Goal: Task Accomplishment & Management: Use online tool/utility

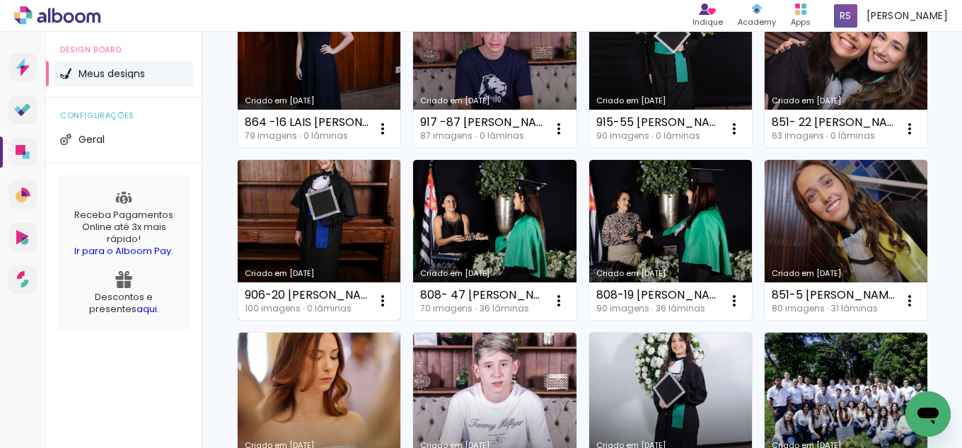
scroll to position [425, 0]
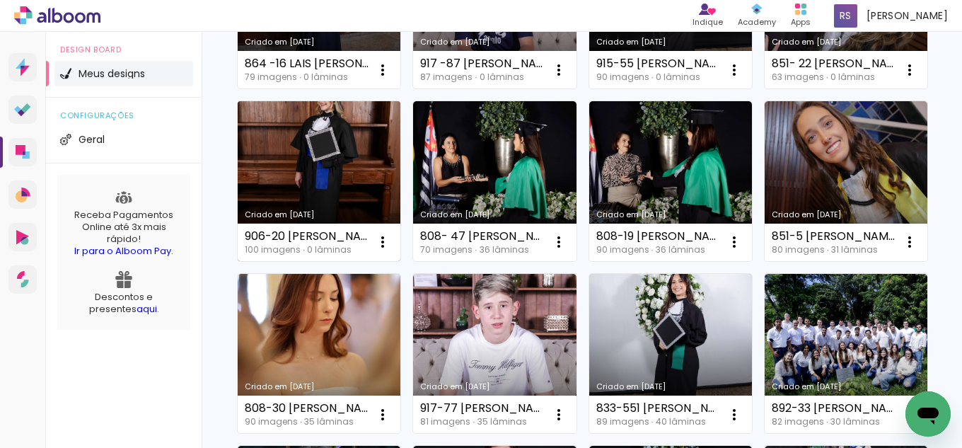
click at [401, 158] on link "Criado em [DATE]" at bounding box center [319, 181] width 163 height 160
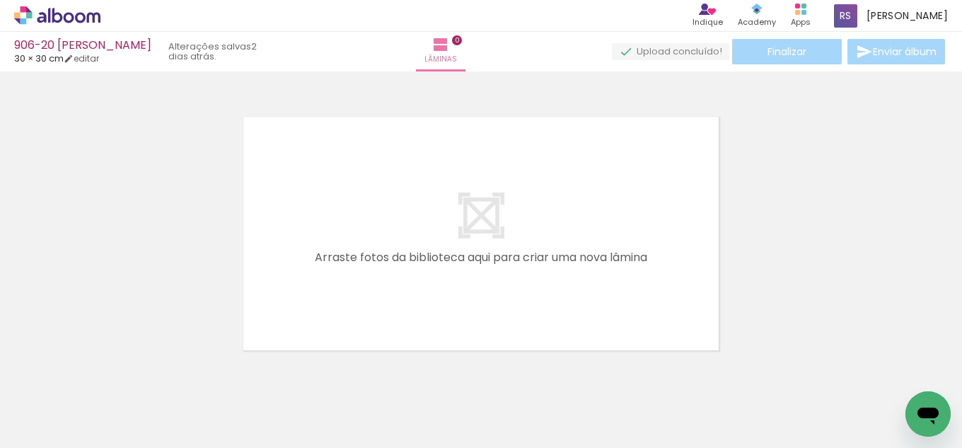
click at [45, 401] on input "Todas as fotos" at bounding box center [40, 405] width 54 height 12
click at [0, 0] on slot "Não utilizadas" at bounding box center [0, 0] width 0 height 0
type input "Não utilizadas"
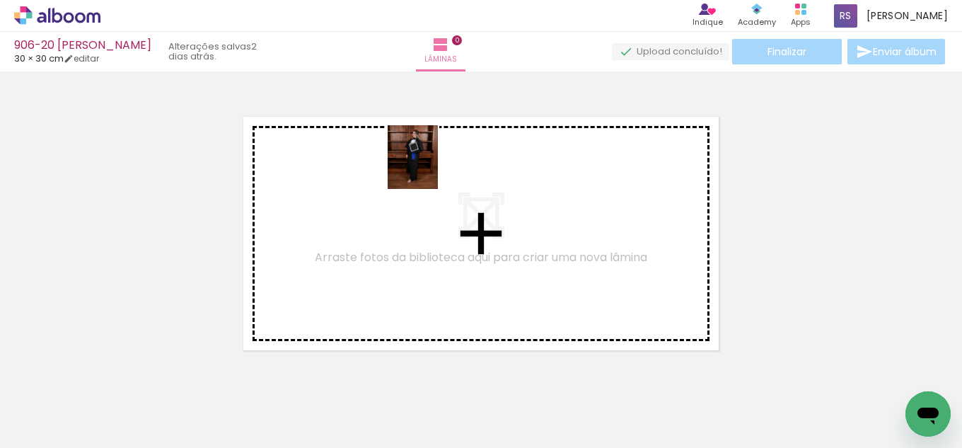
drag, startPoint x: 234, startPoint y: 329, endPoint x: 430, endPoint y: 168, distance: 254.4
click at [430, 168] on quentale-workspace at bounding box center [481, 224] width 962 height 448
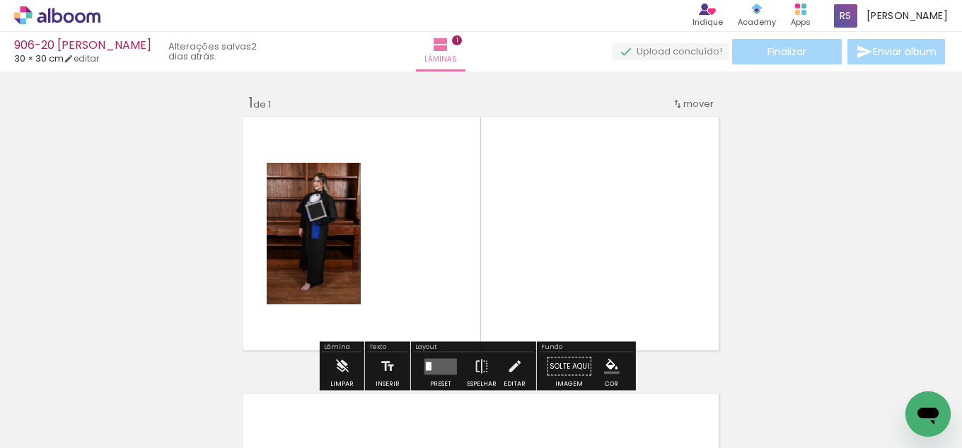
scroll to position [18, 0]
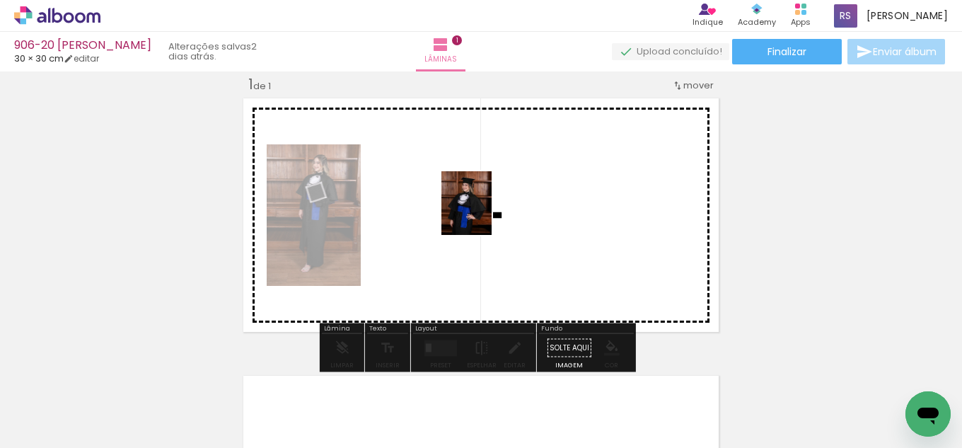
drag, startPoint x: 165, startPoint y: 398, endPoint x: 489, endPoint y: 210, distance: 374.4
click at [489, 210] on quentale-workspace at bounding box center [481, 224] width 962 height 448
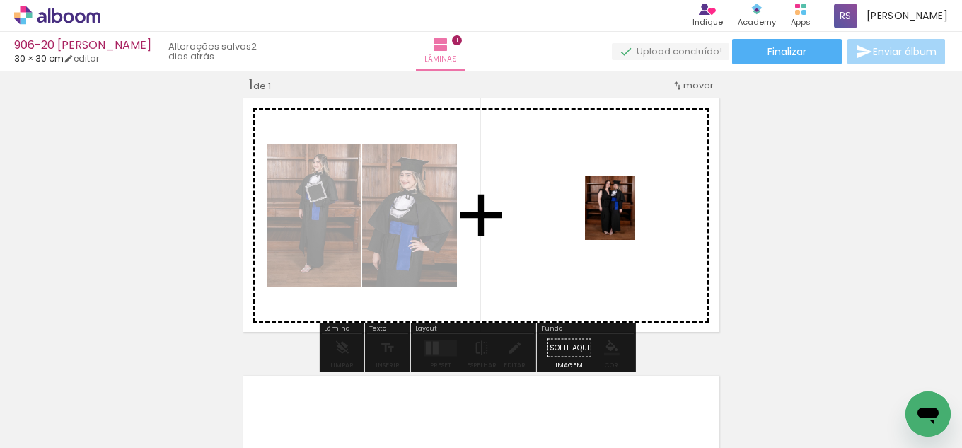
drag, startPoint x: 166, startPoint y: 391, endPoint x: 642, endPoint y: 214, distance: 507.1
click at [642, 214] on quentale-workspace at bounding box center [481, 224] width 962 height 448
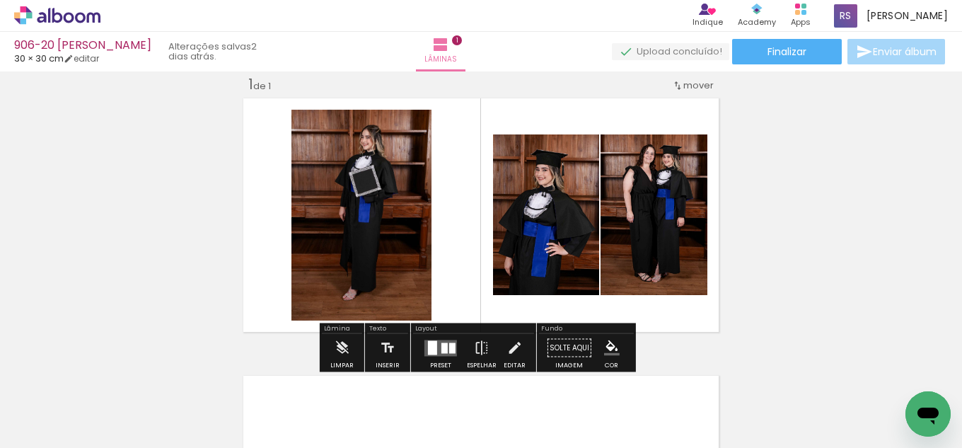
click at [450, 339] on div at bounding box center [441, 348] width 38 height 28
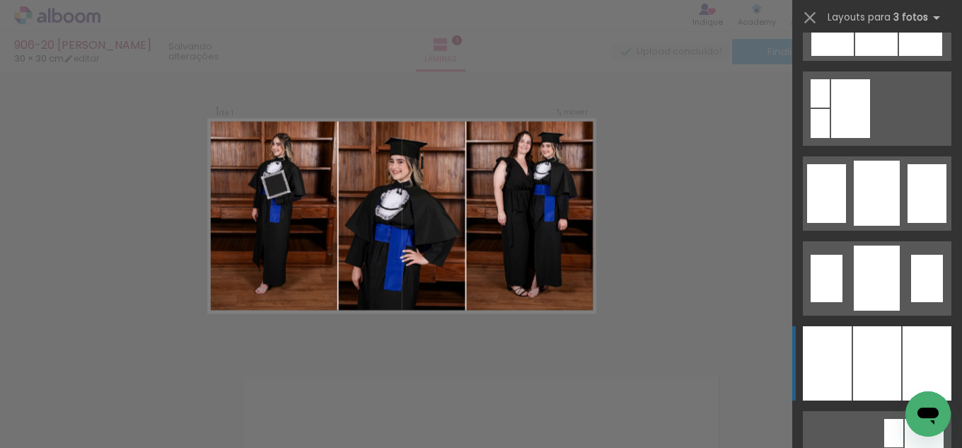
scroll to position [1132, 0]
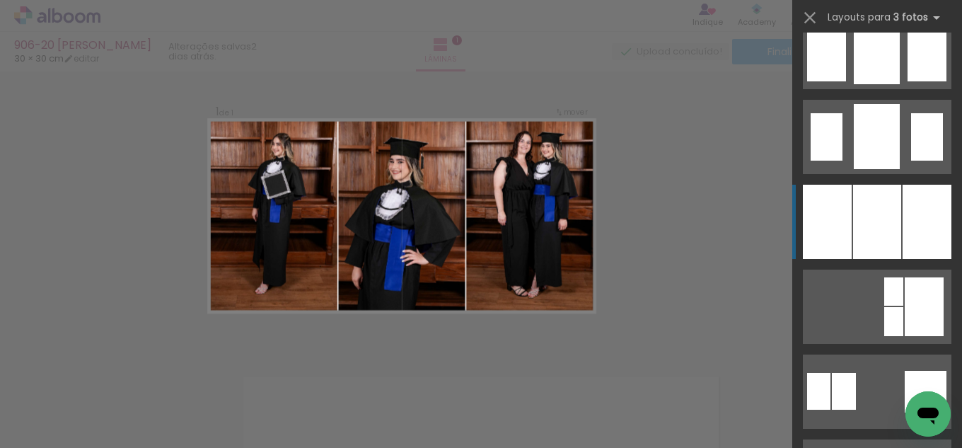
click at [889, 209] on div at bounding box center [877, 222] width 48 height 74
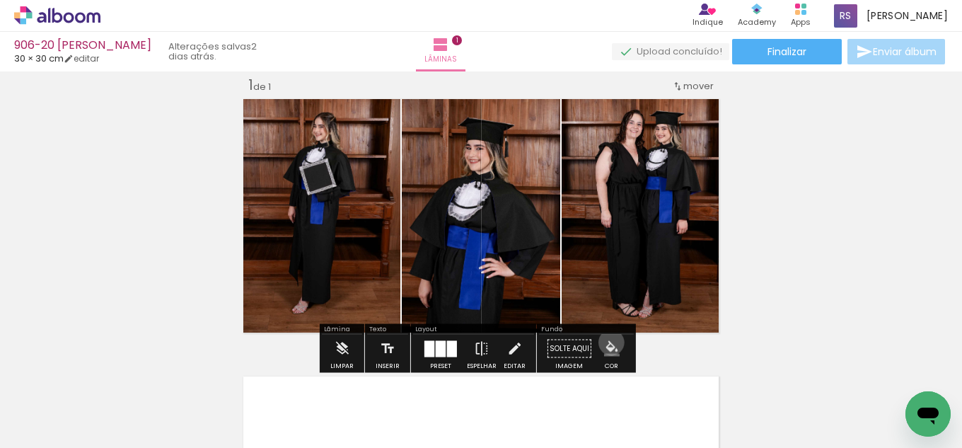
click at [606, 342] on iron-icon "color picker" at bounding box center [612, 349] width 16 height 16
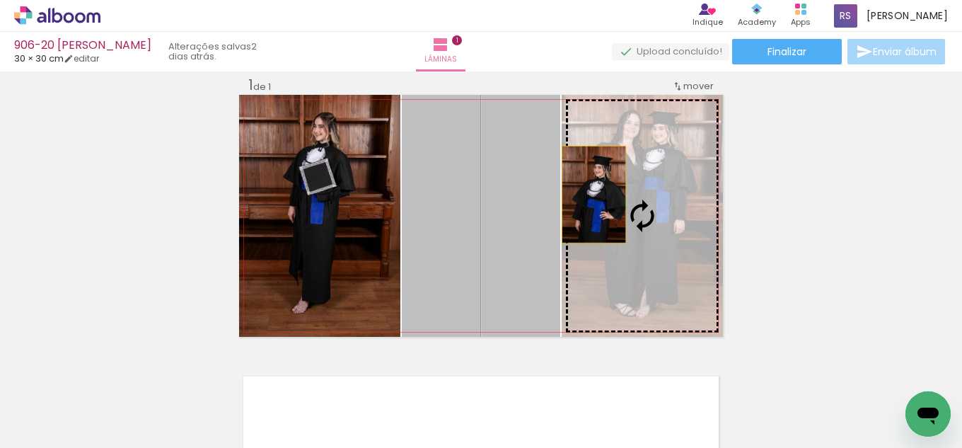
drag, startPoint x: 515, startPoint y: 186, endPoint x: 604, endPoint y: 198, distance: 90.0
click at [0, 0] on slot at bounding box center [0, 0] width 0 height 0
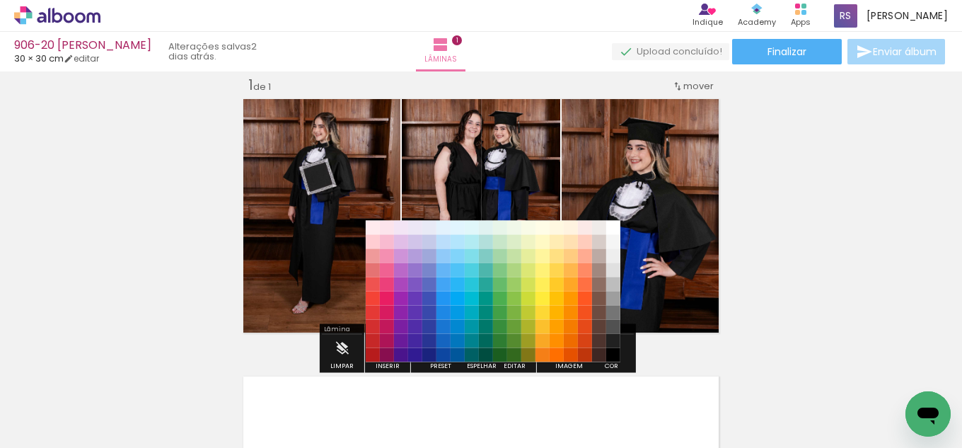
drag, startPoint x: 728, startPoint y: 300, endPoint x: 738, endPoint y: 294, distance: 11.4
click at [729, 300] on div "Inserir lâmina 1 de 1" at bounding box center [481, 336] width 962 height 555
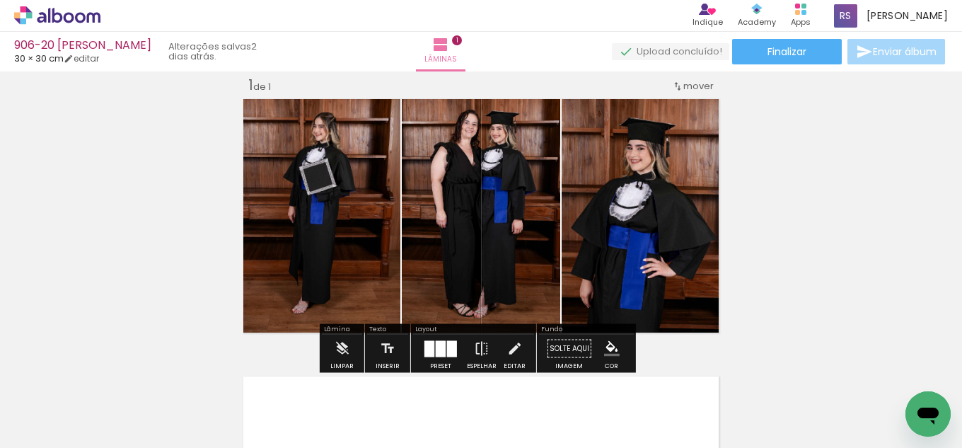
click at [605, 345] on iron-icon "color picker" at bounding box center [612, 349] width 16 height 16
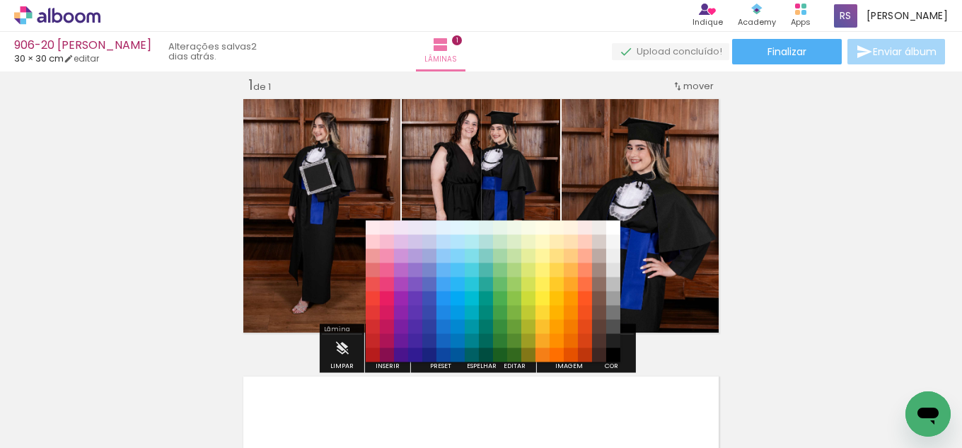
drag, startPoint x: 609, startPoint y: 338, endPoint x: 616, endPoint y: 342, distance: 8.3
click at [611, 338] on paper-item "#212121" at bounding box center [613, 341] width 14 height 14
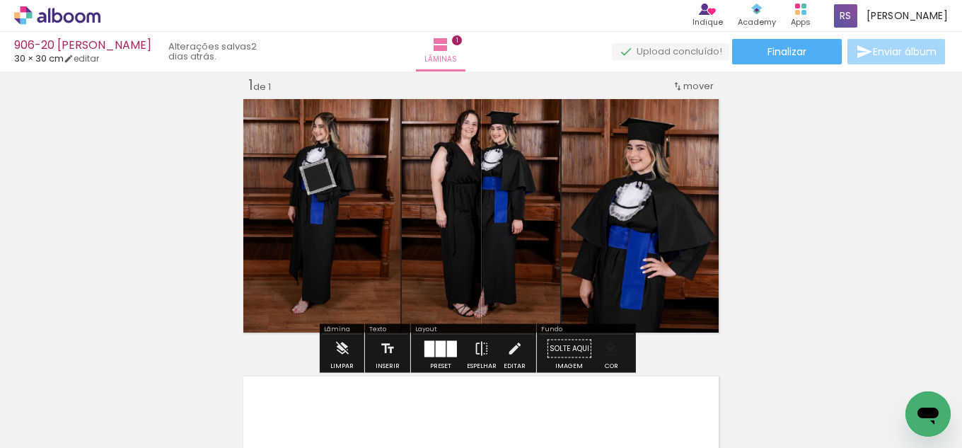
click at [611, 355] on iron-icon "color picker" at bounding box center [612, 349] width 16 height 16
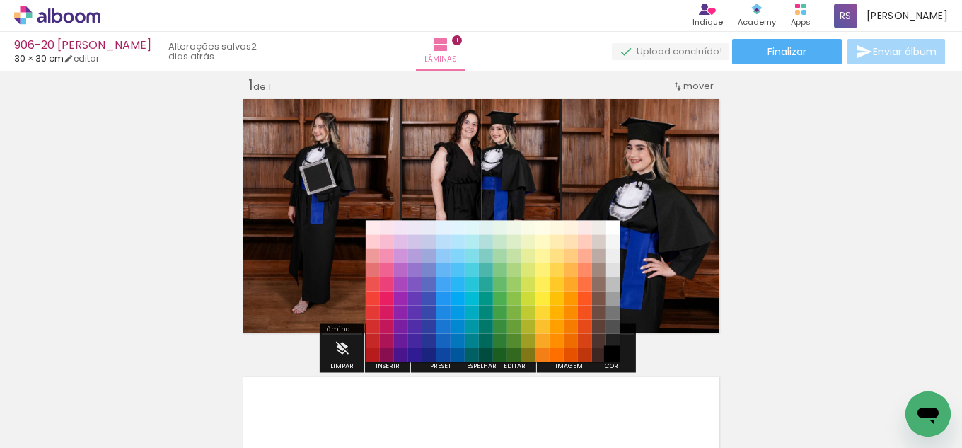
click at [614, 351] on paper-item "#000000" at bounding box center [613, 355] width 14 height 14
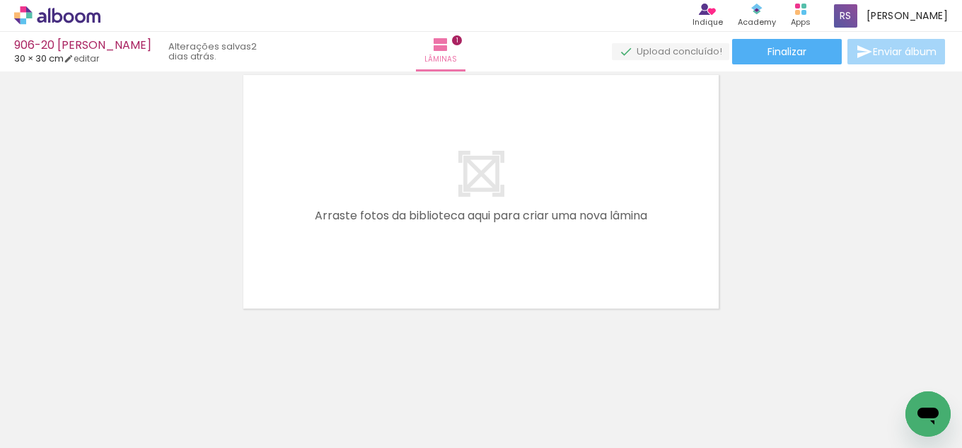
scroll to position [322, 0]
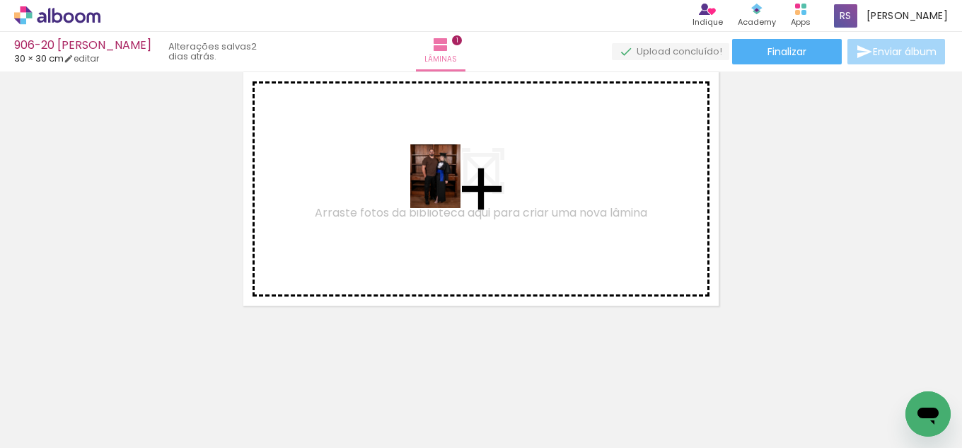
drag, startPoint x: 154, startPoint y: 398, endPoint x: 453, endPoint y: 187, distance: 366.0
click at [453, 187] on quentale-workspace at bounding box center [481, 224] width 962 height 448
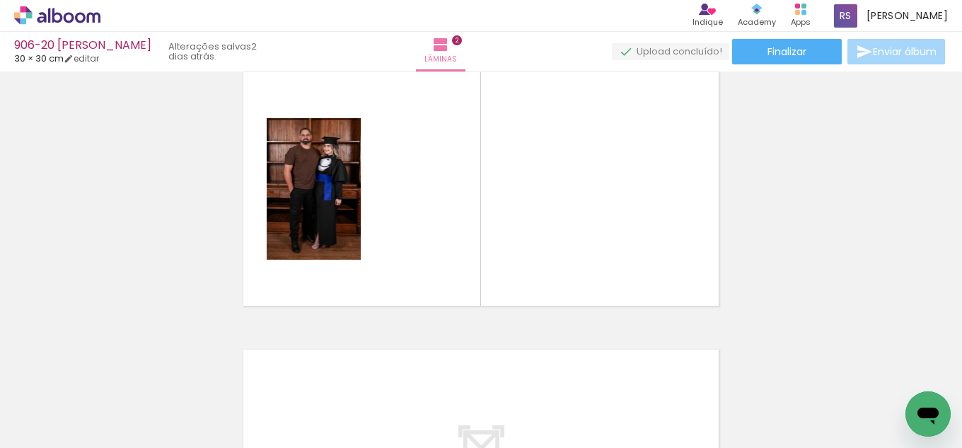
scroll to position [296, 0]
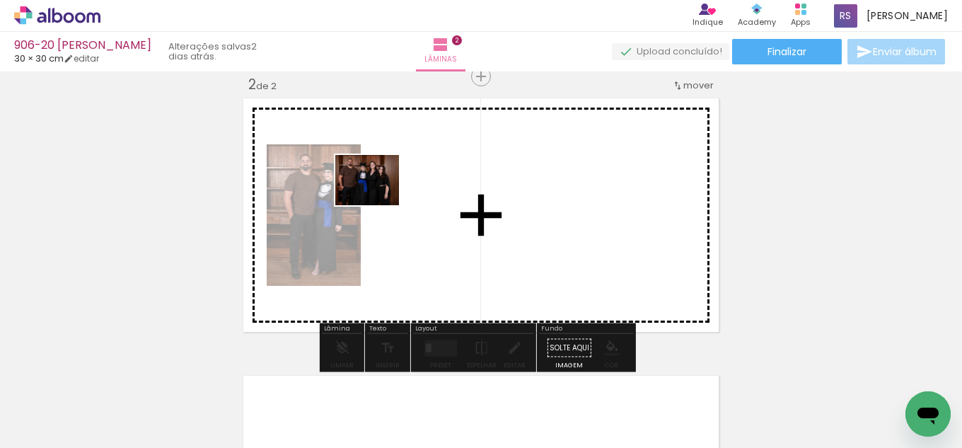
drag, startPoint x: 227, startPoint y: 378, endPoint x: 489, endPoint y: 319, distance: 268.3
click at [379, 197] on quentale-workspace at bounding box center [481, 224] width 962 height 448
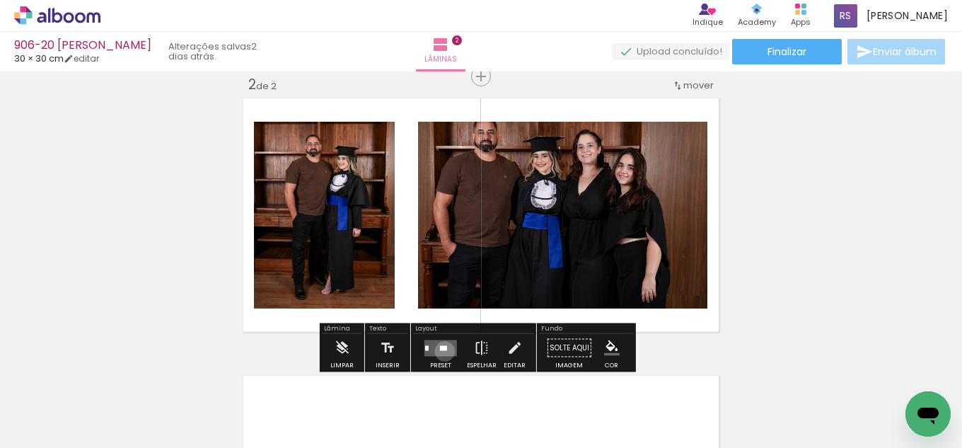
click at [442, 351] on quentale-layouter at bounding box center [441, 348] width 33 height 16
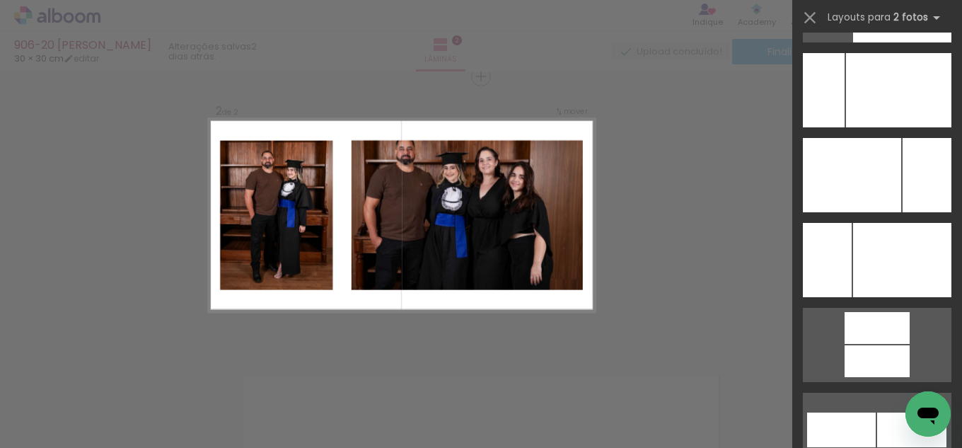
scroll to position [6130, 0]
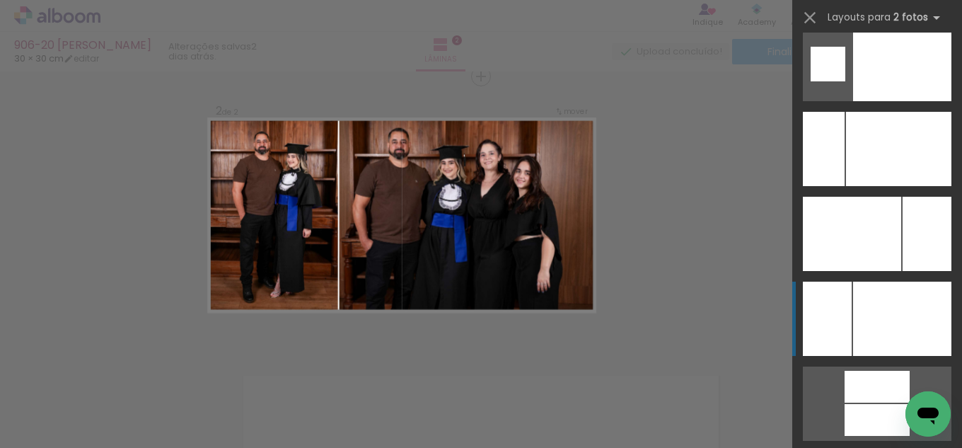
click at [887, 186] on div at bounding box center [898, 149] width 105 height 74
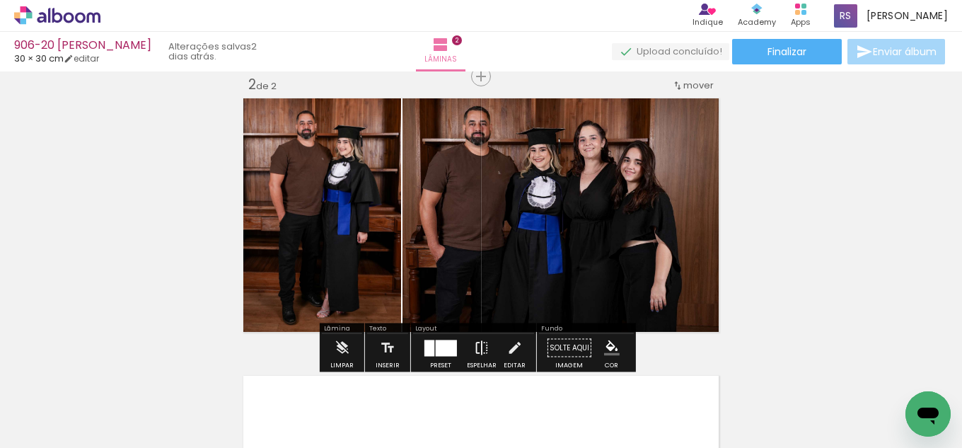
click at [478, 348] on iron-icon at bounding box center [482, 348] width 16 height 28
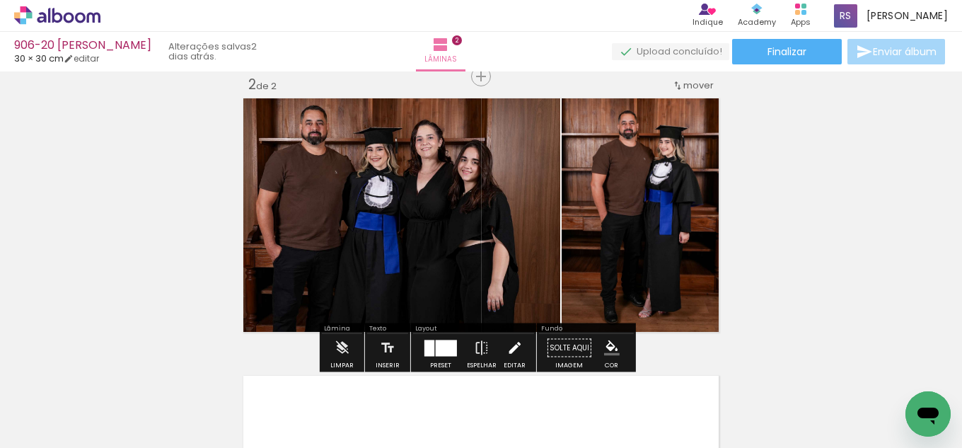
drag, startPoint x: 511, startPoint y: 342, endPoint x: 538, endPoint y: 273, distance: 73.7
click at [511, 340] on iron-icon at bounding box center [515, 348] width 16 height 28
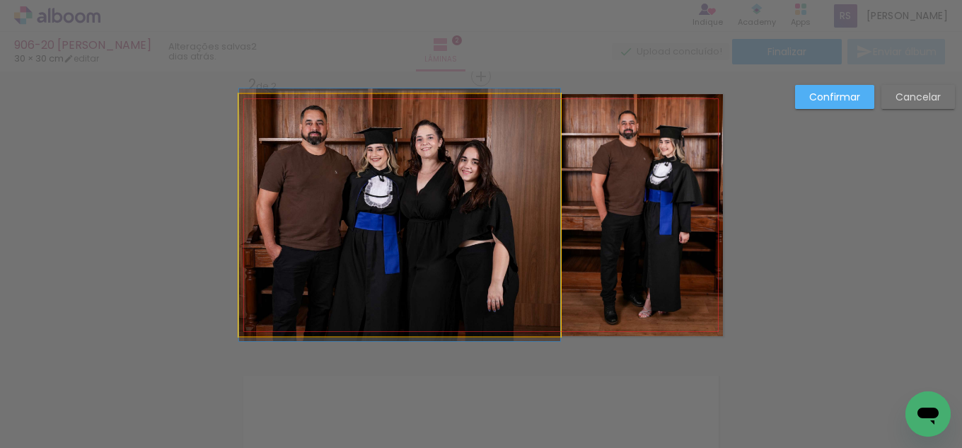
drag, startPoint x: 543, startPoint y: 233, endPoint x: 554, endPoint y: 221, distance: 16.5
click at [545, 233] on quentale-photo at bounding box center [399, 215] width 321 height 242
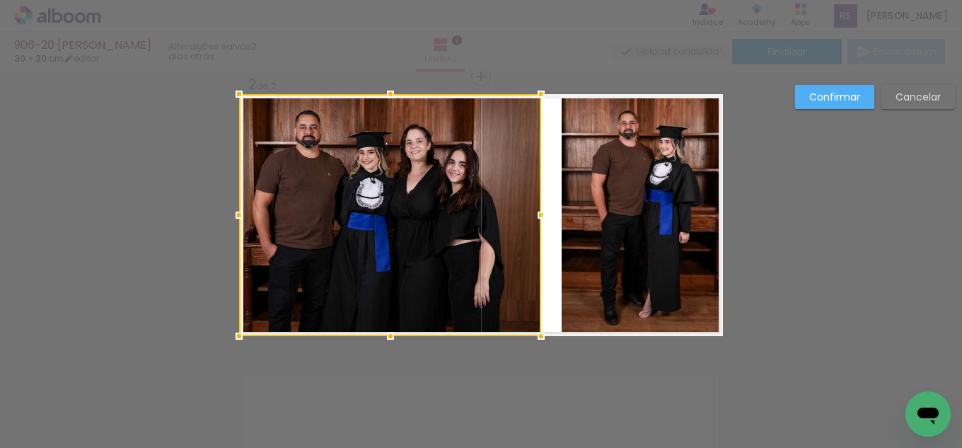
drag, startPoint x: 556, startPoint y: 210, endPoint x: 540, endPoint y: 210, distance: 16.3
click at [536, 211] on div at bounding box center [541, 215] width 28 height 28
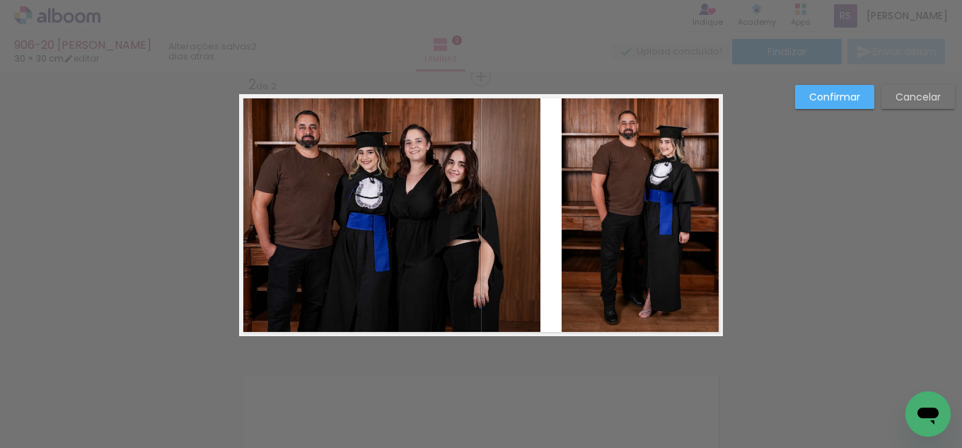
click at [600, 217] on quentale-photo at bounding box center [642, 215] width 161 height 242
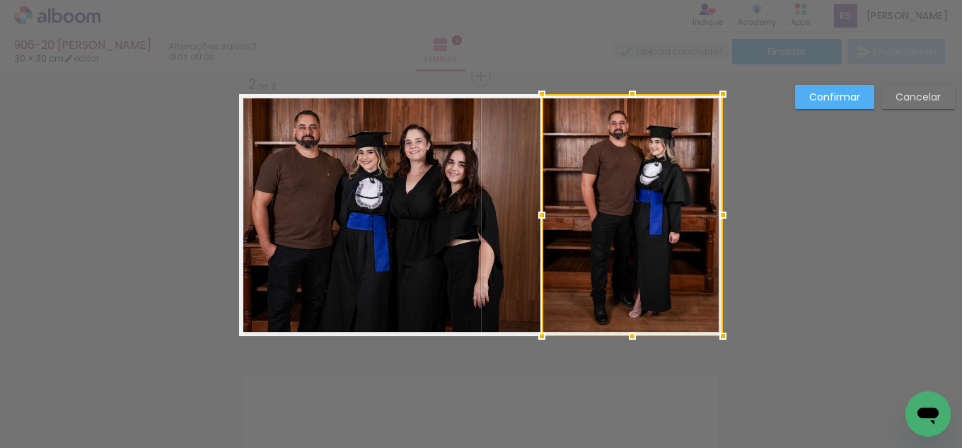
drag, startPoint x: 561, startPoint y: 217, endPoint x: 541, endPoint y: 207, distance: 21.8
click at [541, 207] on div at bounding box center [542, 215] width 28 height 28
click at [0, 0] on slot "Confirmar" at bounding box center [0, 0] width 0 height 0
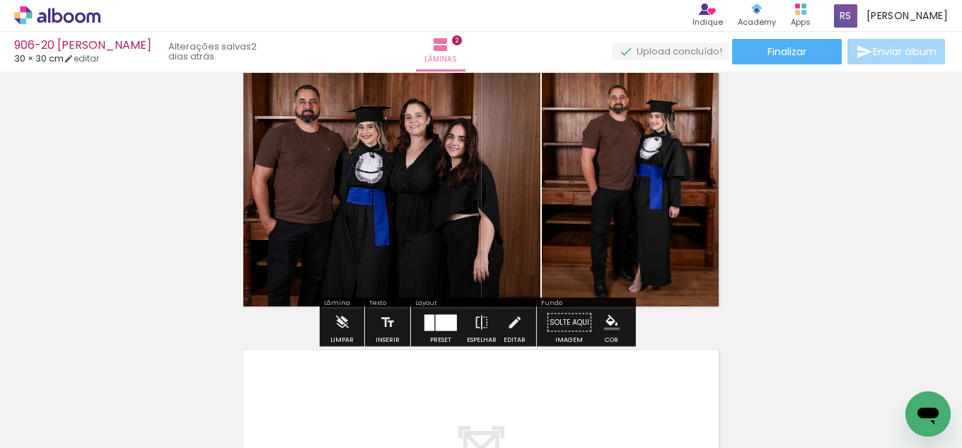
scroll to position [354, 0]
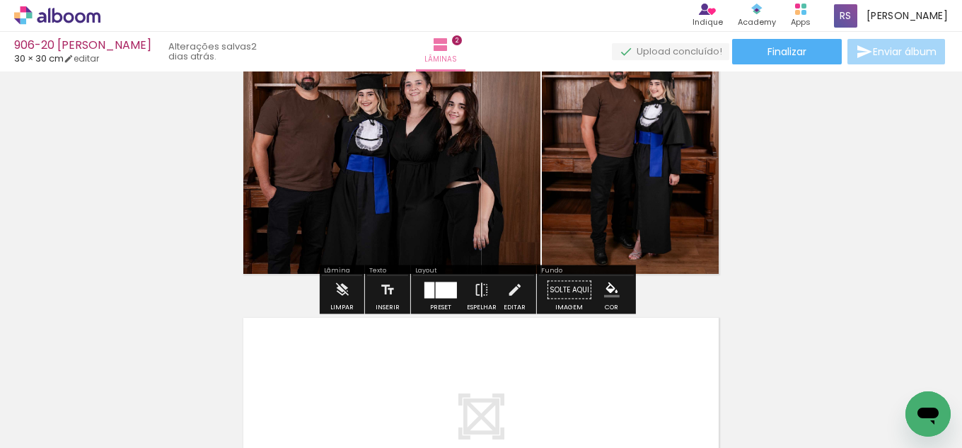
click at [608, 289] on iron-icon "color picker" at bounding box center [612, 290] width 16 height 16
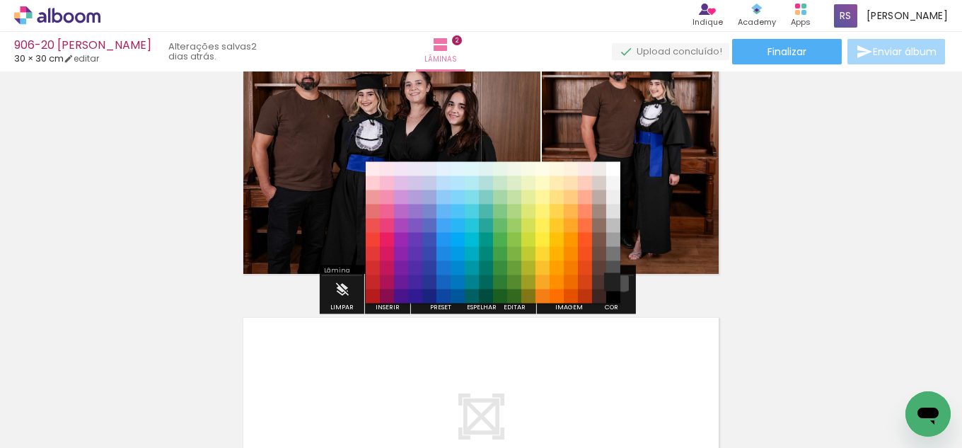
click at [618, 280] on paper-item "#212121" at bounding box center [613, 282] width 14 height 14
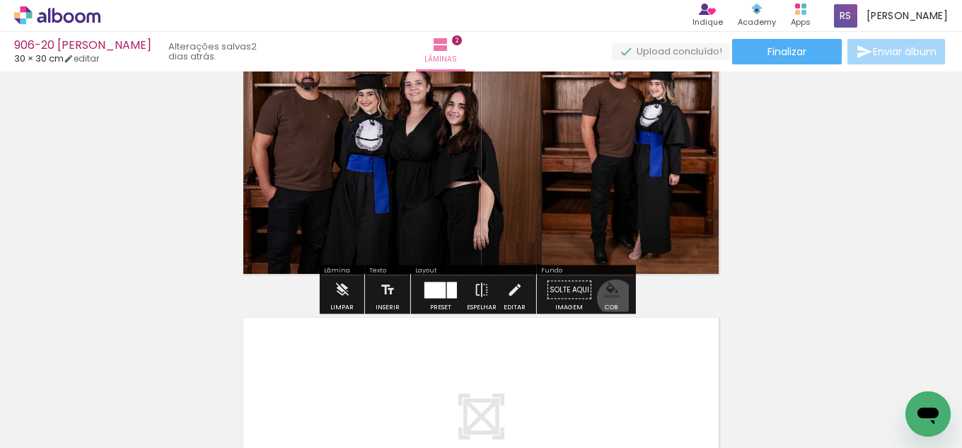
click at [611, 298] on paper-menu-button "#ffebee #ffcdd2 #ef9a9a #e57373 #ef5350 #f44336 #e53935 #d32f2f #c62828 #b71c1c…" at bounding box center [612, 290] width 27 height 27
click at [609, 278] on paper-menu-button "#ffebee #ffcdd2 #ef9a9a #e57373 #ef5350 #f44336 #e53935 #d32f2f #c62828 #b71c1c…" at bounding box center [612, 290] width 27 height 27
drag, startPoint x: 606, startPoint y: 283, endPoint x: 606, endPoint y: 296, distance: 12.8
click at [606, 284] on iron-icon "color picker" at bounding box center [612, 290] width 16 height 16
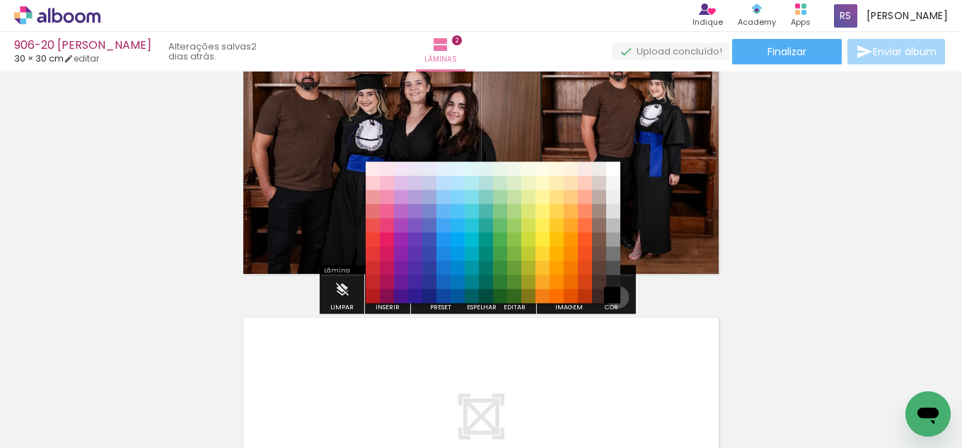
click at [613, 297] on paper-item "#000000" at bounding box center [613, 296] width 14 height 14
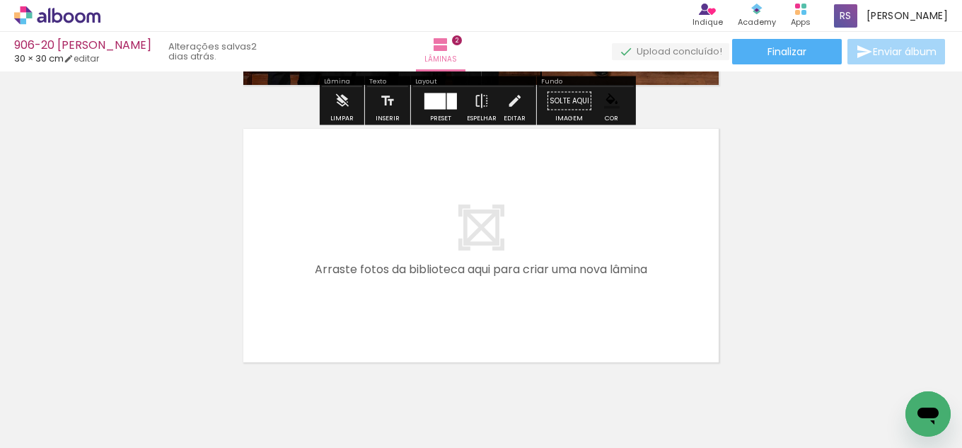
scroll to position [566, 0]
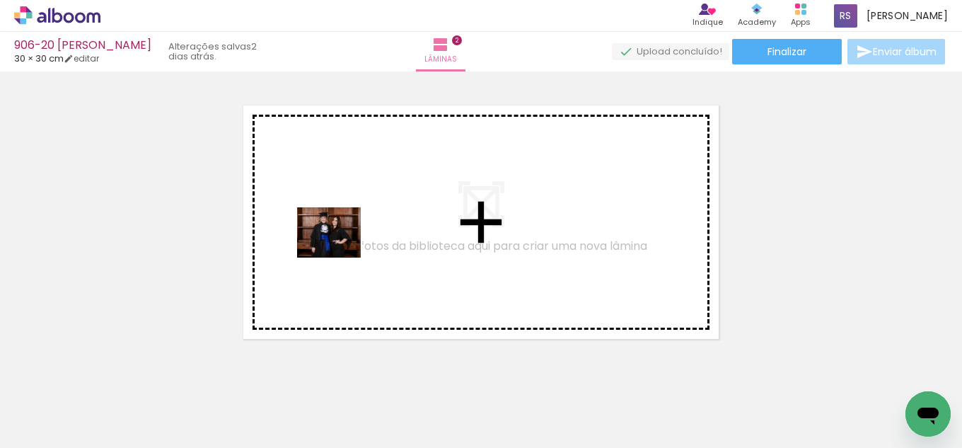
drag, startPoint x: 296, startPoint y: 323, endPoint x: 340, endPoint y: 247, distance: 88.1
click at [340, 247] on quentale-workspace at bounding box center [481, 224] width 962 height 448
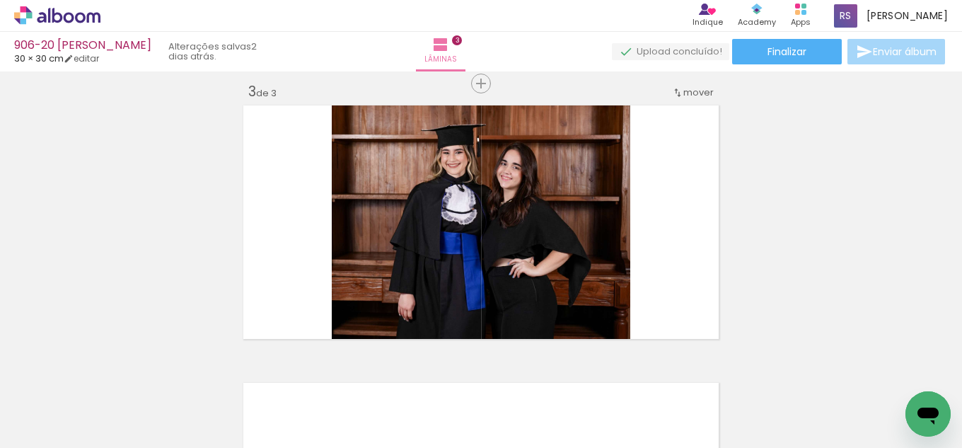
scroll to position [573, 0]
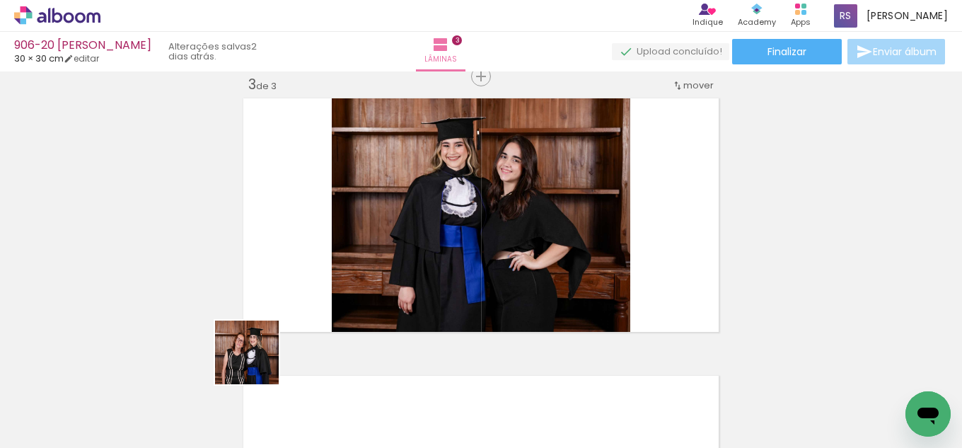
drag, startPoint x: 258, startPoint y: 363, endPoint x: 398, endPoint y: 374, distance: 140.5
click at [459, 212] on quentale-workspace at bounding box center [481, 224] width 962 height 448
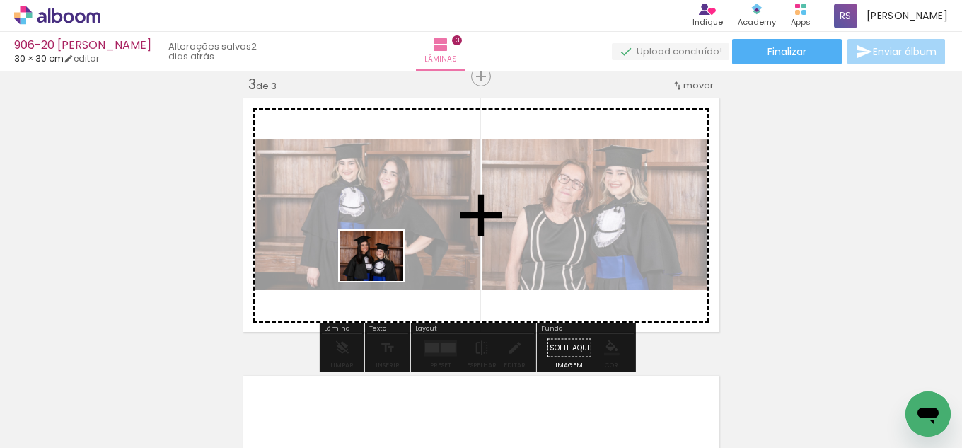
drag, startPoint x: 296, startPoint y: 377, endPoint x: 438, endPoint y: 299, distance: 161.5
click at [385, 270] on quentale-workspace at bounding box center [481, 224] width 962 height 448
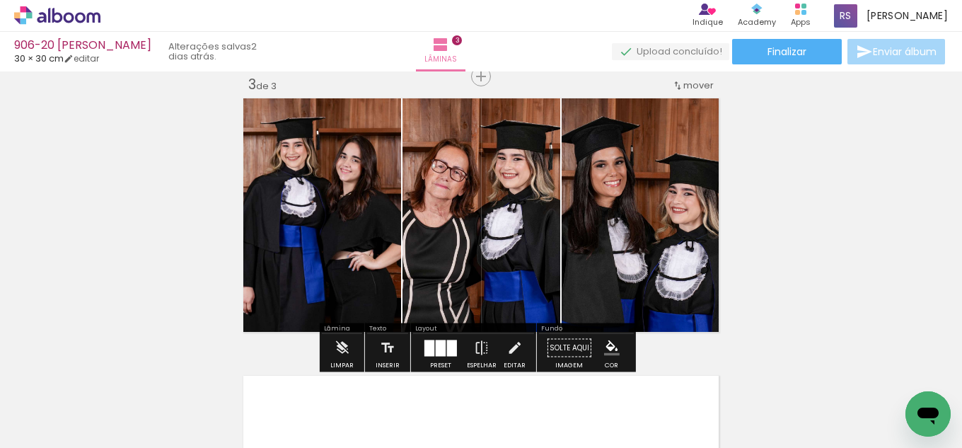
click at [447, 348] on div at bounding box center [452, 348] width 10 height 16
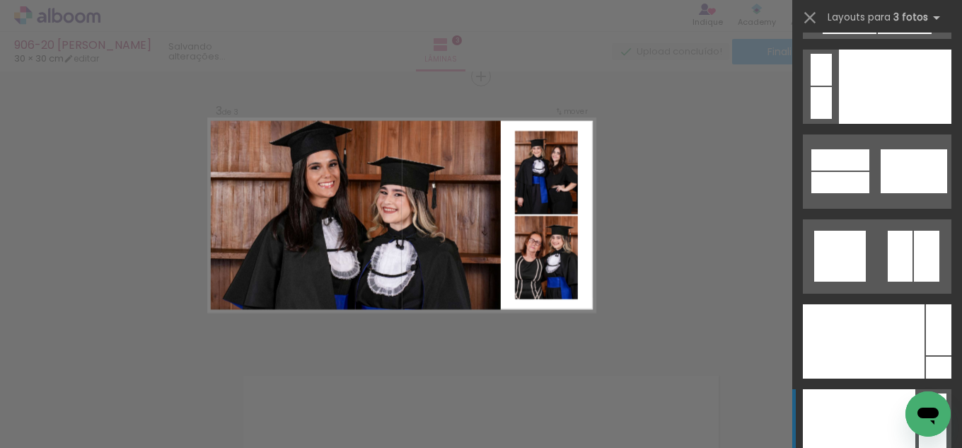
scroll to position [17004, 0]
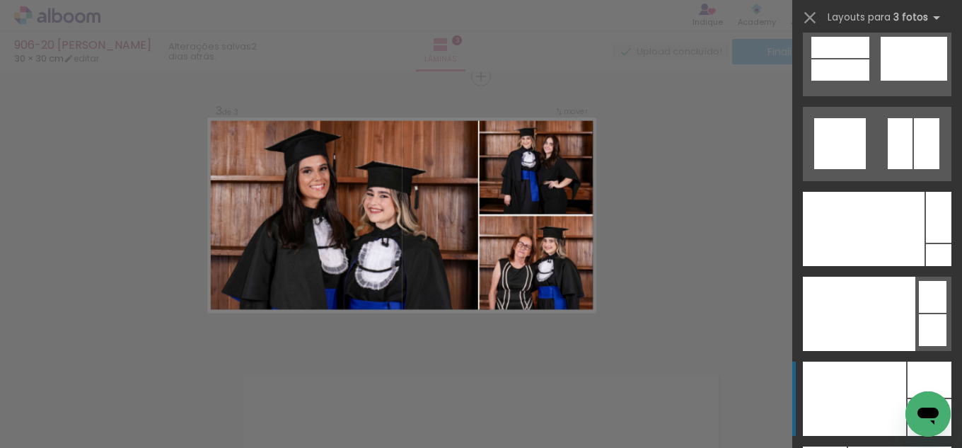
click at [853, 266] on div at bounding box center [864, 229] width 122 height 74
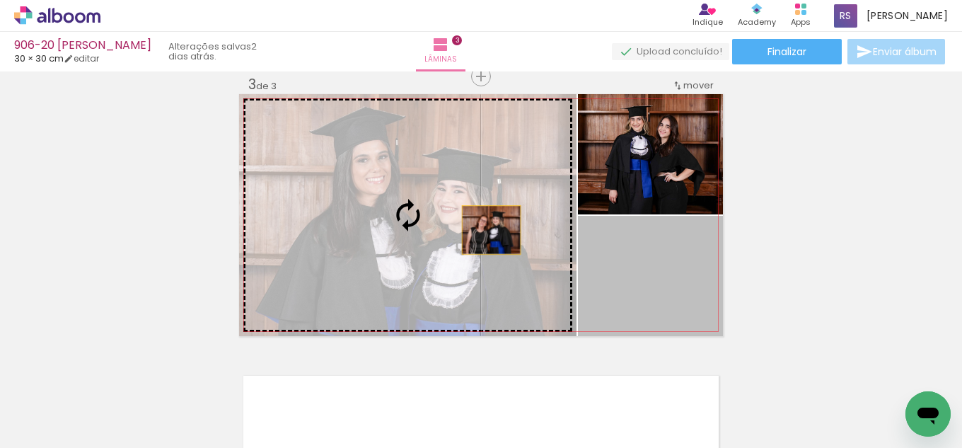
drag, startPoint x: 659, startPoint y: 287, endPoint x: 410, endPoint y: 204, distance: 262.3
click at [0, 0] on slot at bounding box center [0, 0] width 0 height 0
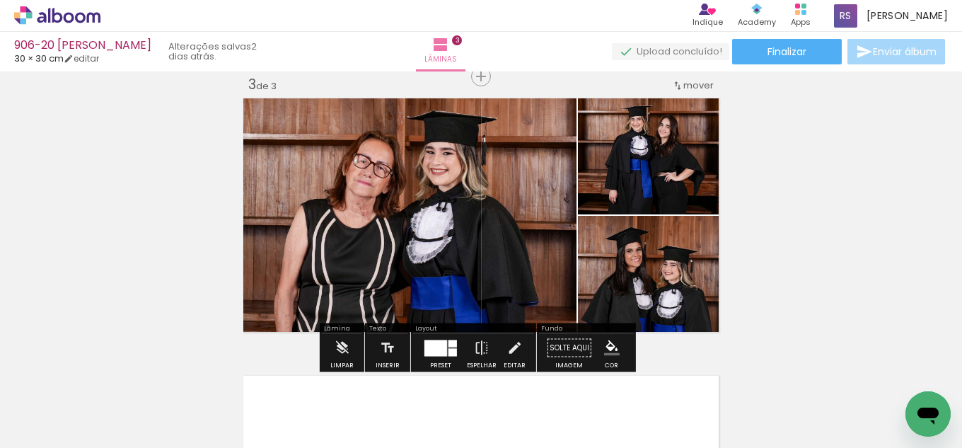
click at [604, 344] on iron-icon "color picker" at bounding box center [612, 348] width 16 height 16
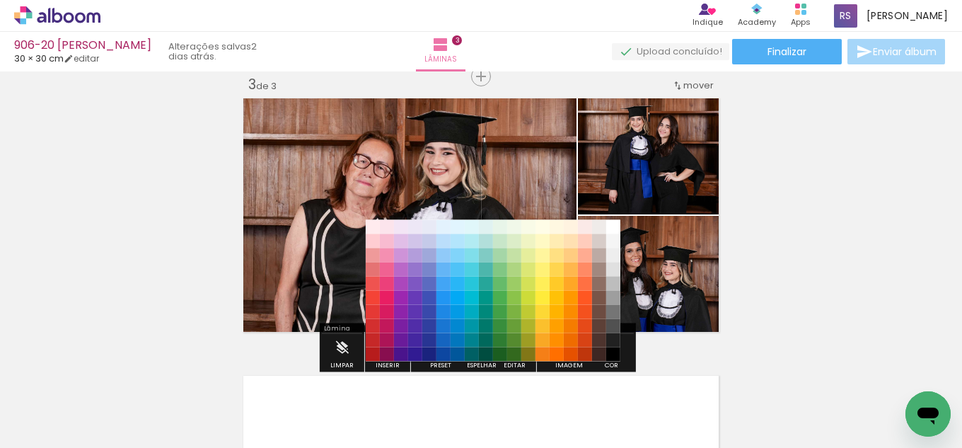
drag, startPoint x: 622, startPoint y: 330, endPoint x: 617, endPoint y: 336, distance: 7.5
click at [621, 331] on div "Fundo" at bounding box center [586, 329] width 95 height 8
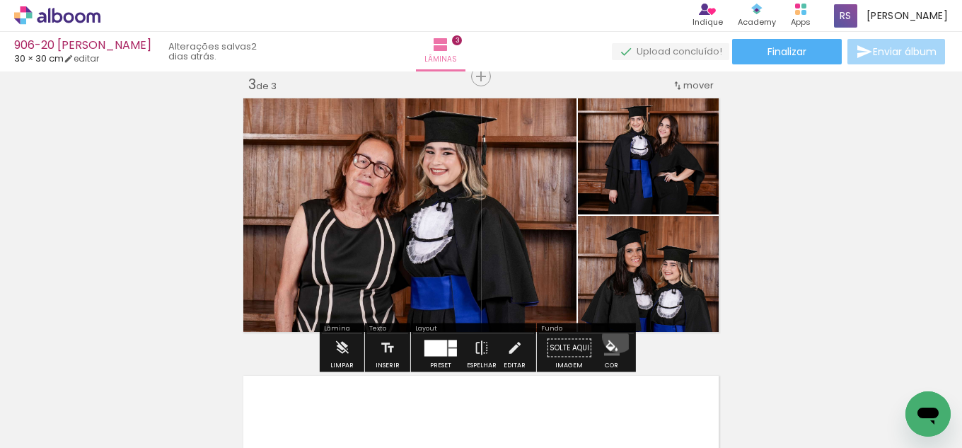
click at [613, 337] on paper-menu-button "#ffebee #ffcdd2 #ef9a9a #e57373 #ef5350 #f44336 #e53935 #d32f2f #c62828 #b71c1c…" at bounding box center [612, 348] width 27 height 27
click at [604, 342] on iron-icon "color picker" at bounding box center [612, 348] width 16 height 16
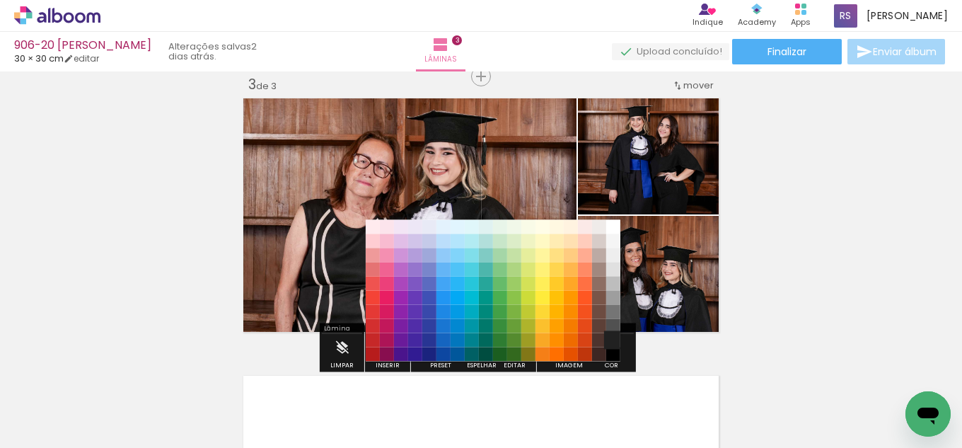
click at [606, 334] on paper-item "#212121" at bounding box center [613, 340] width 14 height 14
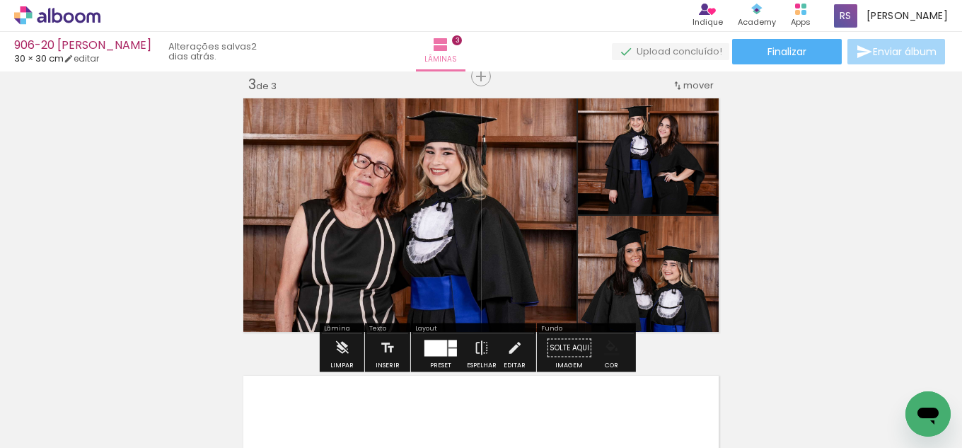
click at [605, 352] on iron-icon "color picker" at bounding box center [612, 348] width 16 height 16
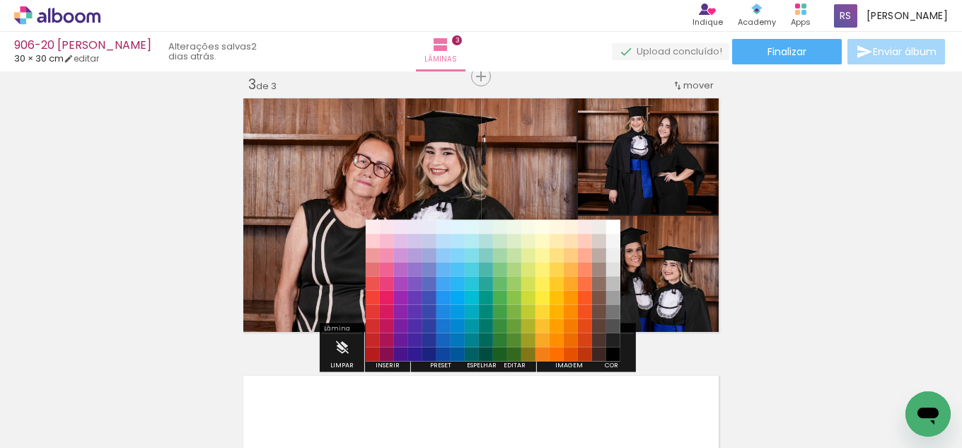
click at [613, 352] on paper-item "#000000" at bounding box center [613, 354] width 14 height 14
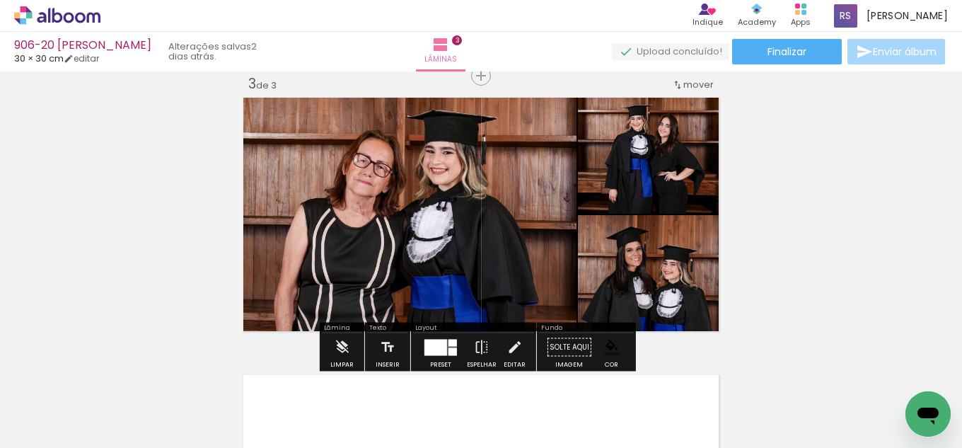
scroll to position [502, 0]
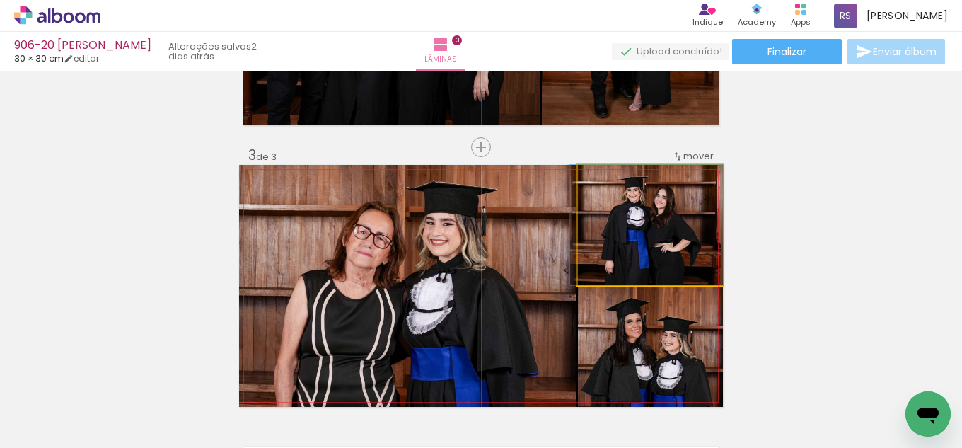
drag, startPoint x: 690, startPoint y: 273, endPoint x: 675, endPoint y: 268, distance: 15.7
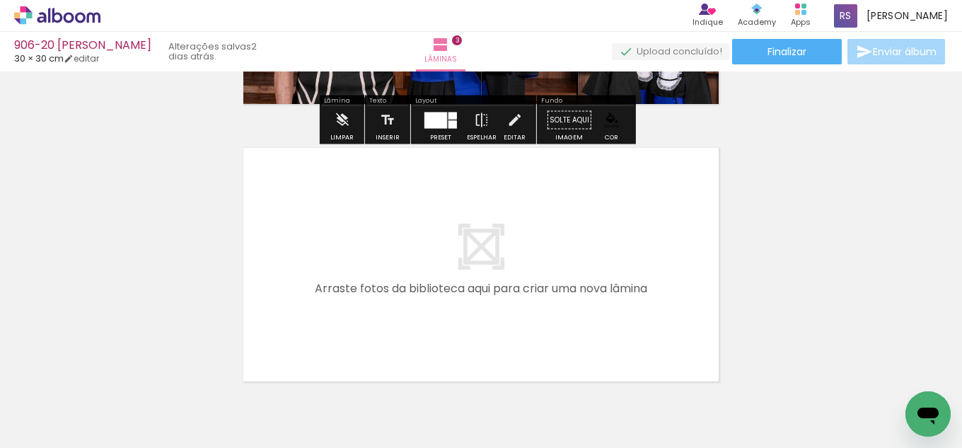
scroll to position [856, 0]
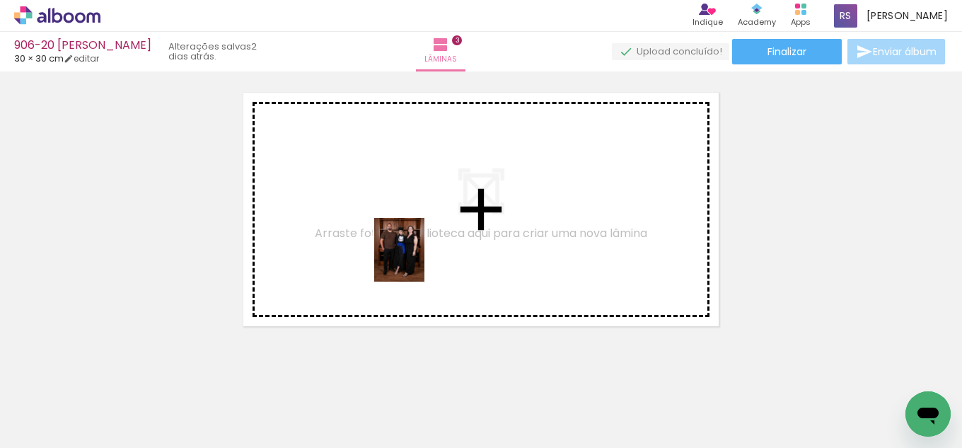
drag, startPoint x: 159, startPoint y: 416, endPoint x: 417, endPoint y: 260, distance: 301.0
click at [417, 260] on quentale-workspace at bounding box center [481, 224] width 962 height 448
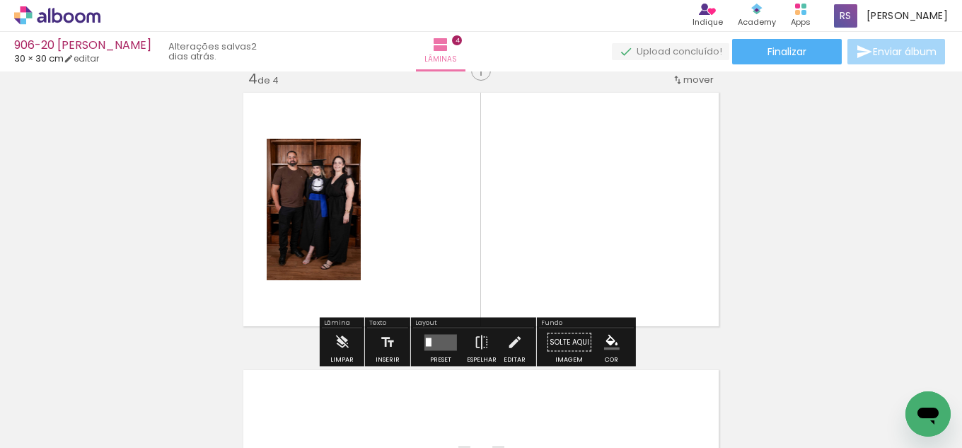
scroll to position [851, 0]
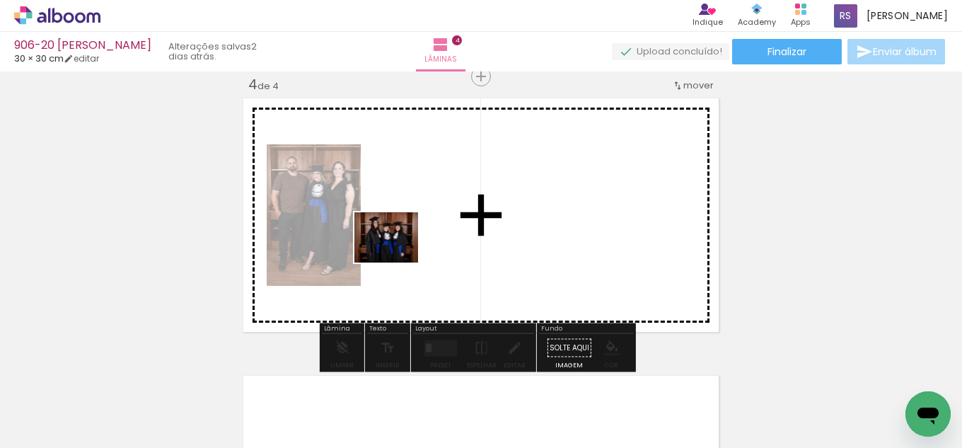
drag, startPoint x: 251, startPoint y: 397, endPoint x: 397, endPoint y: 255, distance: 203.7
click at [397, 255] on quentale-workspace at bounding box center [481, 224] width 962 height 448
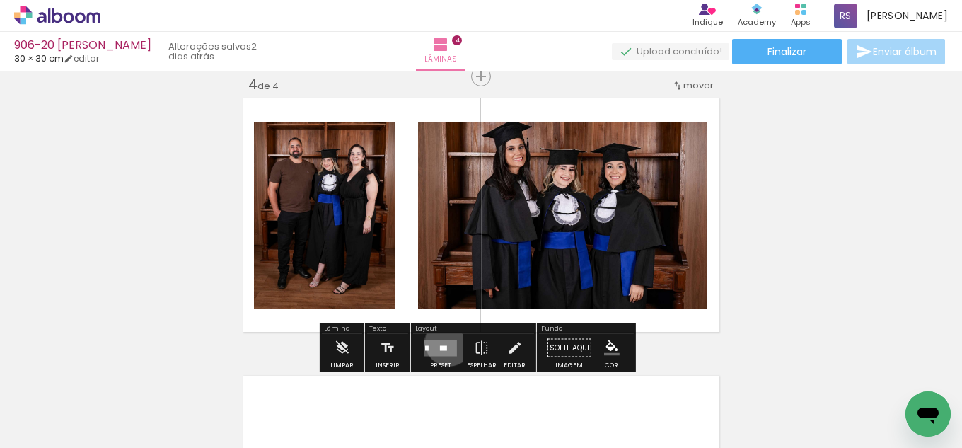
click at [446, 342] on quentale-layouter at bounding box center [441, 348] width 33 height 16
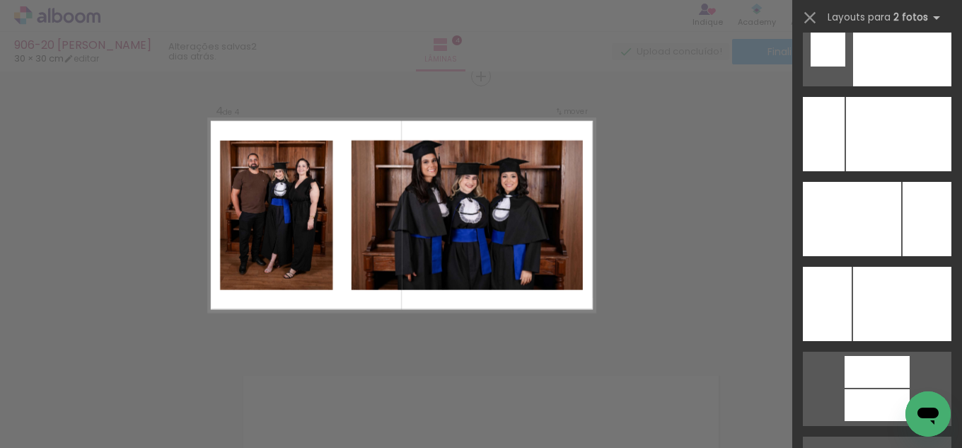
scroll to position [6174, 0]
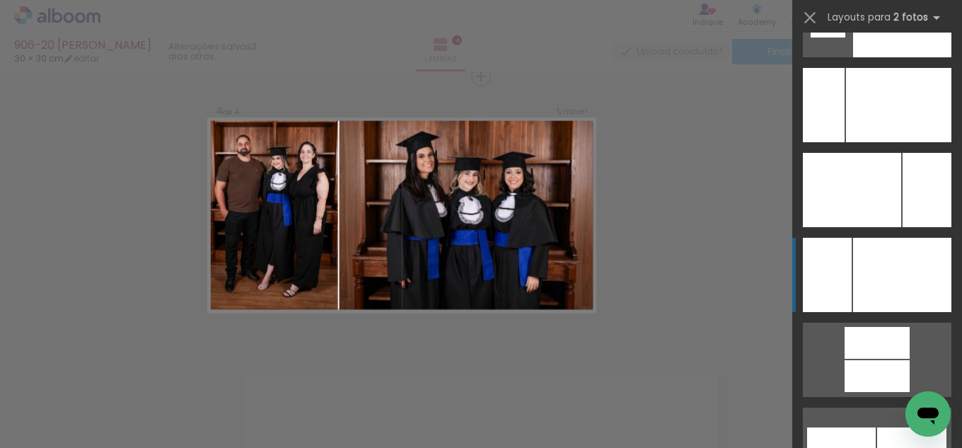
click at [839, 142] on div at bounding box center [824, 105] width 42 height 74
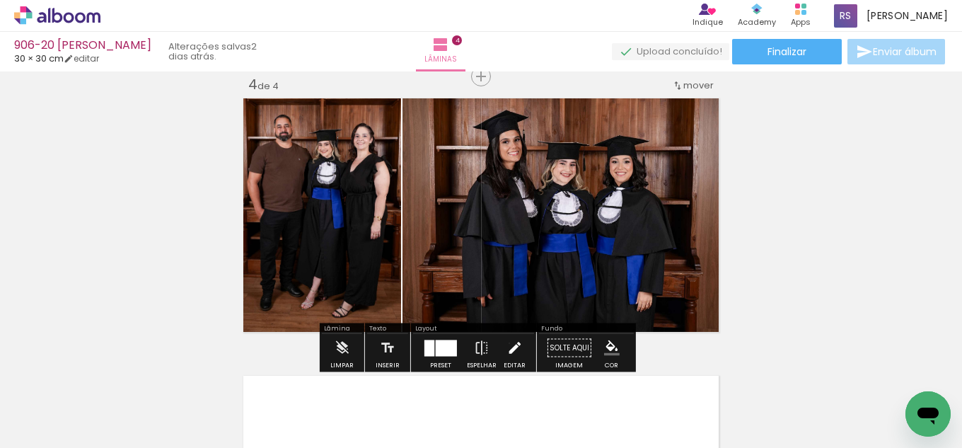
click at [507, 343] on iron-icon at bounding box center [515, 348] width 16 height 28
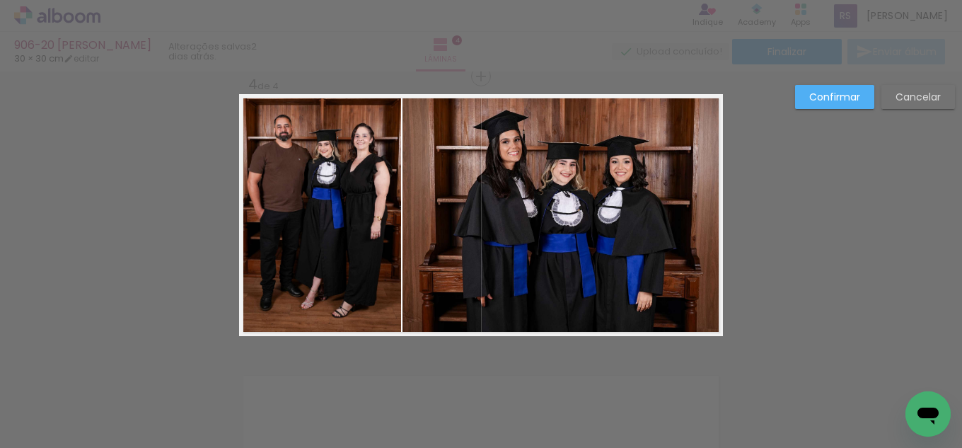
click at [483, 246] on quentale-photo at bounding box center [563, 215] width 321 height 242
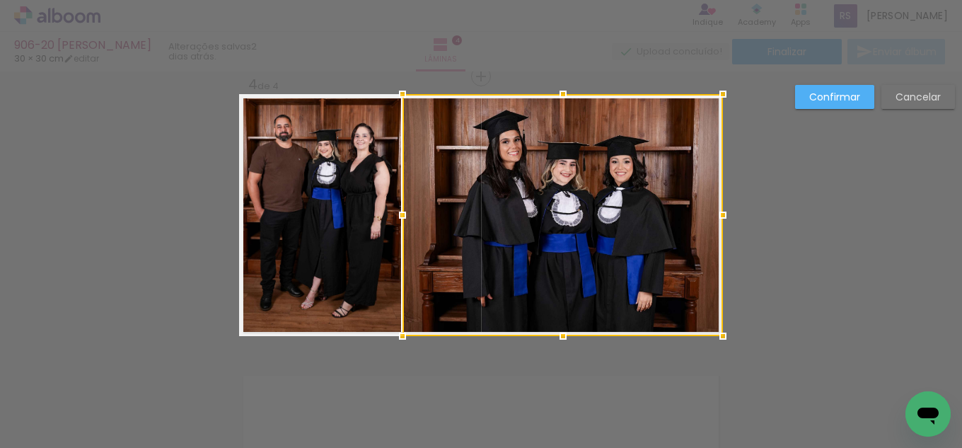
click at [406, 199] on div at bounding box center [563, 215] width 321 height 242
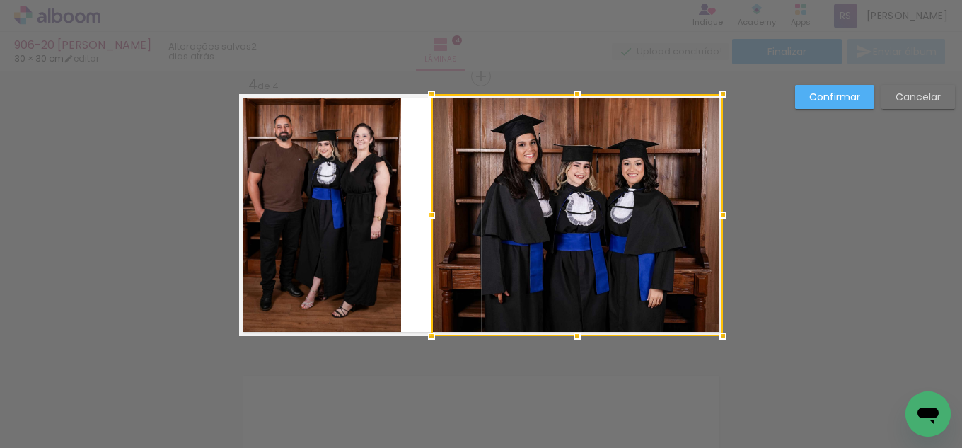
drag, startPoint x: 398, startPoint y: 221, endPoint x: 427, endPoint y: 217, distance: 30.0
click at [427, 217] on div at bounding box center [431, 215] width 28 height 28
click at [379, 206] on quentale-photo at bounding box center [320, 215] width 162 height 242
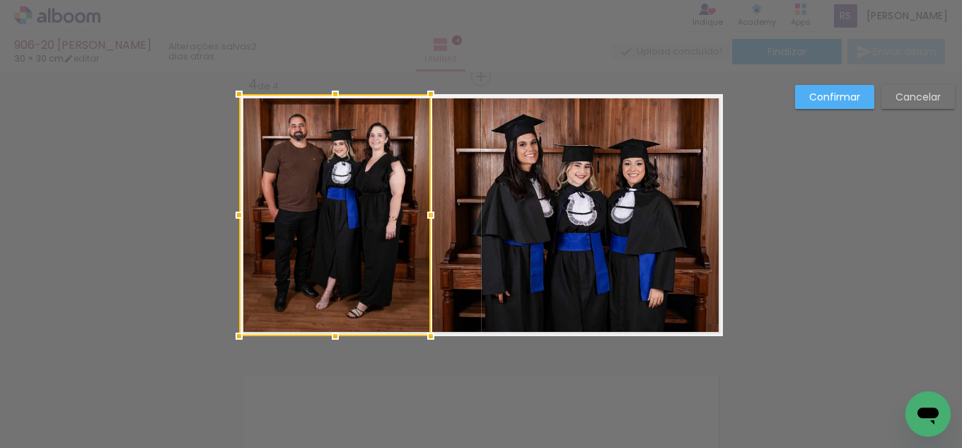
drag, startPoint x: 397, startPoint y: 207, endPoint x: 427, endPoint y: 207, distance: 29.7
click at [427, 207] on div at bounding box center [431, 215] width 28 height 28
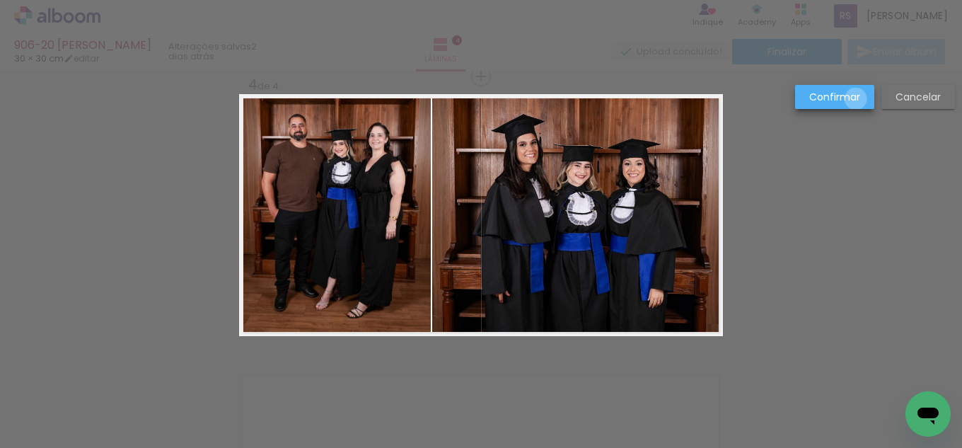
drag, startPoint x: 856, startPoint y: 99, endPoint x: 789, endPoint y: 180, distance: 105.5
click at [0, 0] on slot "Confirmar" at bounding box center [0, 0] width 0 height 0
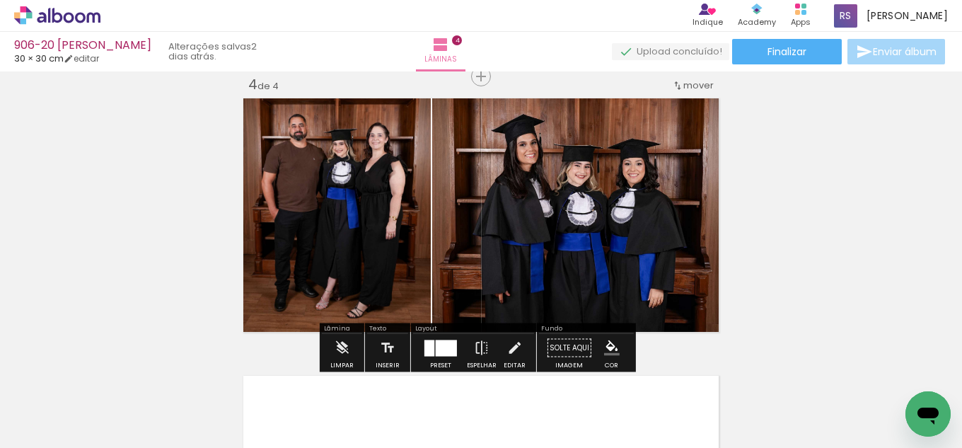
click at [616, 335] on paper-menu-button "#ffebee #ffcdd2 #ef9a9a #e57373 #ef5350 #f44336 #e53935 #d32f2f #c62828 #b71c1c…" at bounding box center [612, 348] width 27 height 27
click at [608, 348] on iron-icon "color picker" at bounding box center [612, 348] width 16 height 16
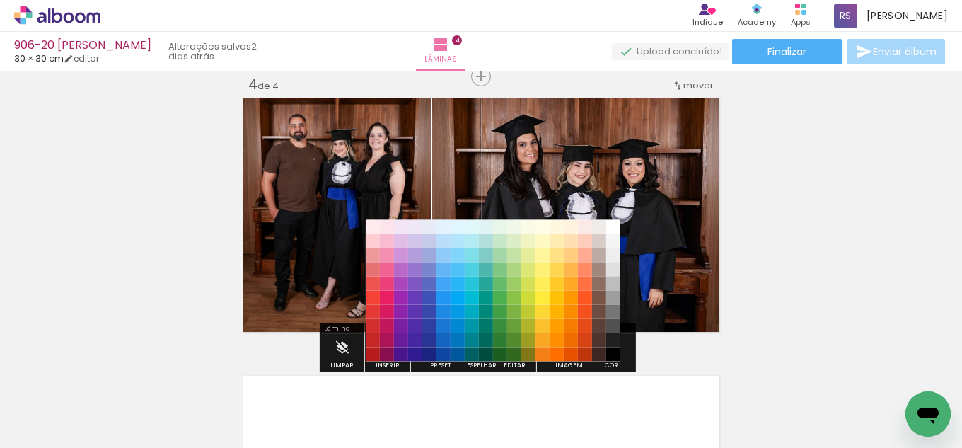
click at [613, 339] on paper-item "#212121" at bounding box center [613, 340] width 14 height 14
click at [605, 354] on iron-icon "color picker" at bounding box center [612, 348] width 16 height 16
click at [611, 350] on paper-item "#000000" at bounding box center [613, 354] width 14 height 14
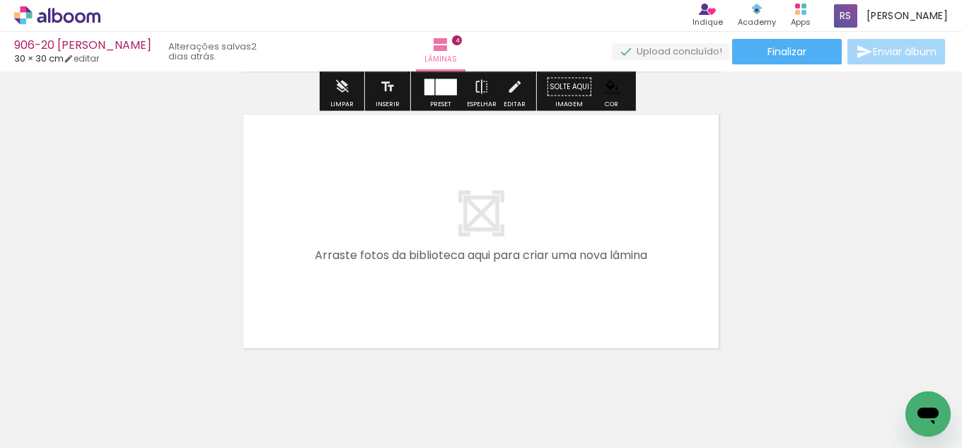
scroll to position [1134, 0]
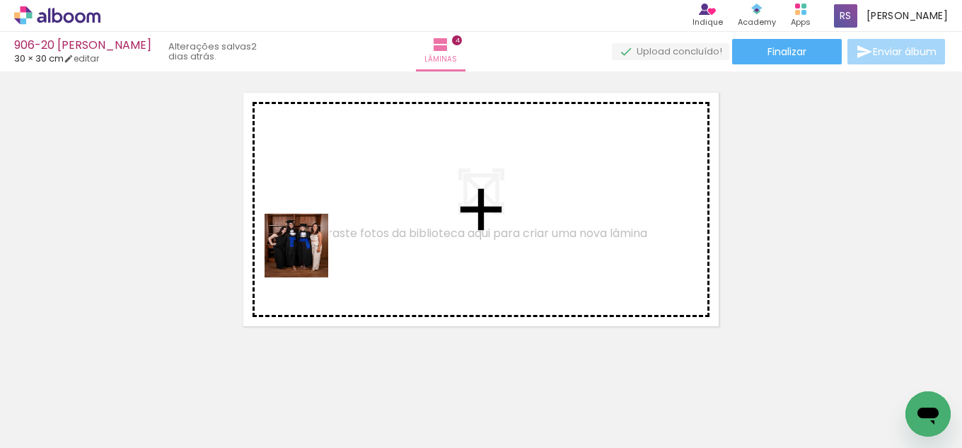
drag, startPoint x: 156, startPoint y: 395, endPoint x: 309, endPoint y: 352, distance: 158.8
click at [345, 235] on quentale-workspace at bounding box center [481, 224] width 962 height 448
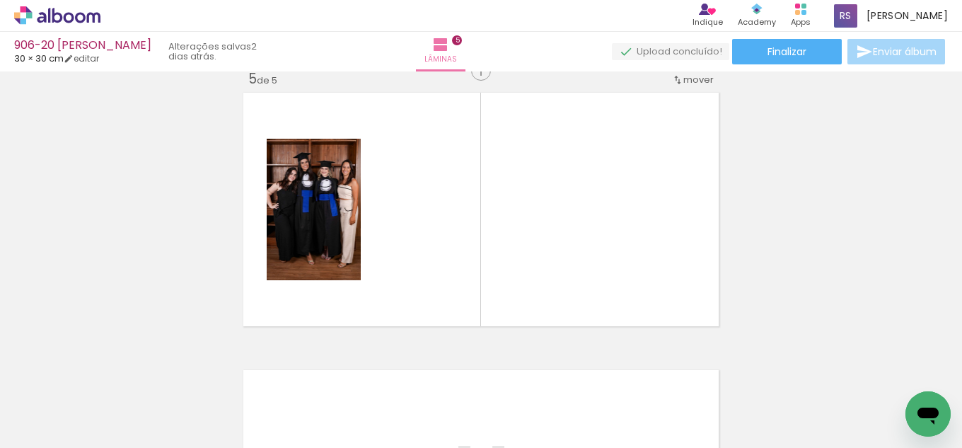
scroll to position [1128, 0]
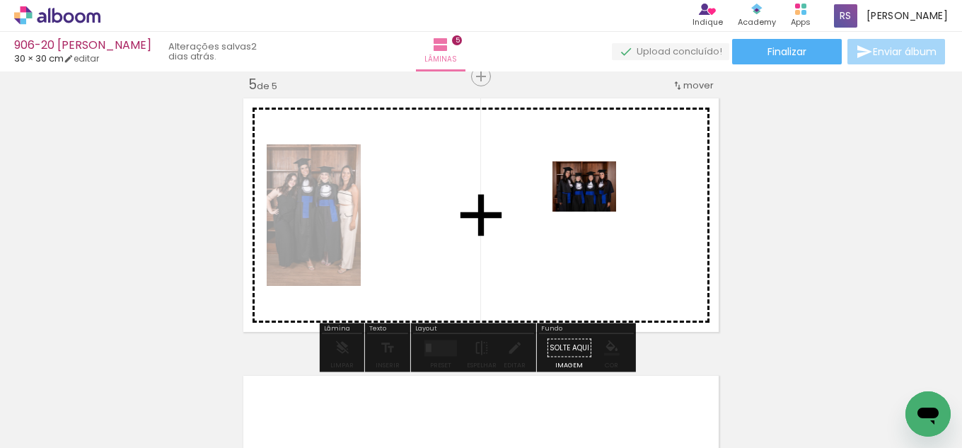
drag, startPoint x: 160, startPoint y: 390, endPoint x: 595, endPoint y: 204, distance: 473.3
click at [595, 204] on quentale-workspace at bounding box center [481, 224] width 962 height 448
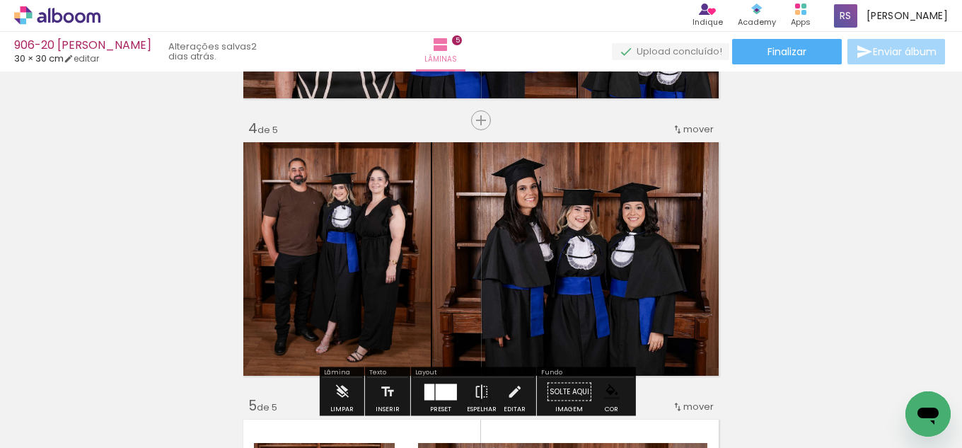
scroll to position [774, 0]
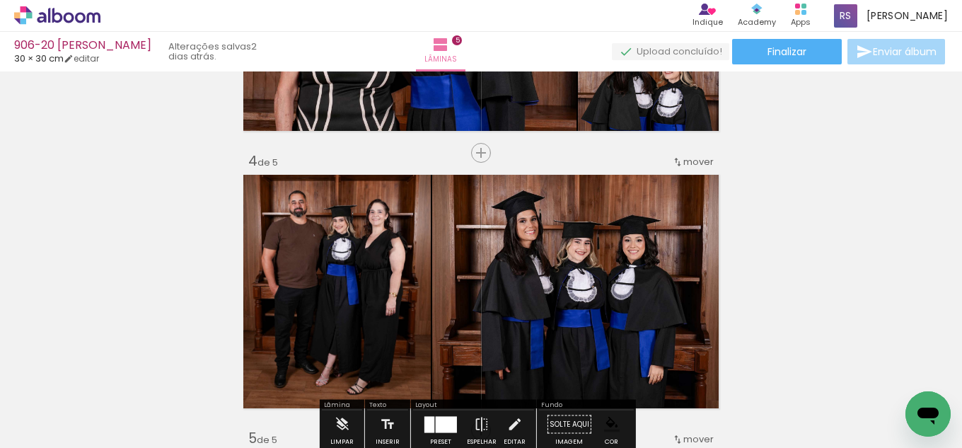
click at [485, 322] on quentale-photo at bounding box center [577, 292] width 291 height 242
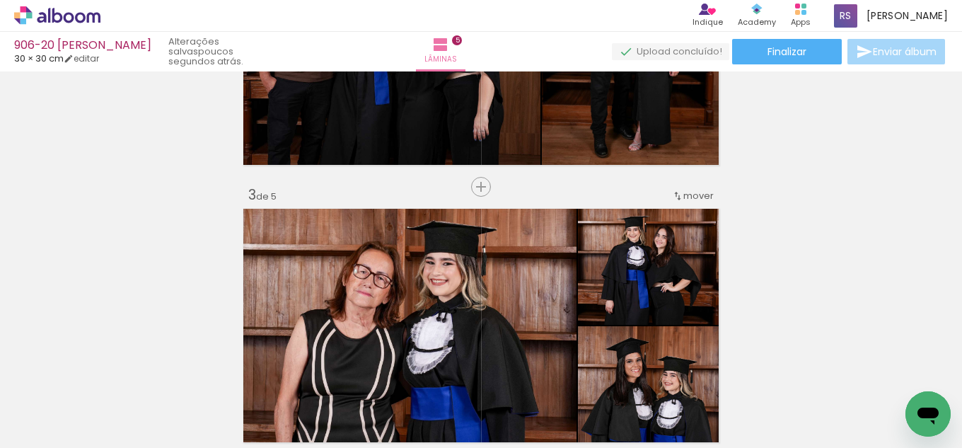
scroll to position [420, 0]
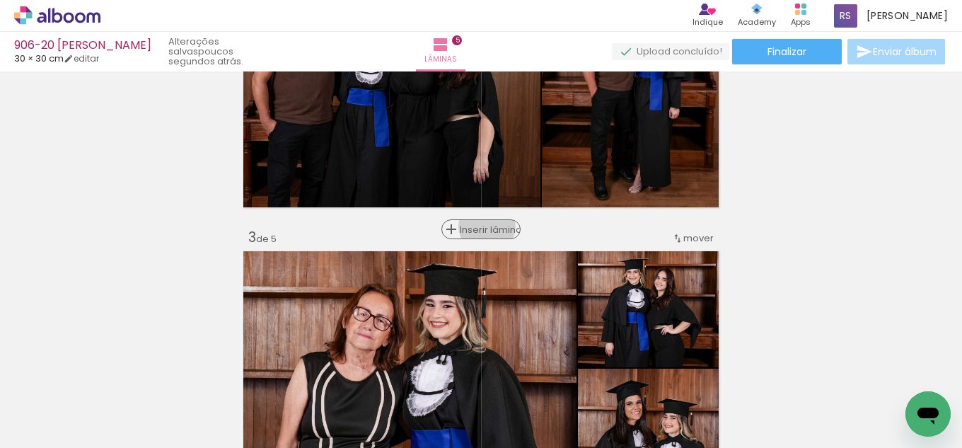
click at [484, 226] on span "Inserir lâmina" at bounding box center [487, 229] width 55 height 9
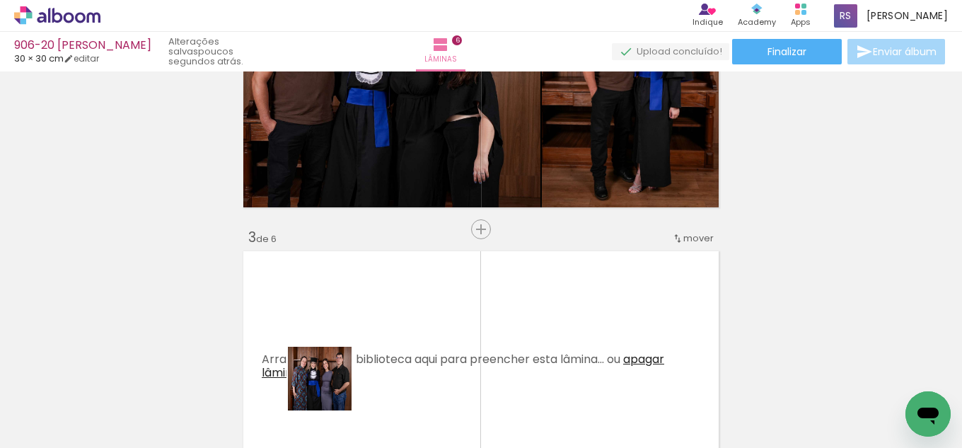
drag, startPoint x: 330, startPoint y: 389, endPoint x: 396, endPoint y: 278, distance: 128.8
click at [396, 278] on quentale-workspace at bounding box center [481, 224] width 962 height 448
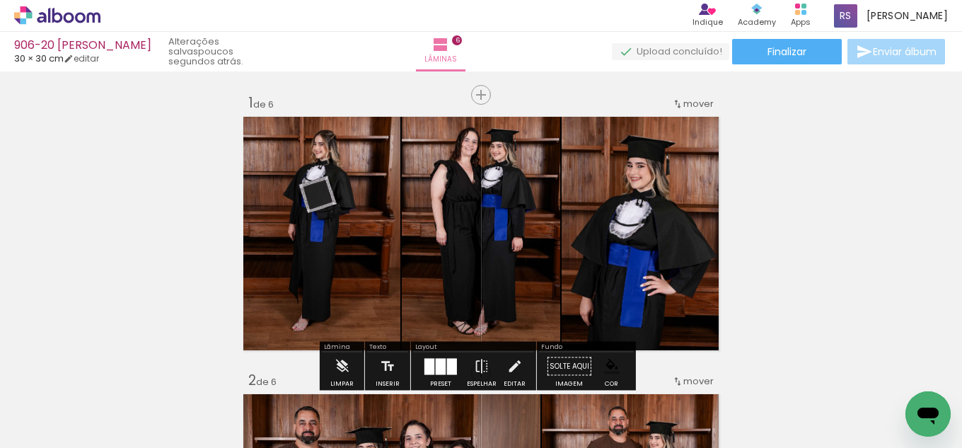
scroll to position [354, 0]
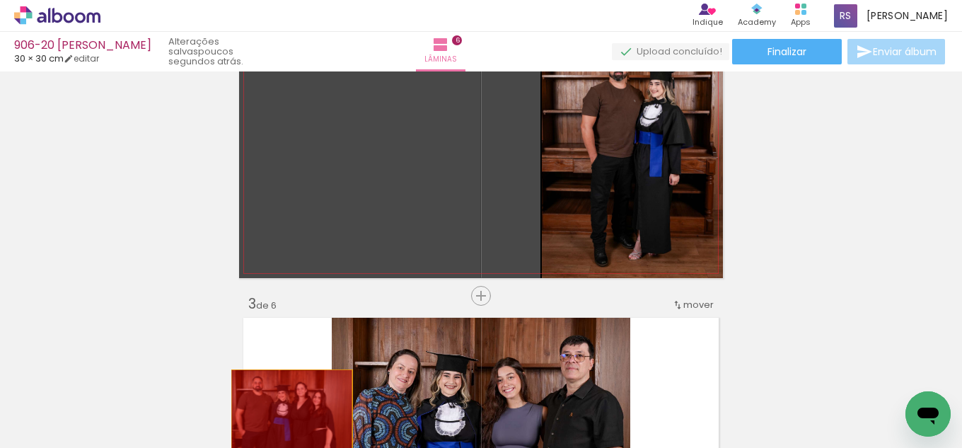
drag, startPoint x: 396, startPoint y: 176, endPoint x: 282, endPoint y: 425, distance: 273.9
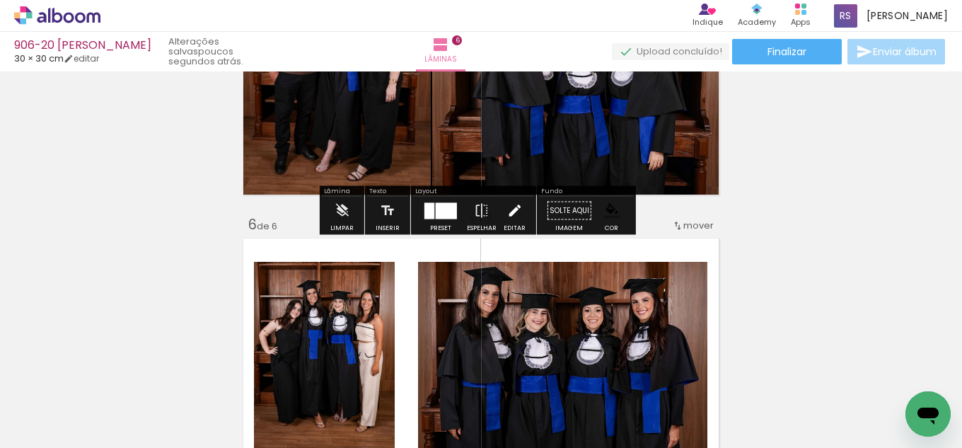
scroll to position [1415, 0]
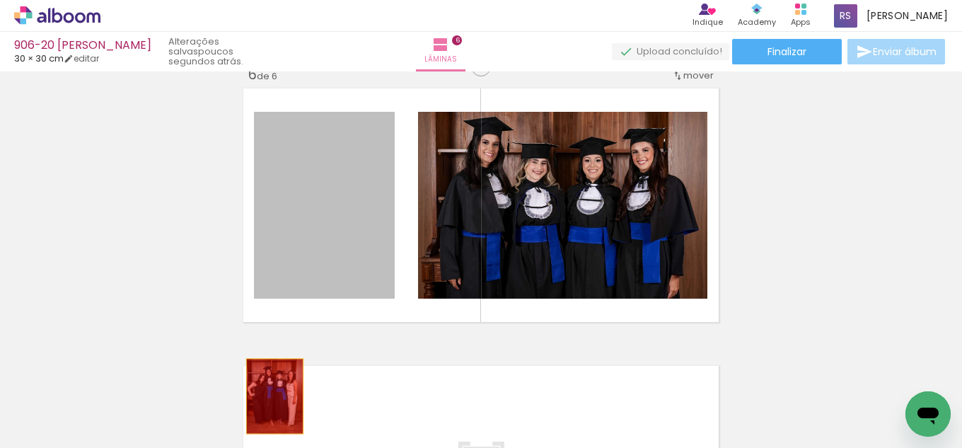
drag, startPoint x: 345, startPoint y: 184, endPoint x: 270, endPoint y: 396, distance: 225.1
click at [270, 396] on quentale-workspace at bounding box center [481, 224] width 962 height 448
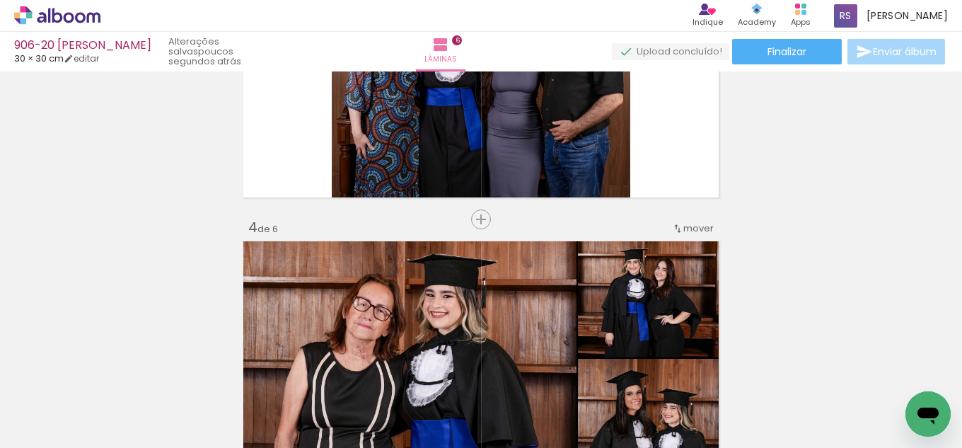
scroll to position [354, 0]
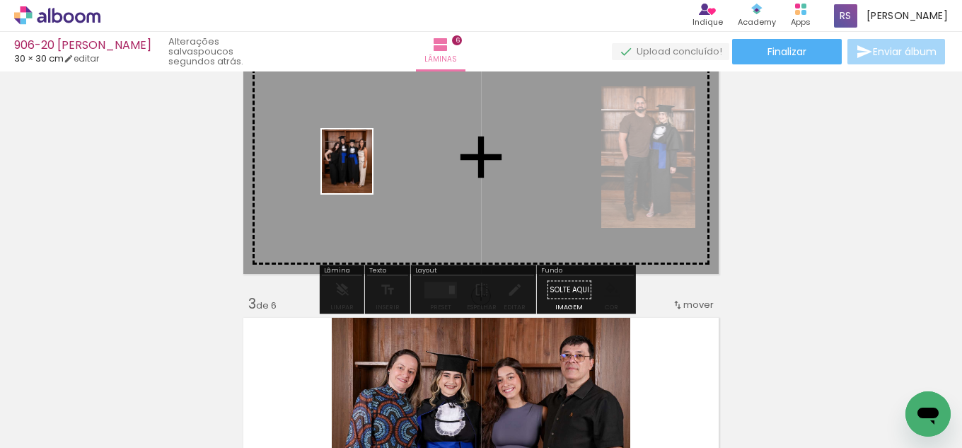
drag, startPoint x: 221, startPoint y: 399, endPoint x: 364, endPoint y: 172, distance: 268.7
click at [364, 172] on quentale-workspace at bounding box center [481, 224] width 962 height 448
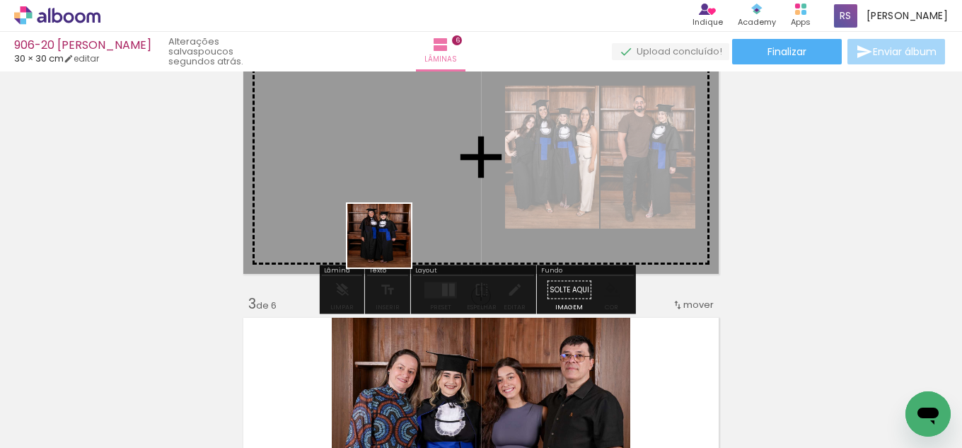
drag, startPoint x: 326, startPoint y: 377, endPoint x: 469, endPoint y: 223, distance: 210.3
click at [417, 202] on quentale-workspace at bounding box center [481, 224] width 962 height 448
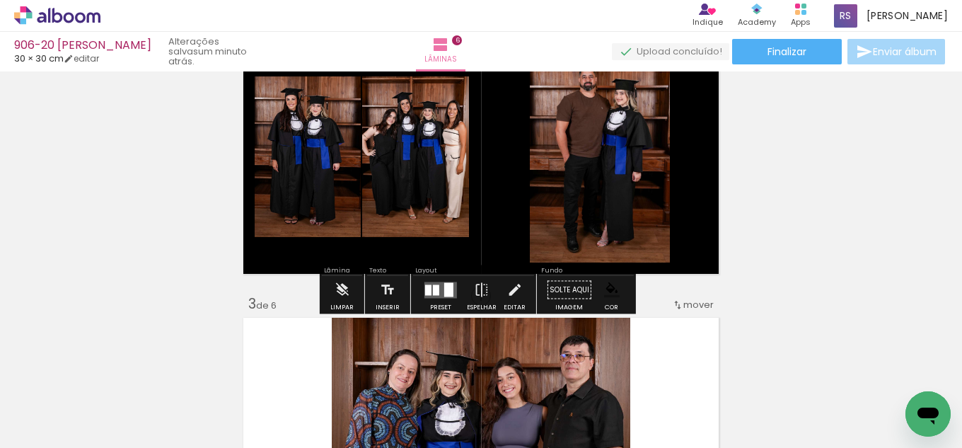
click at [429, 289] on quentale-layouter at bounding box center [441, 290] width 33 height 16
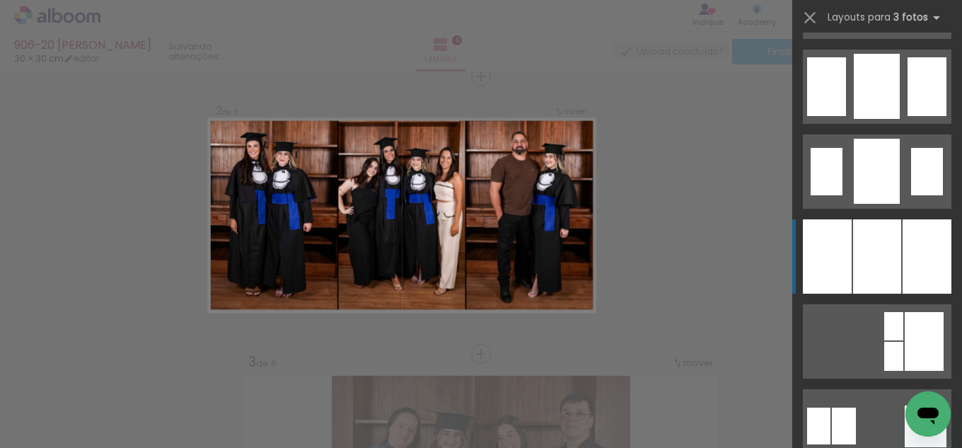
scroll to position [1132, 0]
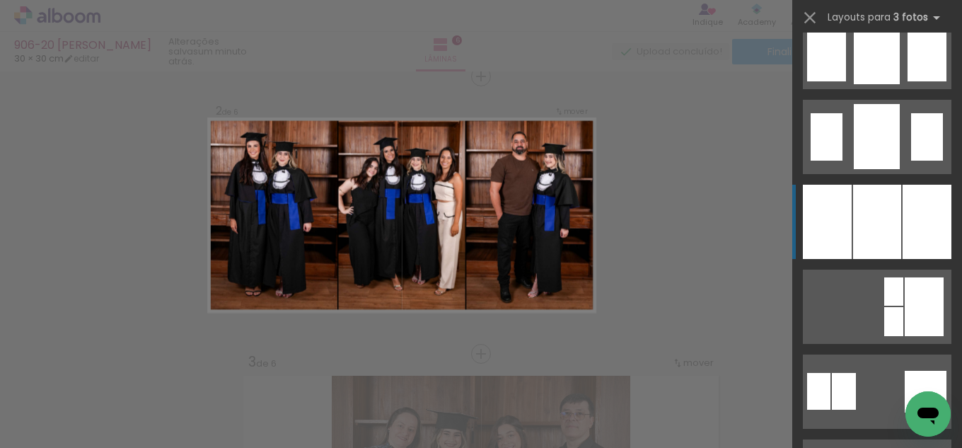
click at [889, 230] on div at bounding box center [877, 222] width 48 height 74
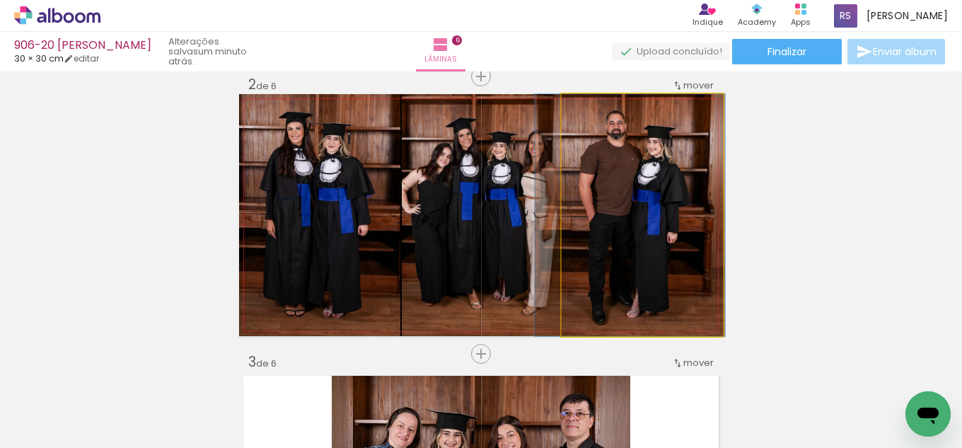
drag, startPoint x: 637, startPoint y: 234, endPoint x: 625, endPoint y: 236, distance: 12.2
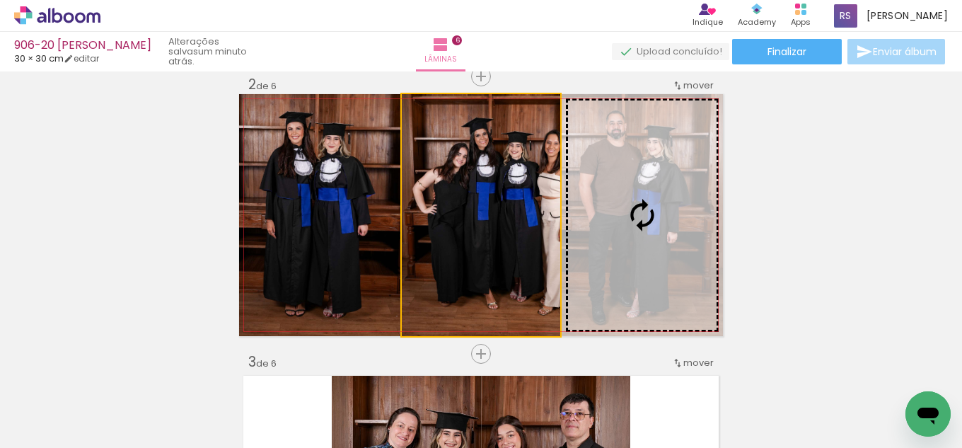
drag, startPoint x: 490, startPoint y: 247, endPoint x: 620, endPoint y: 231, distance: 130.5
click at [0, 0] on slot at bounding box center [0, 0] width 0 height 0
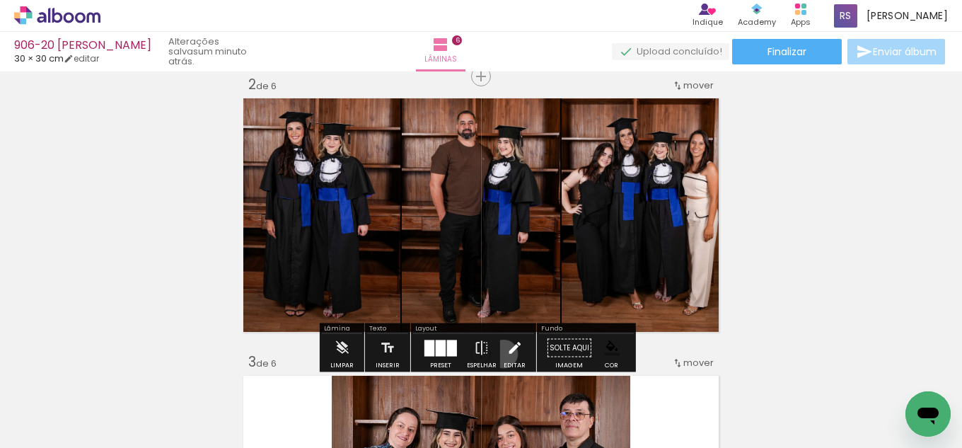
click at [500, 354] on paper-button "Editar" at bounding box center [514, 352] width 29 height 36
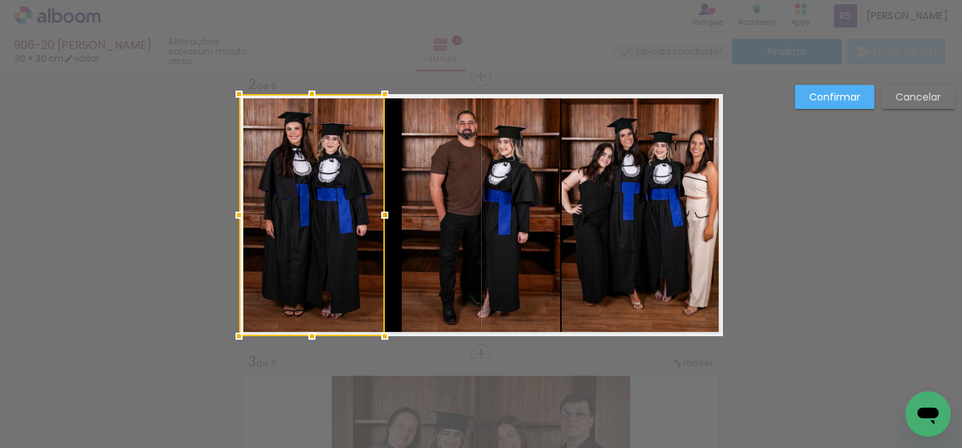
drag, startPoint x: 388, startPoint y: 213, endPoint x: 373, endPoint y: 209, distance: 15.5
click at [373, 209] on div at bounding box center [385, 215] width 28 height 28
click at [404, 218] on quentale-photo at bounding box center [481, 215] width 159 height 242
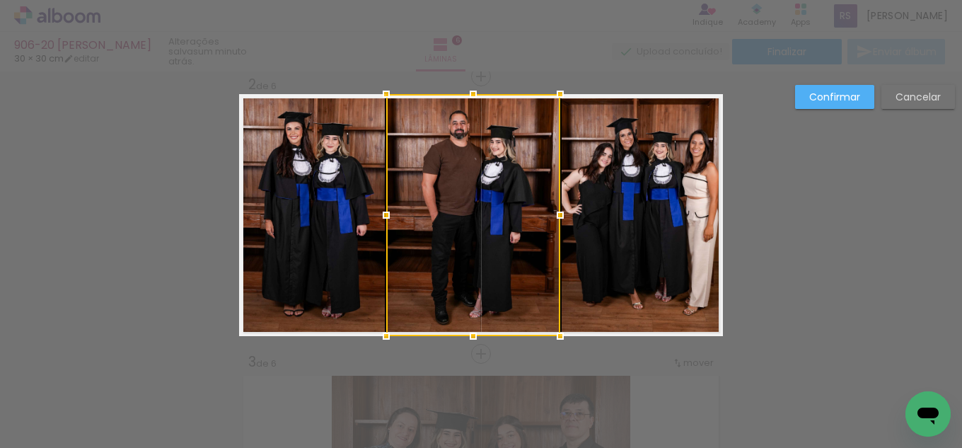
drag, startPoint x: 398, startPoint y: 214, endPoint x: 382, endPoint y: 209, distance: 16.3
click at [382, 209] on div at bounding box center [386, 215] width 28 height 28
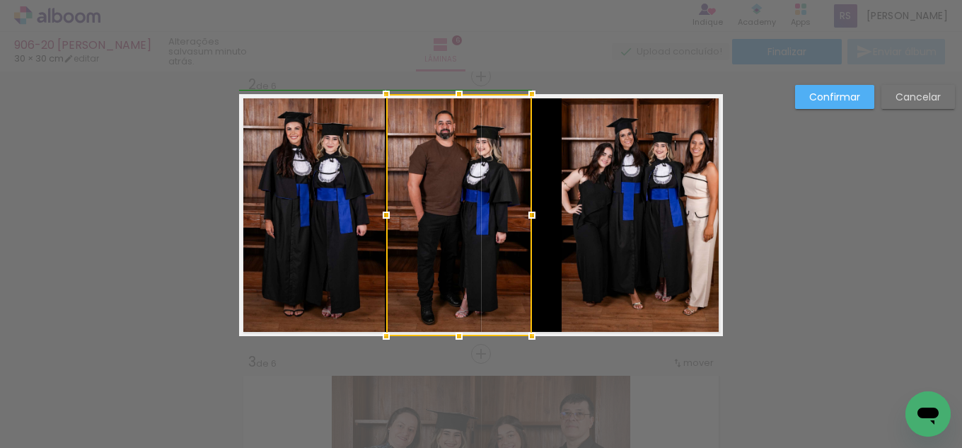
drag, startPoint x: 557, startPoint y: 216, endPoint x: 529, endPoint y: 215, distance: 28.3
click at [529, 215] on div at bounding box center [532, 215] width 28 height 28
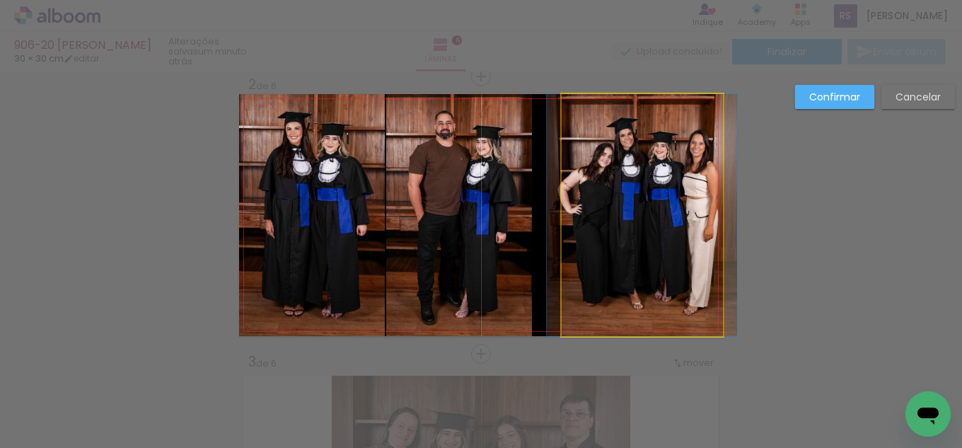
click at [628, 235] on quentale-photo at bounding box center [642, 215] width 161 height 242
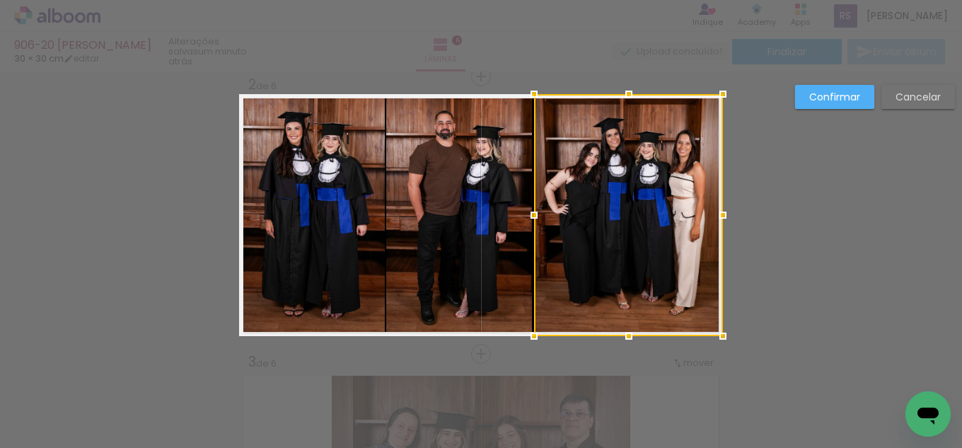
drag, startPoint x: 556, startPoint y: 210, endPoint x: 529, endPoint y: 217, distance: 28.3
click at [529, 217] on div at bounding box center [534, 215] width 28 height 28
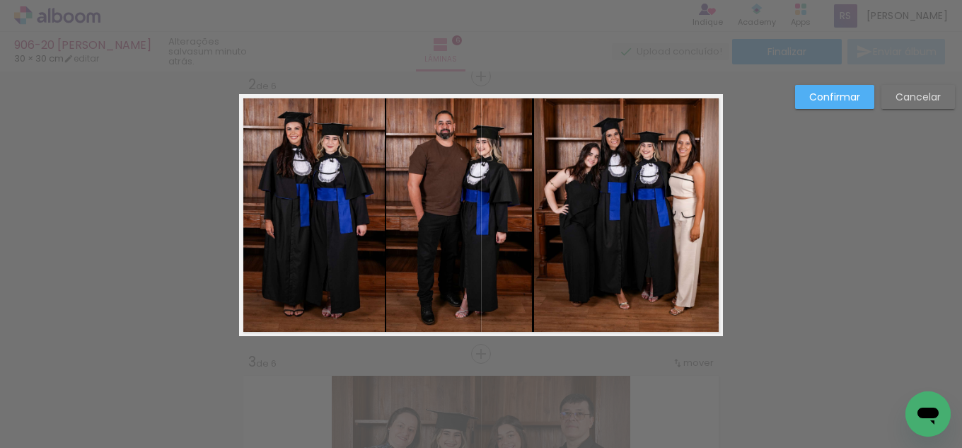
click at [519, 213] on quentale-photo at bounding box center [459, 215] width 146 height 242
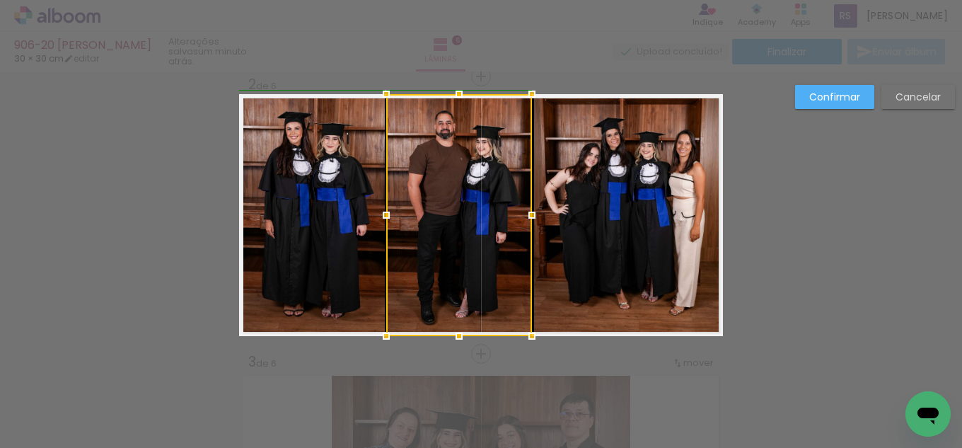
click at [534, 212] on div at bounding box center [532, 215] width 28 height 28
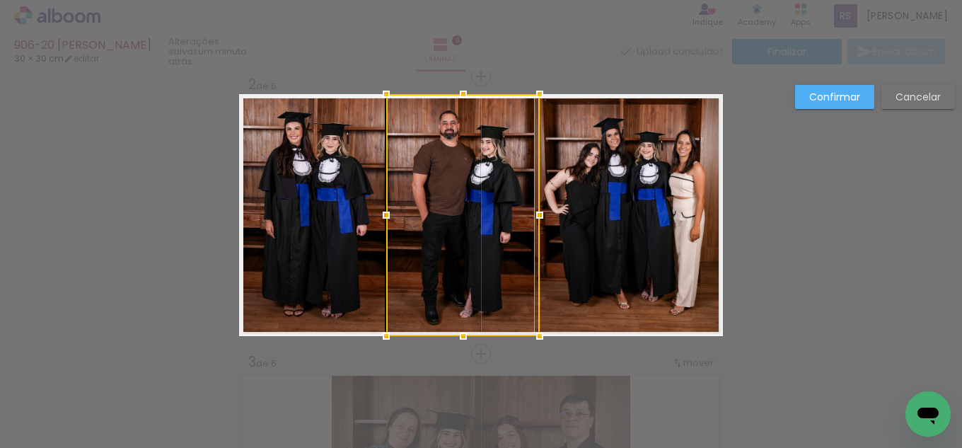
click at [567, 267] on quentale-photo at bounding box center [628, 215] width 189 height 242
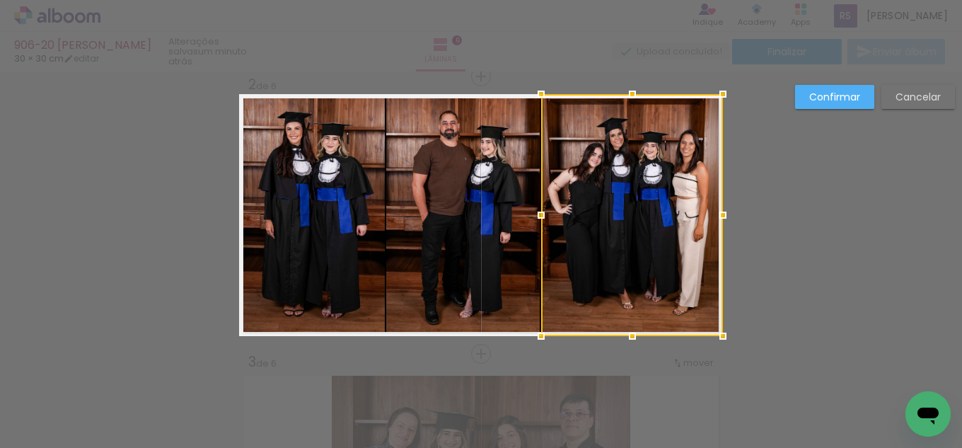
drag, startPoint x: 510, startPoint y: 219, endPoint x: 540, endPoint y: 214, distance: 30.1
click at [540, 214] on div at bounding box center [541, 215] width 28 height 28
click at [0, 0] on slot "Confirmar" at bounding box center [0, 0] width 0 height 0
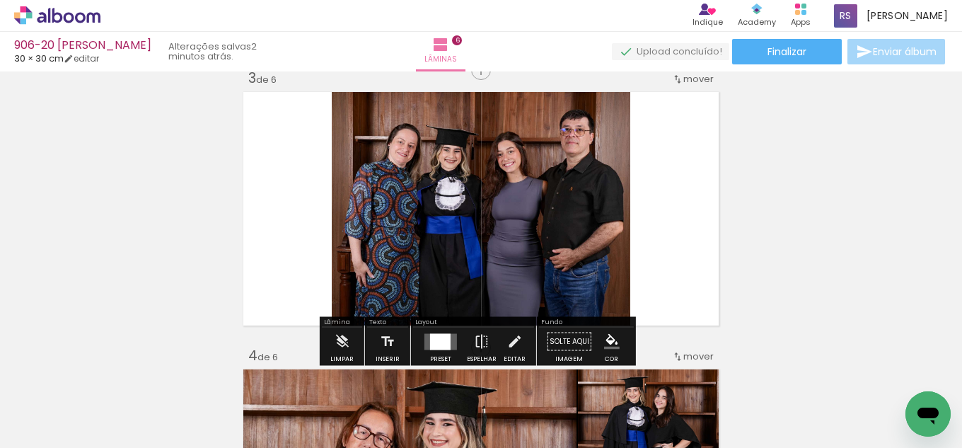
scroll to position [566, 0]
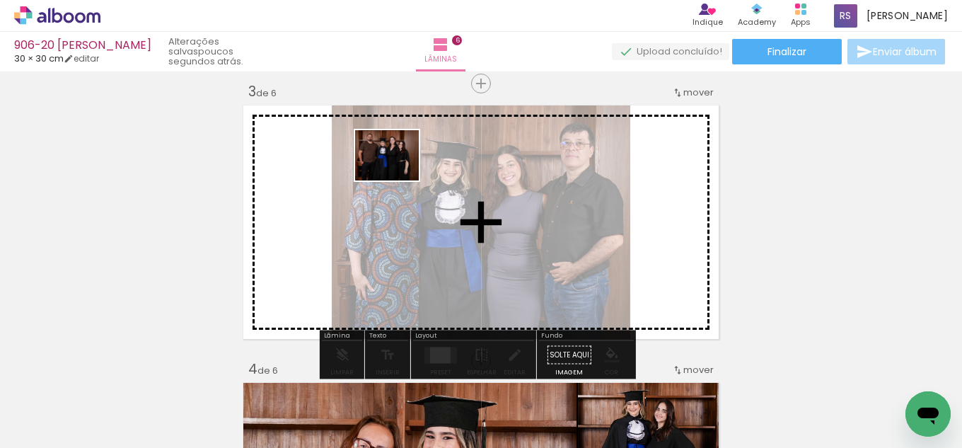
drag, startPoint x: 129, startPoint y: 420, endPoint x: 398, endPoint y: 173, distance: 365.1
click at [398, 173] on quentale-workspace at bounding box center [481, 224] width 962 height 448
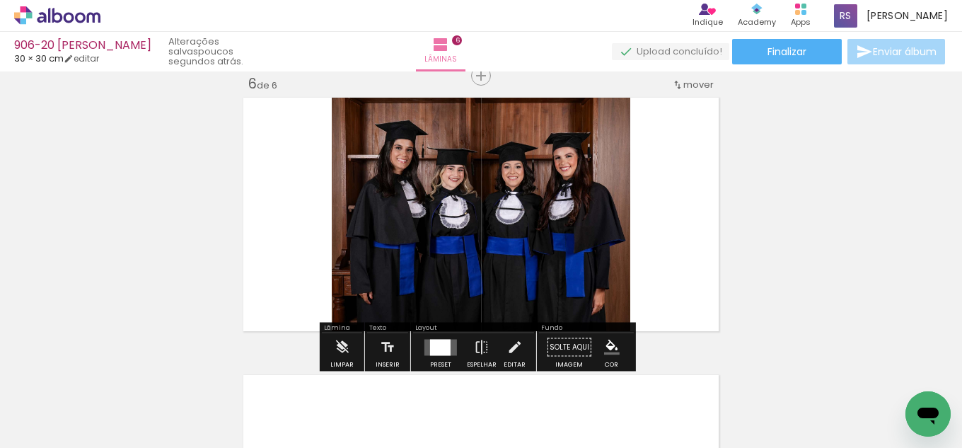
scroll to position [1415, 0]
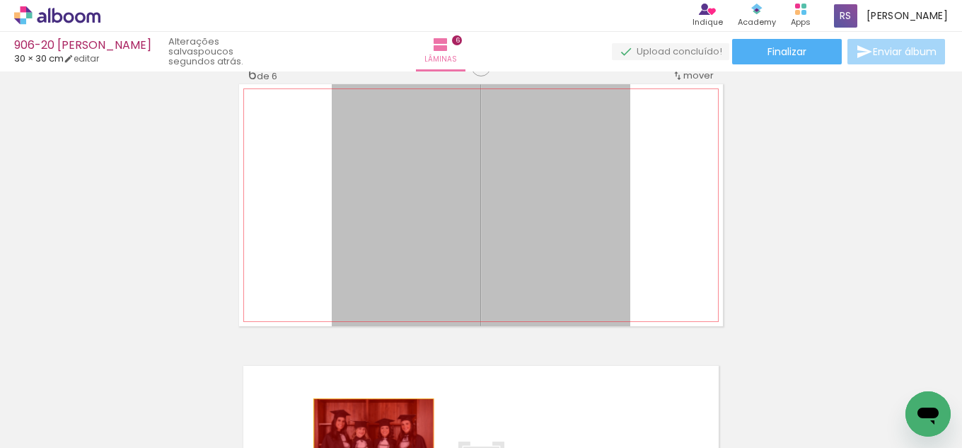
drag, startPoint x: 484, startPoint y: 241, endPoint x: 371, endPoint y: 444, distance: 232.8
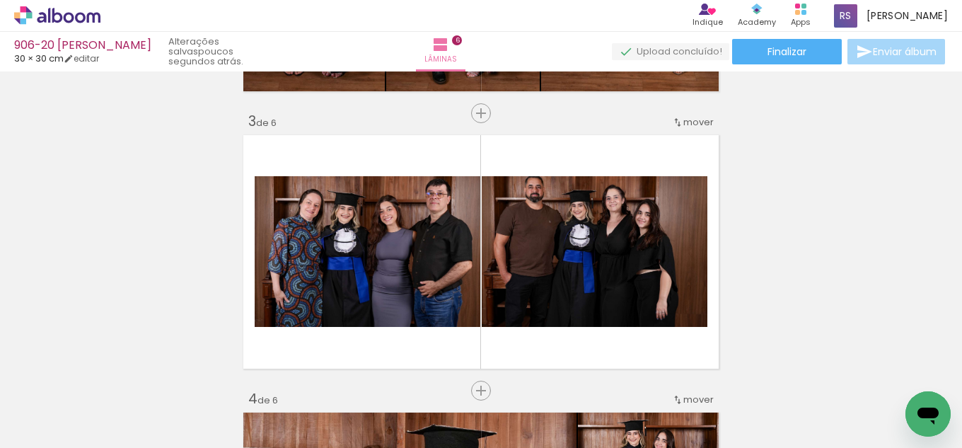
scroll to position [495, 0]
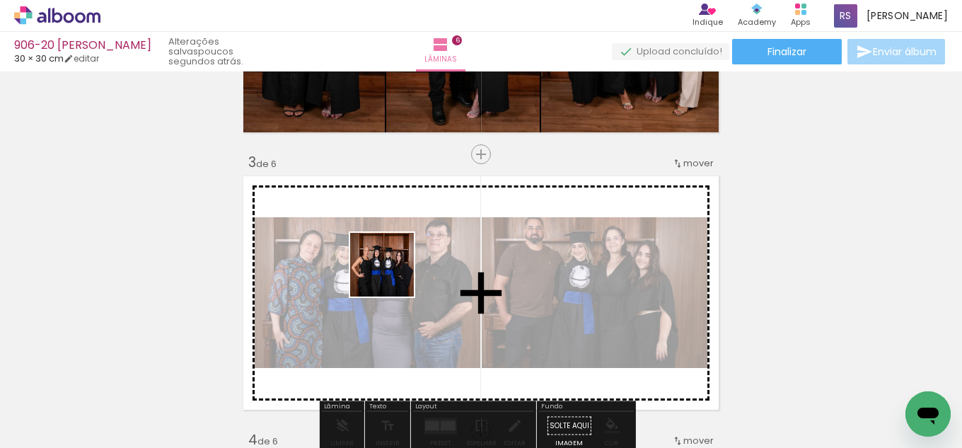
drag, startPoint x: 299, startPoint y: 410, endPoint x: 393, endPoint y: 275, distance: 164.7
click at [393, 275] on quentale-workspace at bounding box center [481, 224] width 962 height 448
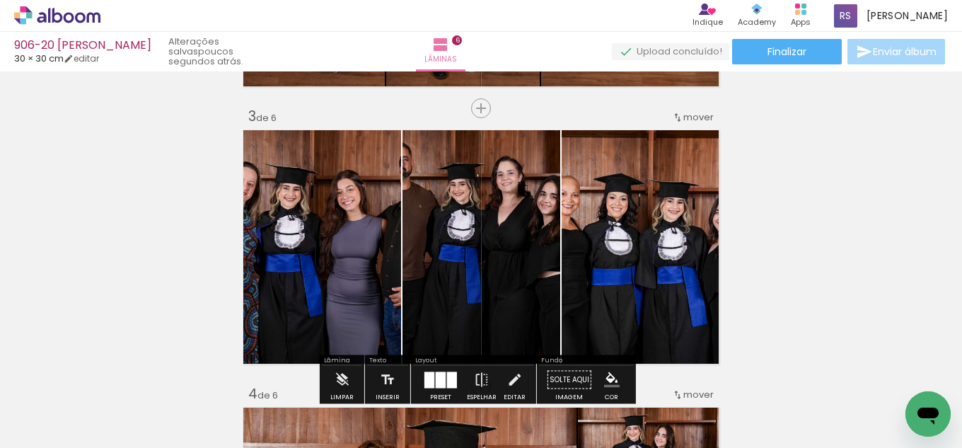
scroll to position [566, 0]
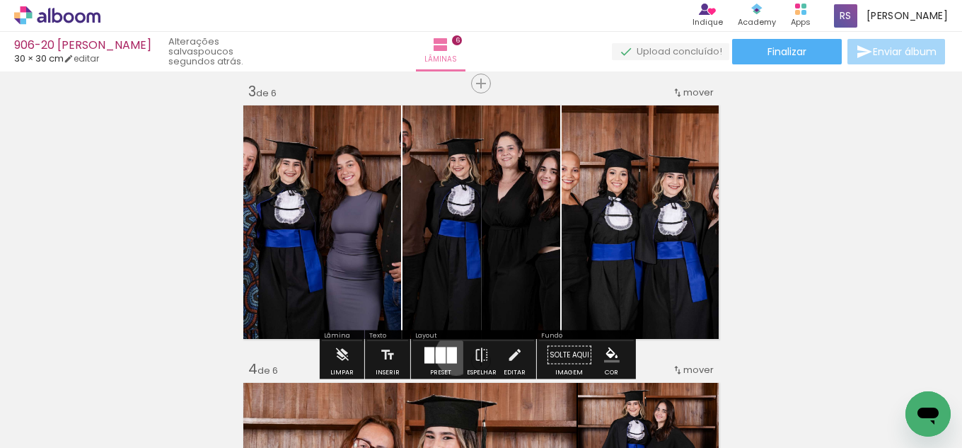
click at [453, 354] on div at bounding box center [452, 355] width 10 height 16
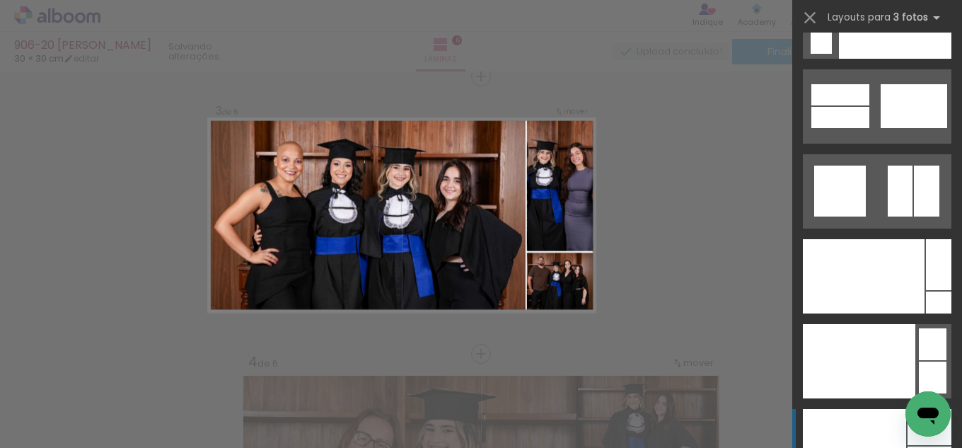
scroll to position [17106, 0]
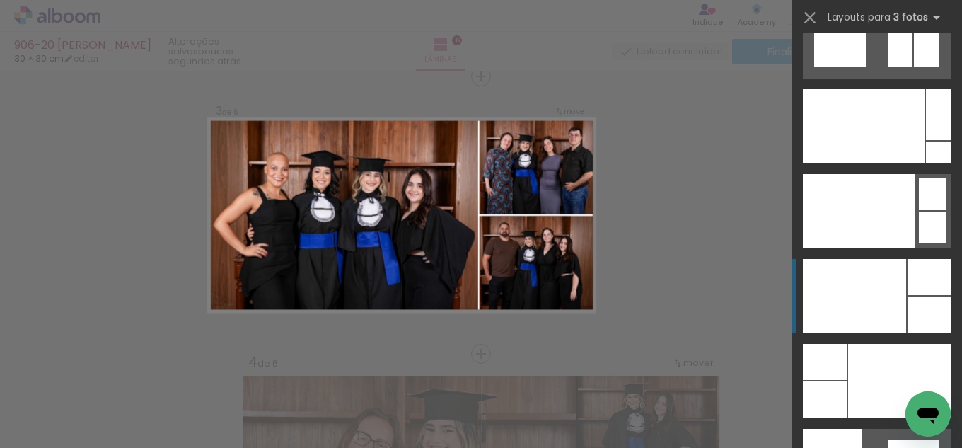
click at [892, 163] on div at bounding box center [864, 126] width 122 height 74
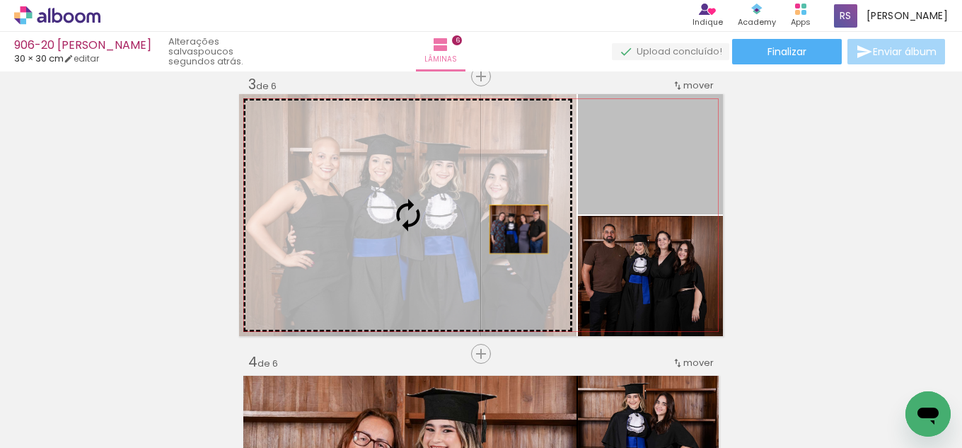
drag, startPoint x: 650, startPoint y: 184, endPoint x: 483, endPoint y: 238, distance: 176.1
click at [0, 0] on slot at bounding box center [0, 0] width 0 height 0
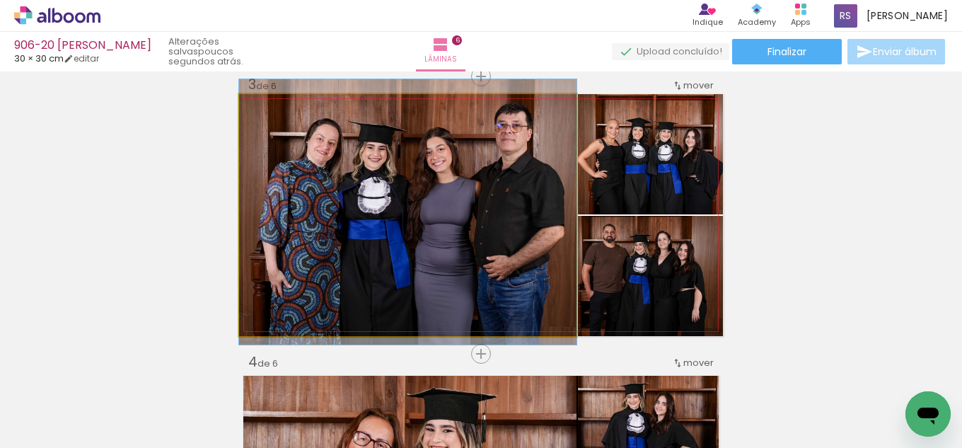
drag, startPoint x: 443, startPoint y: 299, endPoint x: 442, endPoint y: 290, distance: 8.5
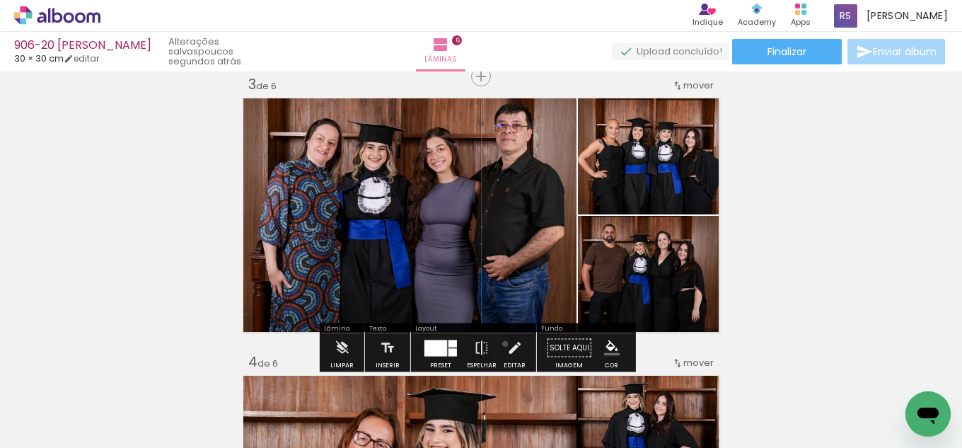
drag, startPoint x: 502, startPoint y: 344, endPoint x: 555, endPoint y: 201, distance: 152.7
click at [502, 343] on paper-button "Editar" at bounding box center [514, 352] width 29 height 36
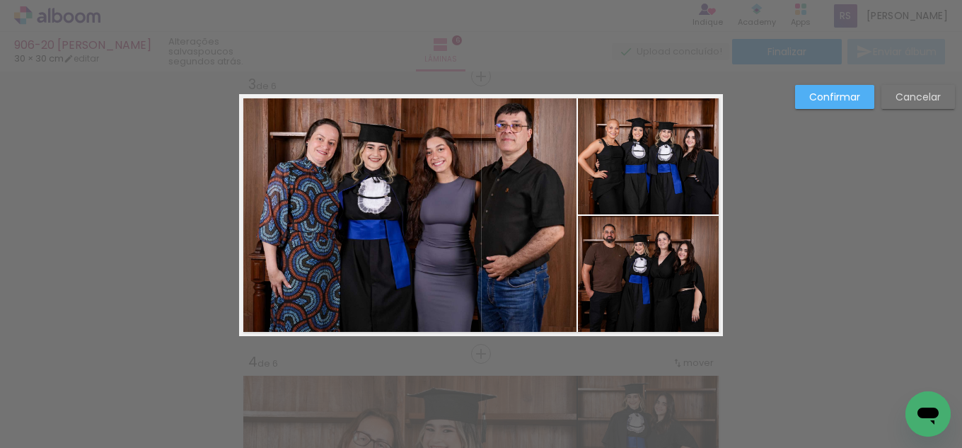
drag, startPoint x: 575, startPoint y: 67, endPoint x: 545, endPoint y: 153, distance: 90.6
click at [575, 69] on div at bounding box center [481, 35] width 962 height 71
click at [522, 196] on quentale-photo at bounding box center [408, 215] width 338 height 242
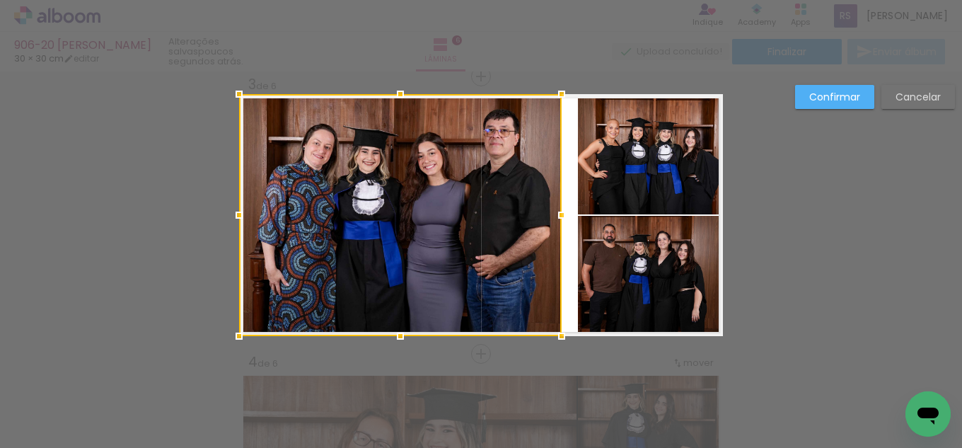
drag, startPoint x: 564, startPoint y: 214, endPoint x: 549, endPoint y: 214, distance: 14.9
click at [549, 214] on div at bounding box center [562, 215] width 28 height 28
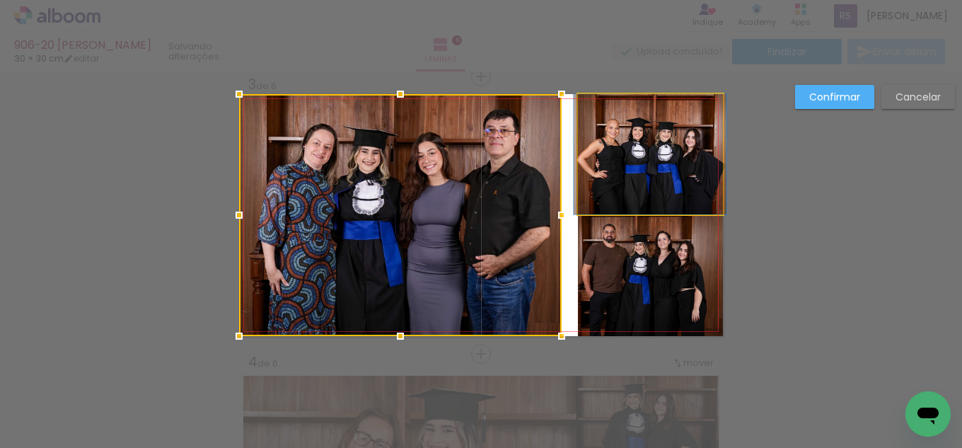
click at [589, 151] on quentale-photo at bounding box center [650, 154] width 145 height 120
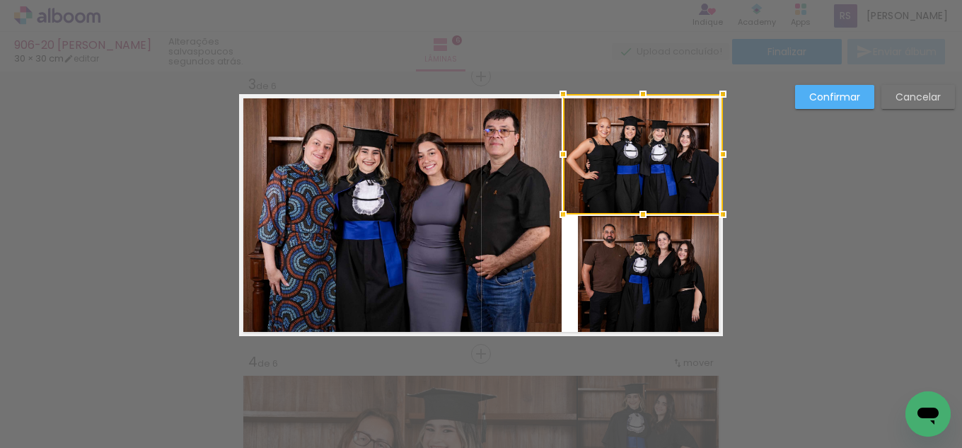
drag, startPoint x: 576, startPoint y: 153, endPoint x: 561, endPoint y: 154, distance: 14.9
click at [561, 154] on div at bounding box center [563, 154] width 28 height 28
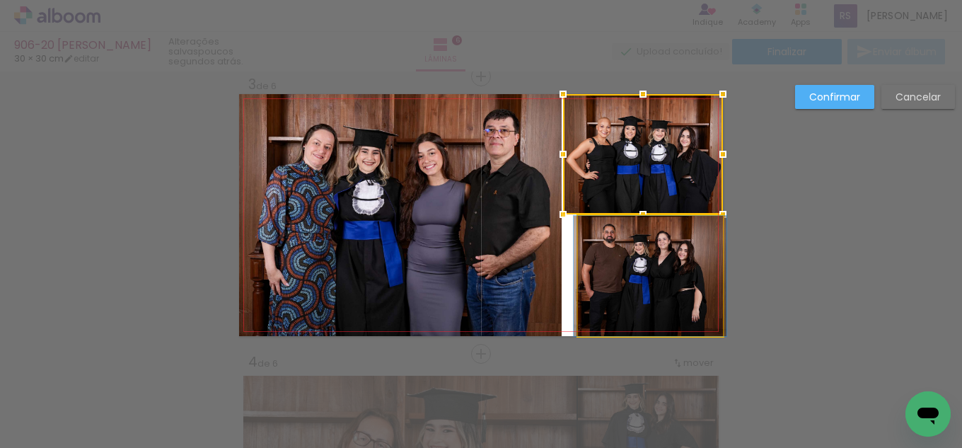
drag, startPoint x: 651, startPoint y: 294, endPoint x: 592, endPoint y: 272, distance: 63.1
click at [650, 294] on quentale-photo at bounding box center [650, 276] width 145 height 120
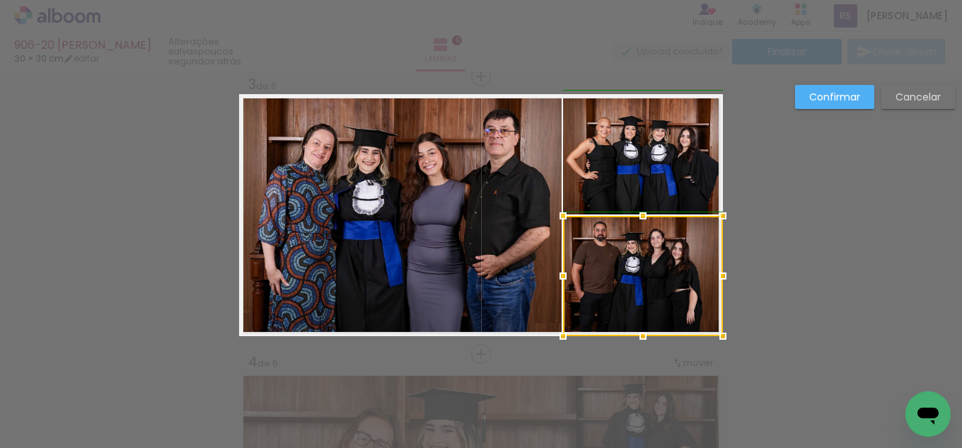
drag, startPoint x: 575, startPoint y: 271, endPoint x: 565, endPoint y: 270, distance: 10.0
click at [565, 270] on div at bounding box center [563, 276] width 28 height 28
drag, startPoint x: 823, startPoint y: 101, endPoint x: 703, endPoint y: 129, distance: 122.7
click at [0, 0] on slot "Confirmar" at bounding box center [0, 0] width 0 height 0
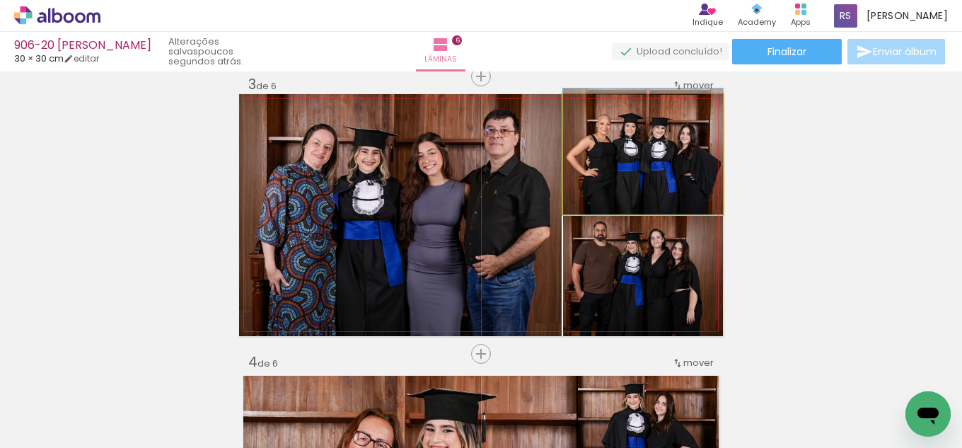
drag, startPoint x: 657, startPoint y: 146, endPoint x: 647, endPoint y: 158, distance: 15.5
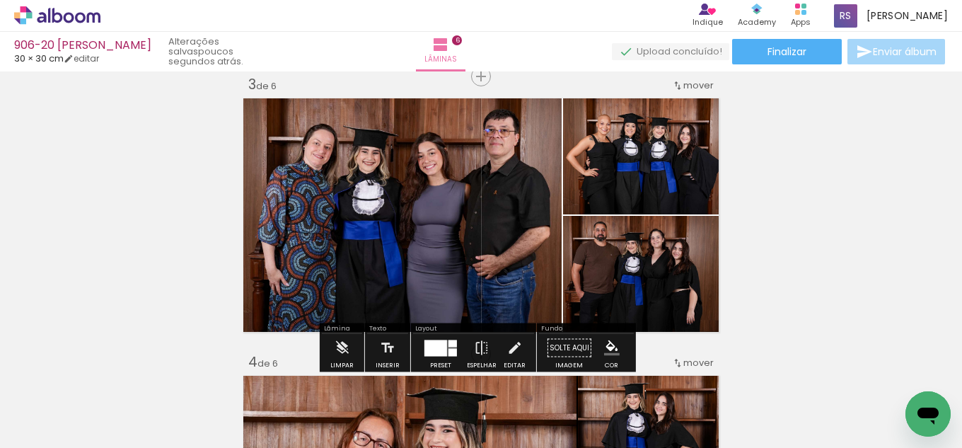
click at [616, 357] on quentale-workspace at bounding box center [481, 224] width 962 height 448
click at [609, 347] on iron-icon "color picker" at bounding box center [612, 348] width 16 height 16
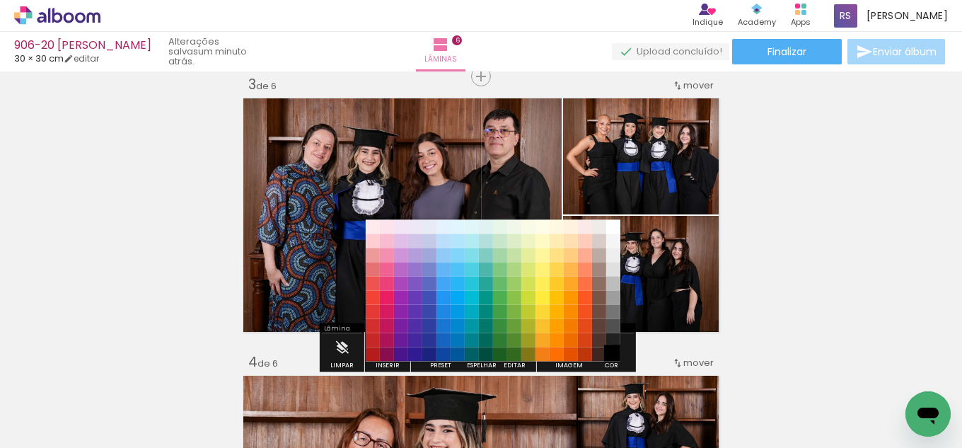
click at [616, 347] on paper-item "#000000" at bounding box center [613, 354] width 14 height 14
drag, startPoint x: 609, startPoint y: 323, endPoint x: 609, endPoint y: 336, distance: 13.5
click at [609, 328] on paper-item "#515151" at bounding box center [613, 326] width 14 height 14
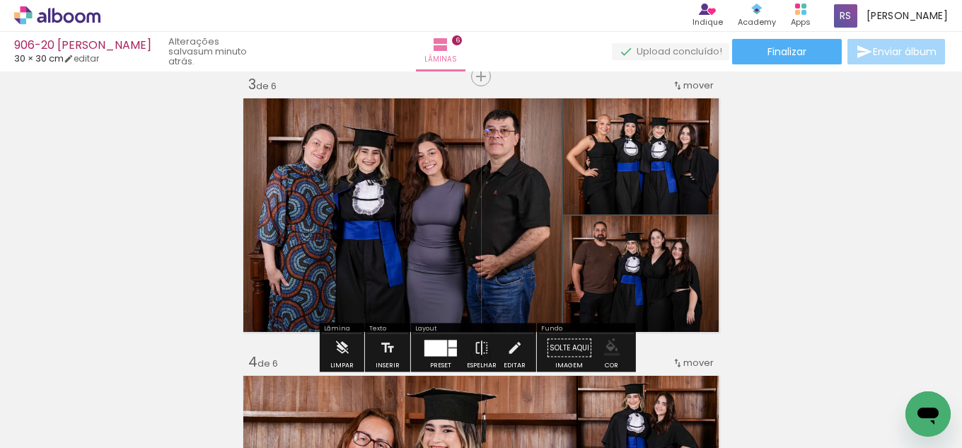
drag, startPoint x: 609, startPoint y: 340, endPoint x: 608, endPoint y: 359, distance: 19.1
click at [609, 340] on iron-icon "color picker" at bounding box center [612, 348] width 16 height 16
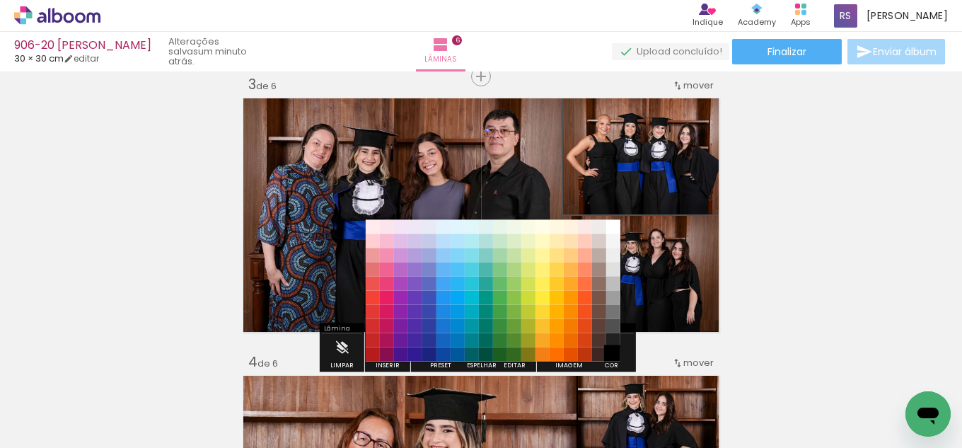
click at [613, 355] on paper-item "#000000" at bounding box center [613, 354] width 14 height 14
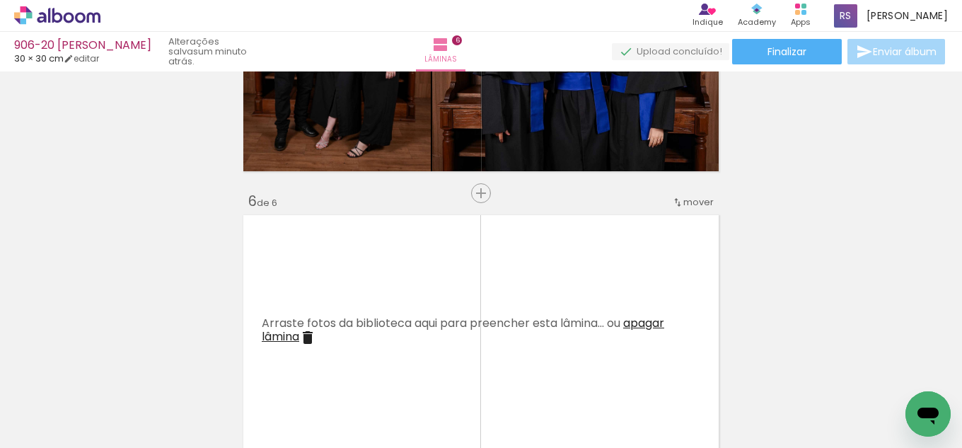
scroll to position [1344, 0]
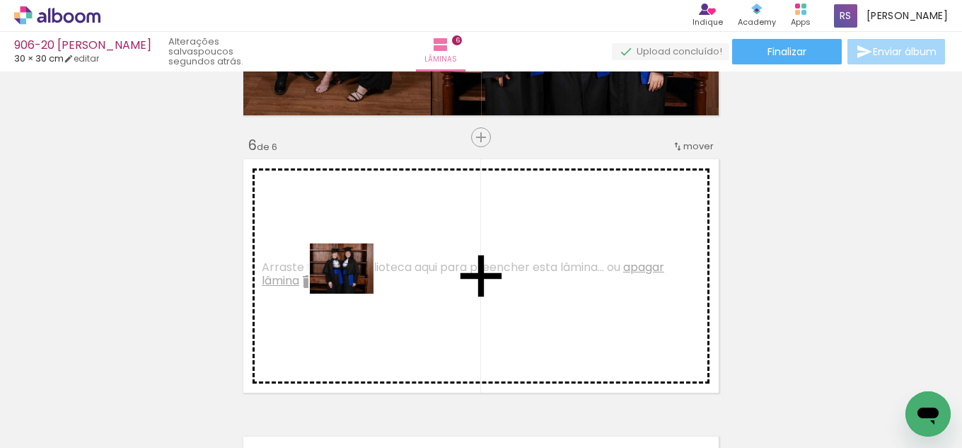
drag, startPoint x: 257, startPoint y: 359, endPoint x: 352, endPoint y: 286, distance: 120.2
click at [352, 286] on quentale-workspace at bounding box center [481, 224] width 962 height 448
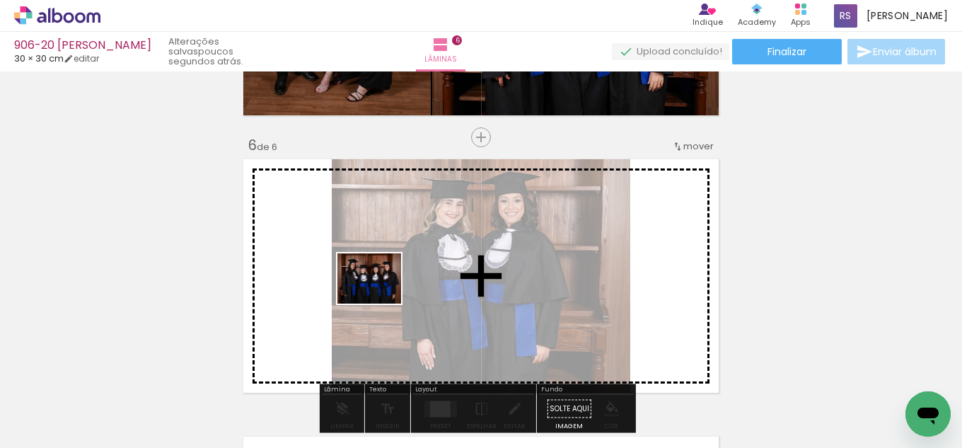
drag, startPoint x: 161, startPoint y: 403, endPoint x: 432, endPoint y: 367, distance: 274.1
click at [391, 292] on quentale-workspace at bounding box center [481, 224] width 962 height 448
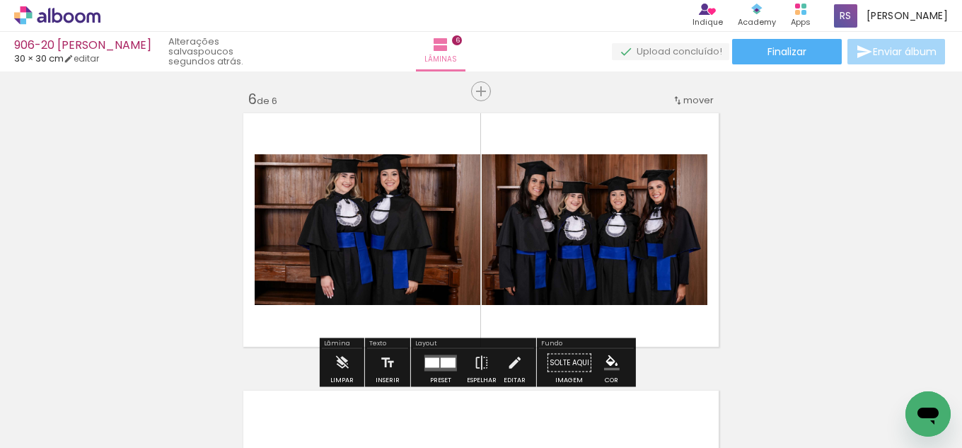
scroll to position [1415, 0]
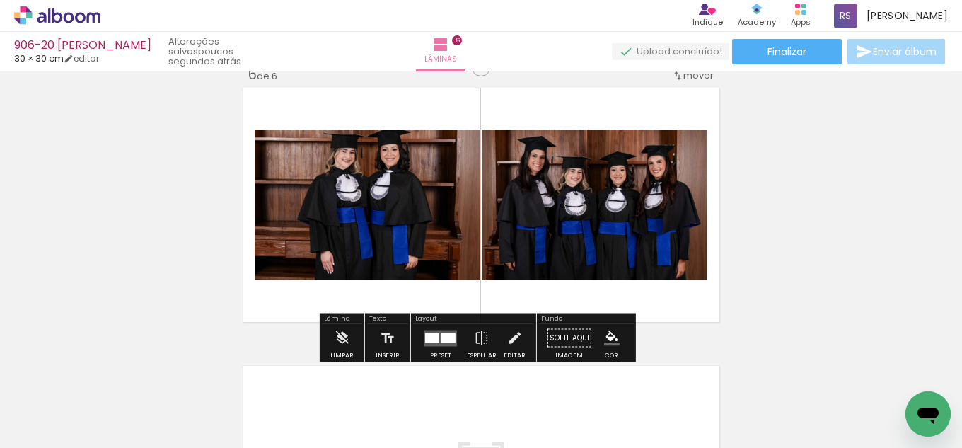
click at [413, 354] on div "Preset Espelhar Editar" at bounding box center [473, 342] width 121 height 36
click at [446, 330] on quentale-layouter at bounding box center [441, 338] width 33 height 16
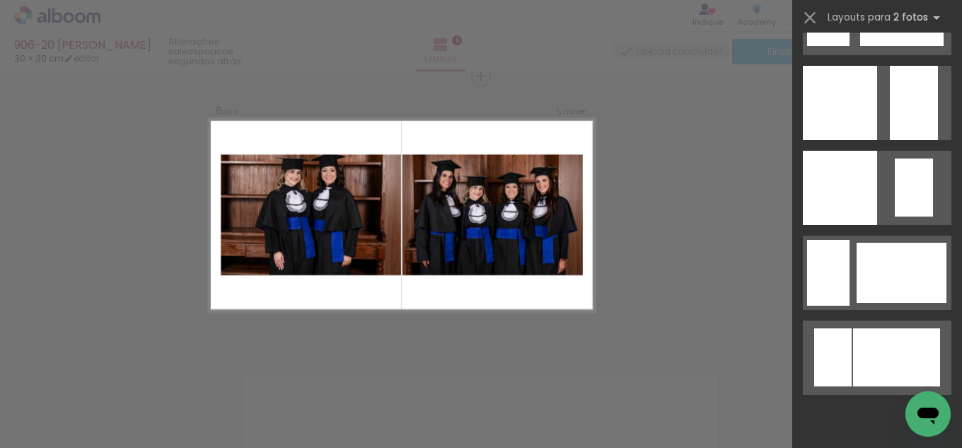
scroll to position [2896, 0]
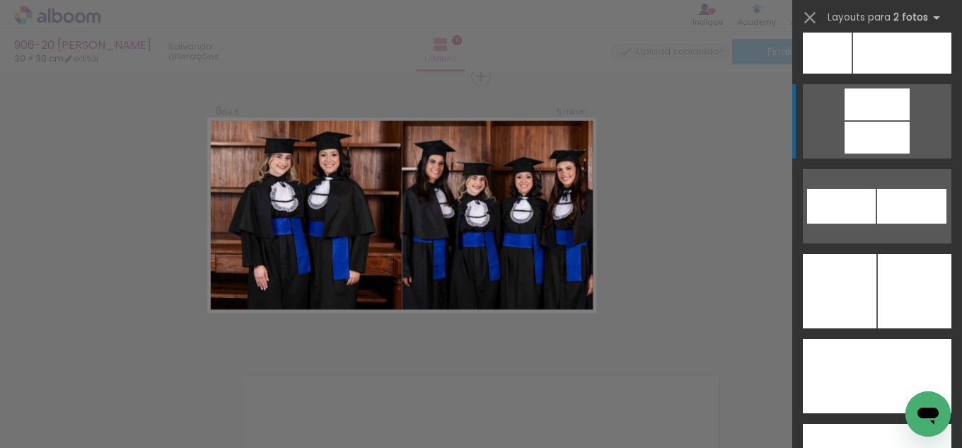
scroll to position [6194, 0]
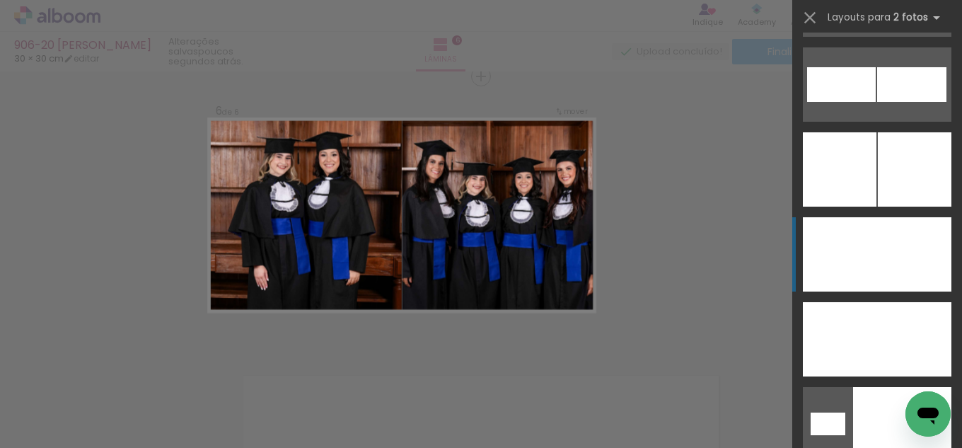
click at [894, 207] on div at bounding box center [915, 169] width 74 height 74
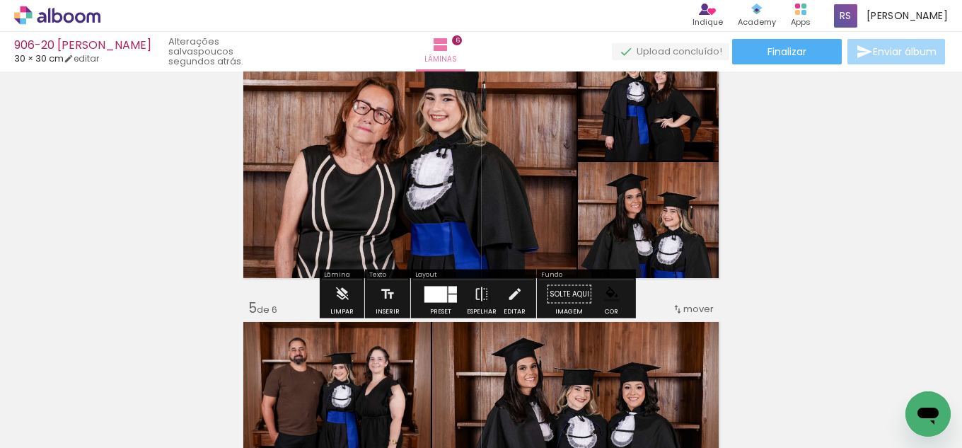
scroll to position [910, 0]
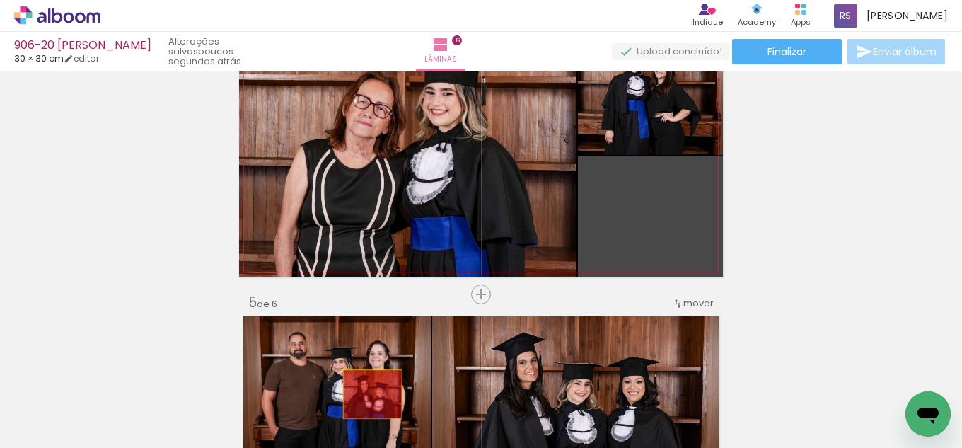
drag, startPoint x: 628, startPoint y: 207, endPoint x: 367, endPoint y: 394, distance: 321.5
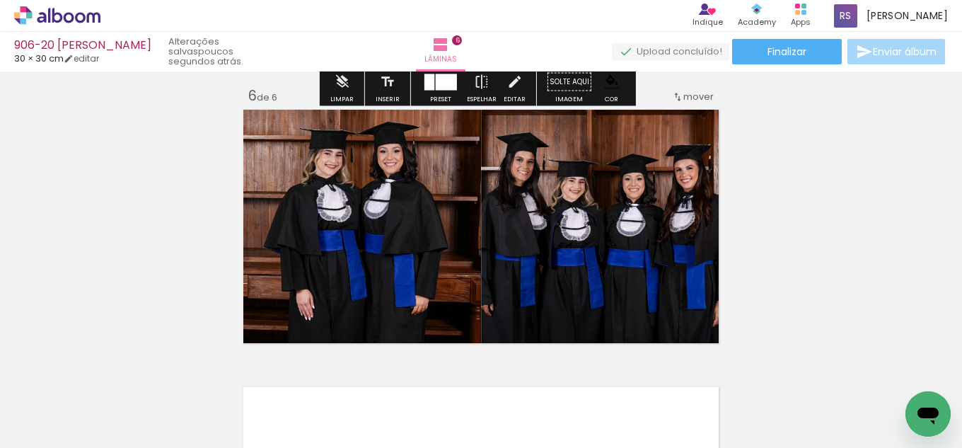
scroll to position [1415, 0]
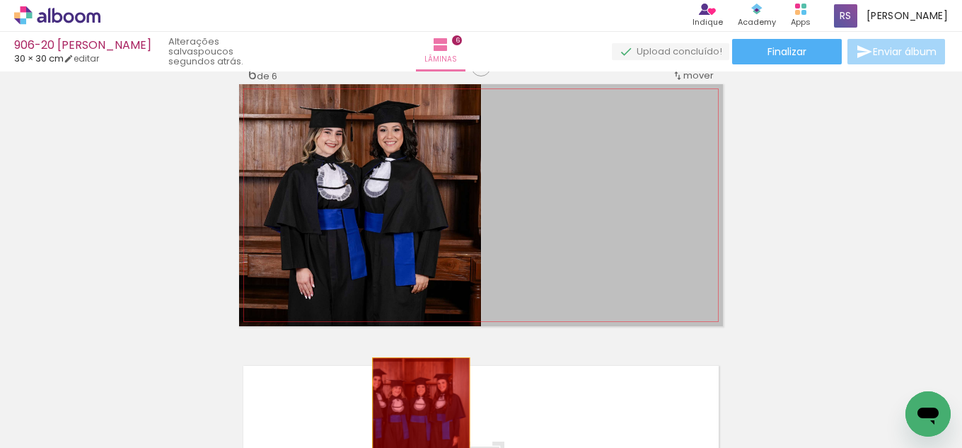
drag, startPoint x: 573, startPoint y: 258, endPoint x: 416, endPoint y: 406, distance: 216.2
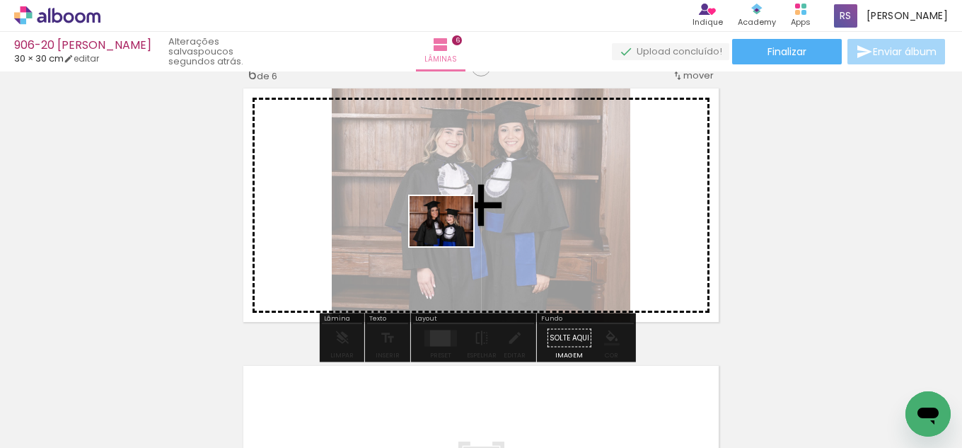
drag, startPoint x: 168, startPoint y: 385, endPoint x: 452, endPoint y: 238, distance: 319.3
click at [452, 238] on quentale-workspace at bounding box center [481, 224] width 962 height 448
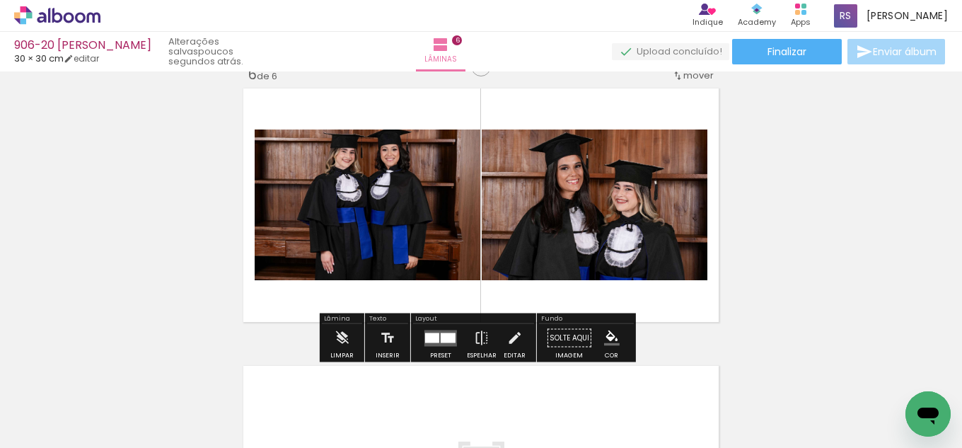
click at [428, 333] on div at bounding box center [432, 338] width 14 height 10
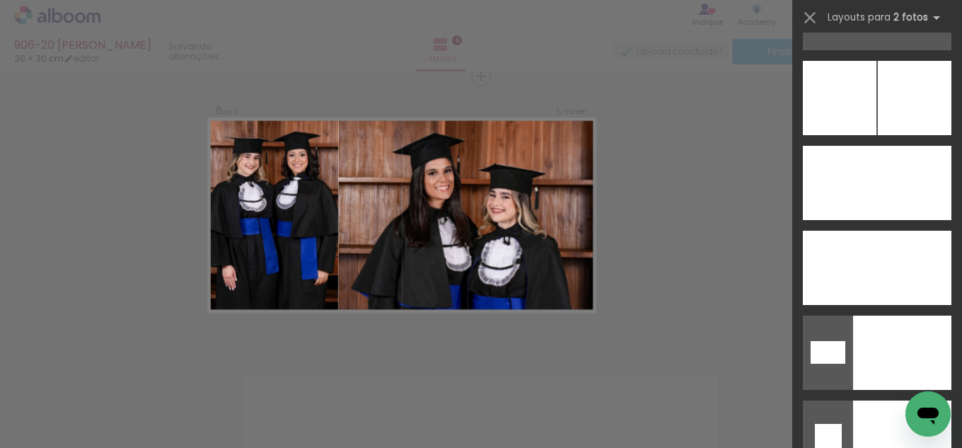
scroll to position [6298, 0]
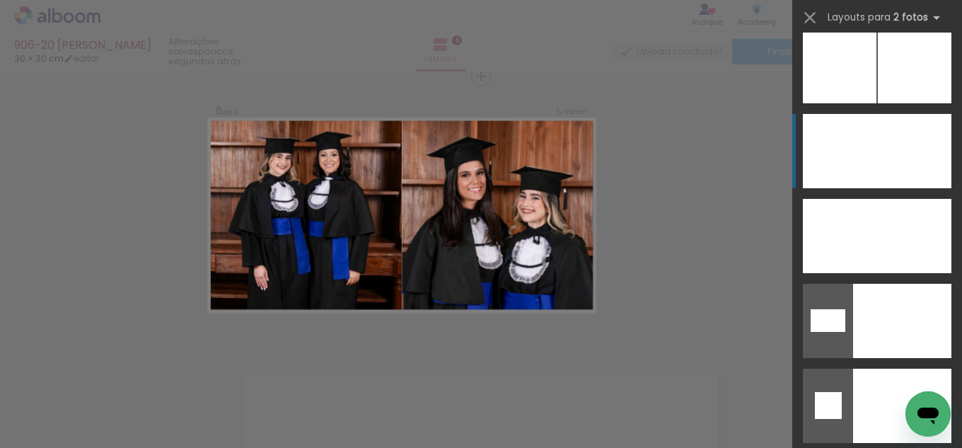
click at [852, 199] on div at bounding box center [827, 236] width 49 height 74
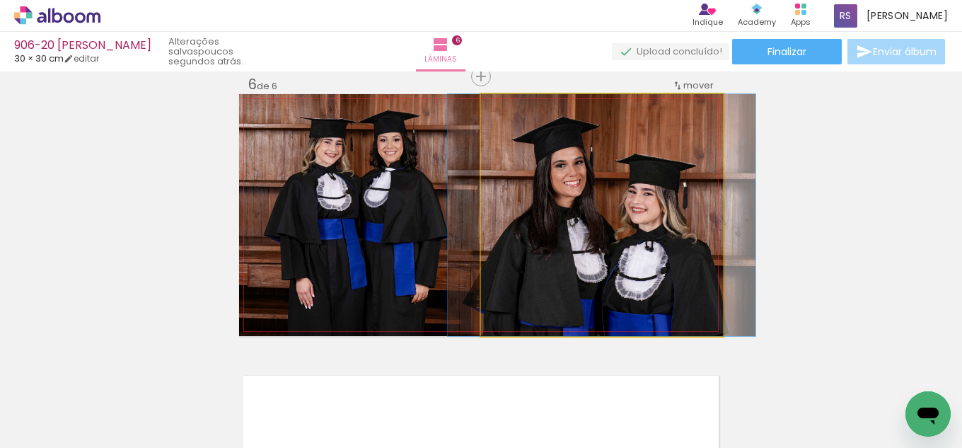
click at [544, 273] on quentale-photo at bounding box center [602, 215] width 242 height 242
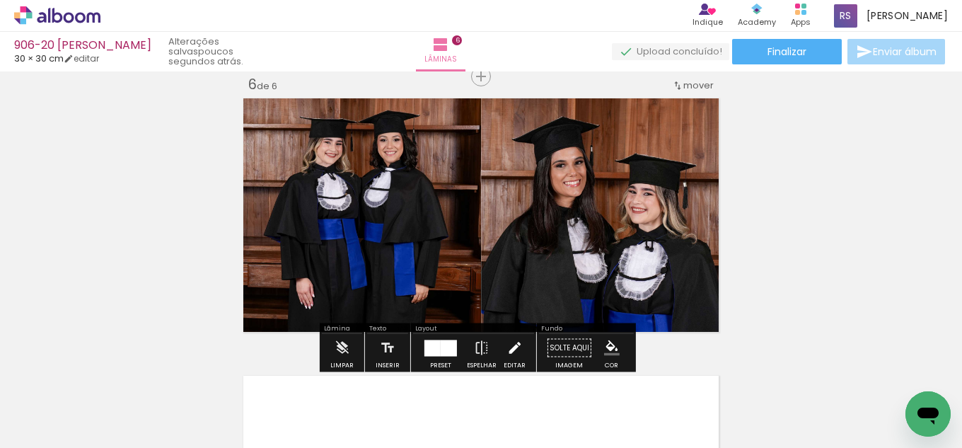
click at [509, 351] on iron-icon at bounding box center [515, 348] width 16 height 28
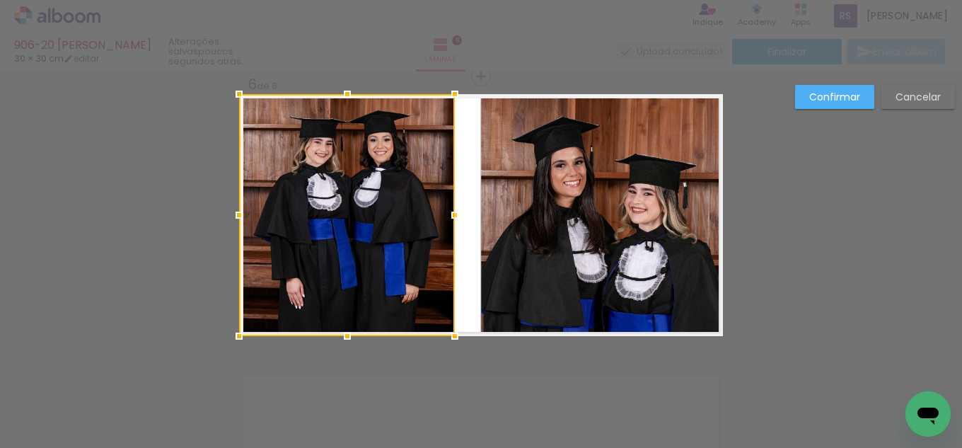
drag, startPoint x: 476, startPoint y: 217, endPoint x: 445, endPoint y: 224, distance: 31.9
click at [445, 224] on div at bounding box center [455, 215] width 28 height 28
click at [499, 229] on quentale-photo at bounding box center [602, 215] width 242 height 242
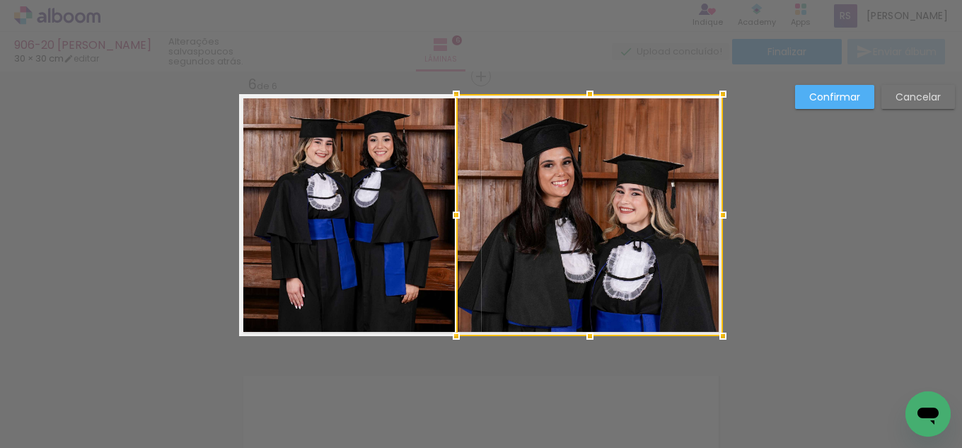
drag, startPoint x: 471, startPoint y: 219, endPoint x: 446, endPoint y: 221, distance: 24.9
click at [446, 221] on div at bounding box center [456, 215] width 28 height 28
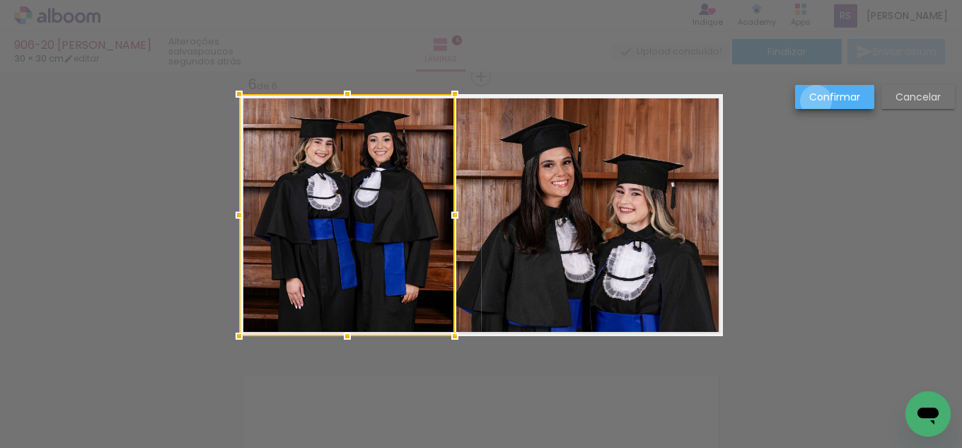
click at [0, 0] on slot "Confirmar" at bounding box center [0, 0] width 0 height 0
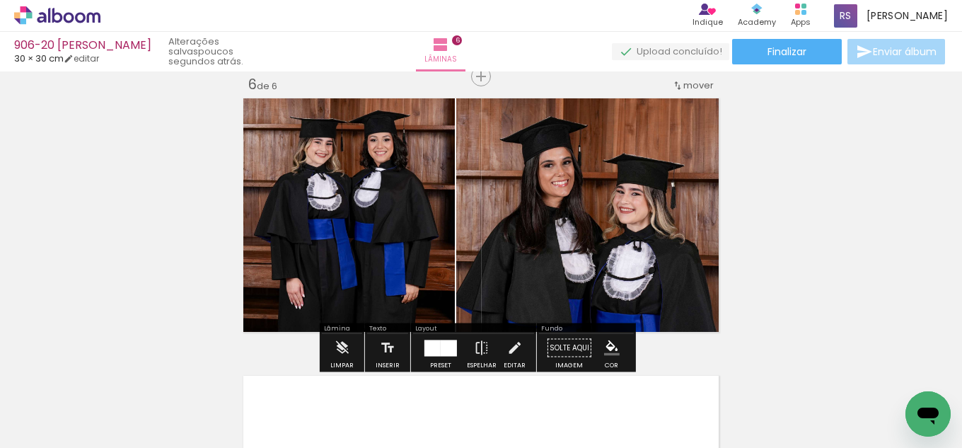
click at [613, 335] on paper-menu-button "#ffebee #ffcdd2 #ef9a9a #e57373 #ef5350 #f44336 #e53935 #d32f2f #c62828 #b71c1c…" at bounding box center [612, 348] width 27 height 27
click at [609, 340] on iron-icon "color picker" at bounding box center [612, 348] width 16 height 16
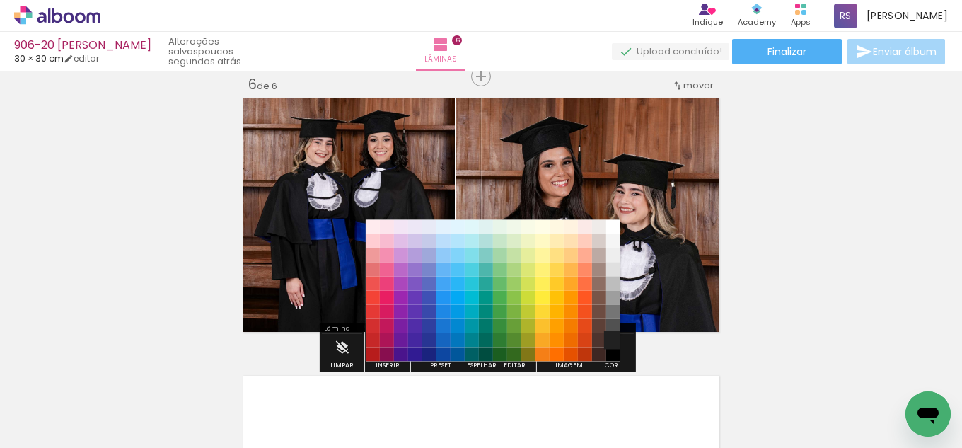
click at [609, 342] on paper-item "#212121" at bounding box center [613, 340] width 14 height 14
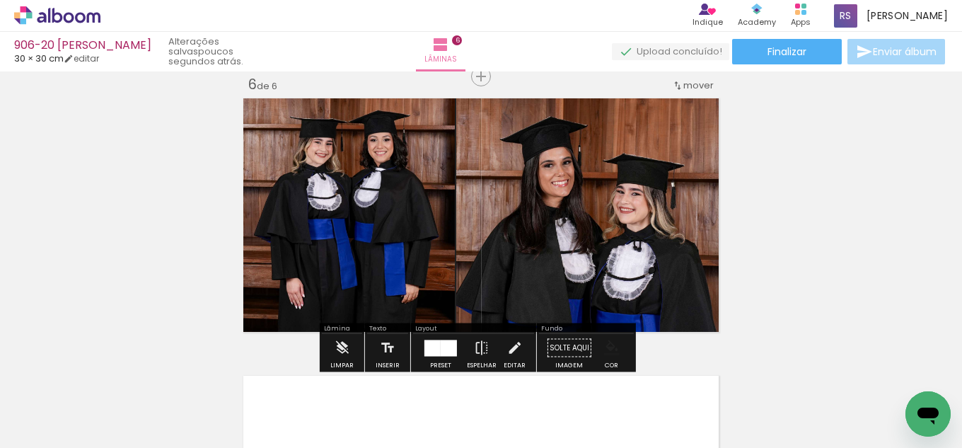
click at [604, 354] on iron-icon "color picker" at bounding box center [612, 348] width 16 height 16
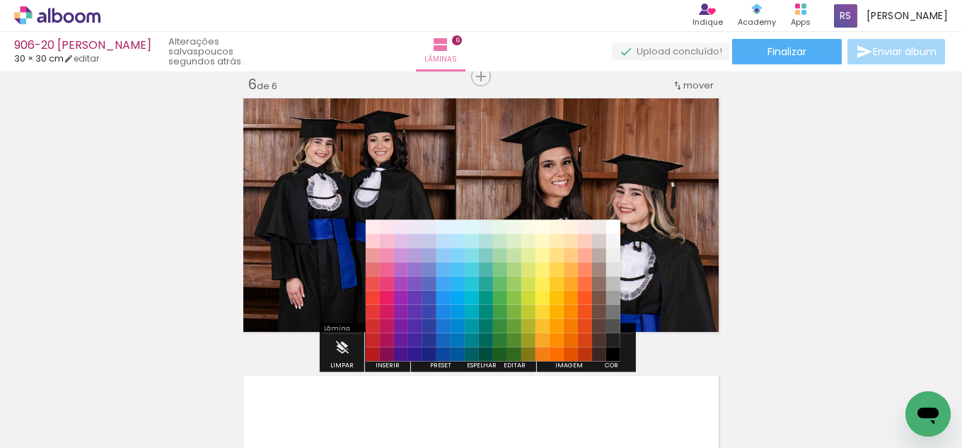
click at [611, 353] on paper-item "#000000" at bounding box center [613, 354] width 14 height 14
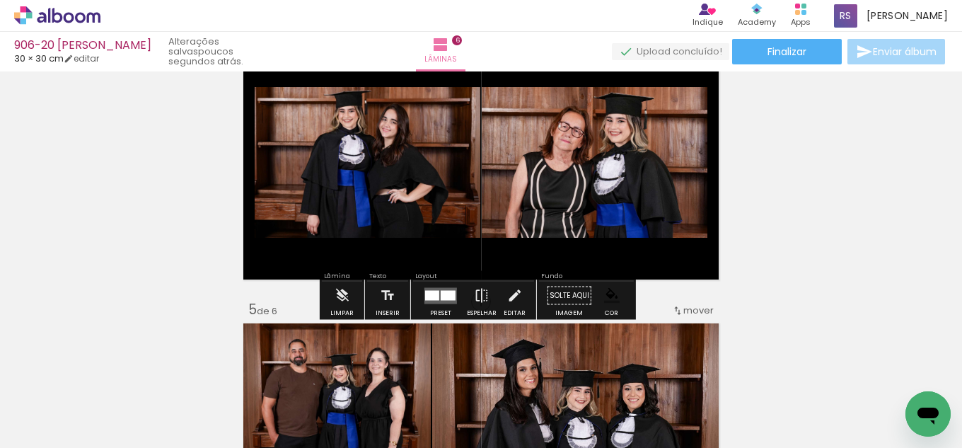
scroll to position [910, 0]
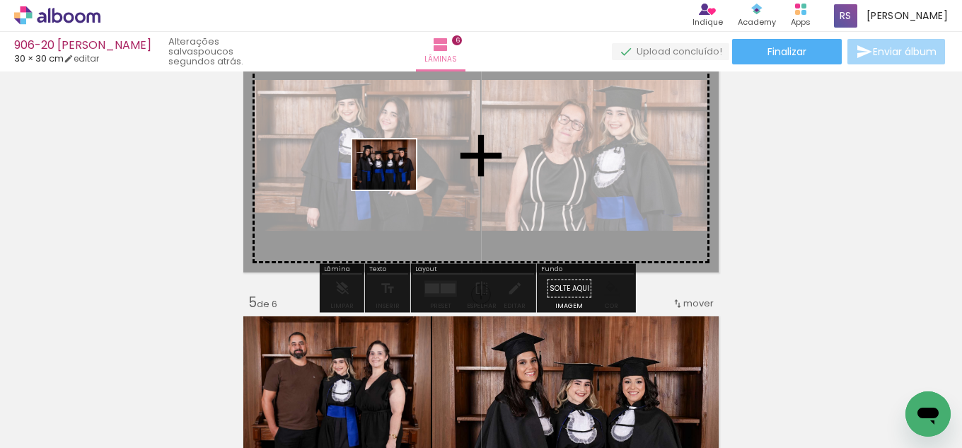
drag, startPoint x: 166, startPoint y: 384, endPoint x: 514, endPoint y: 249, distance: 373.9
click at [396, 182] on quentale-workspace at bounding box center [481, 224] width 962 height 448
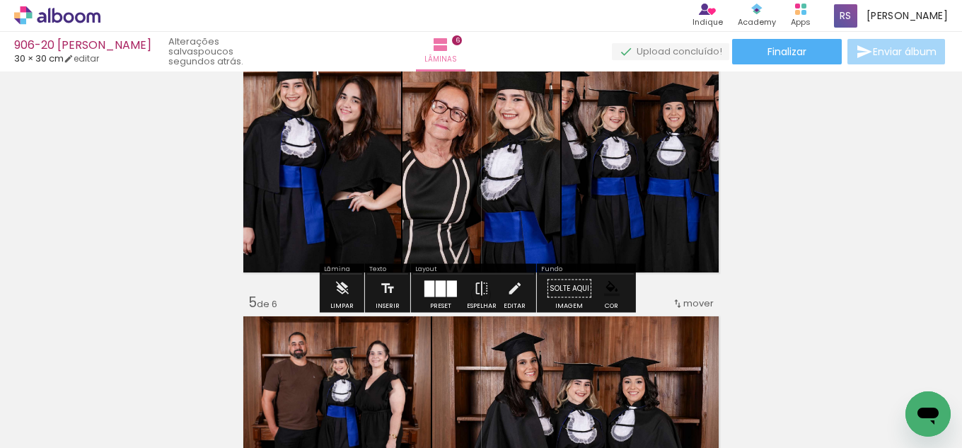
drag, startPoint x: 453, startPoint y: 287, endPoint x: 689, endPoint y: 259, distance: 238.0
click at [454, 287] on div at bounding box center [452, 288] width 10 height 16
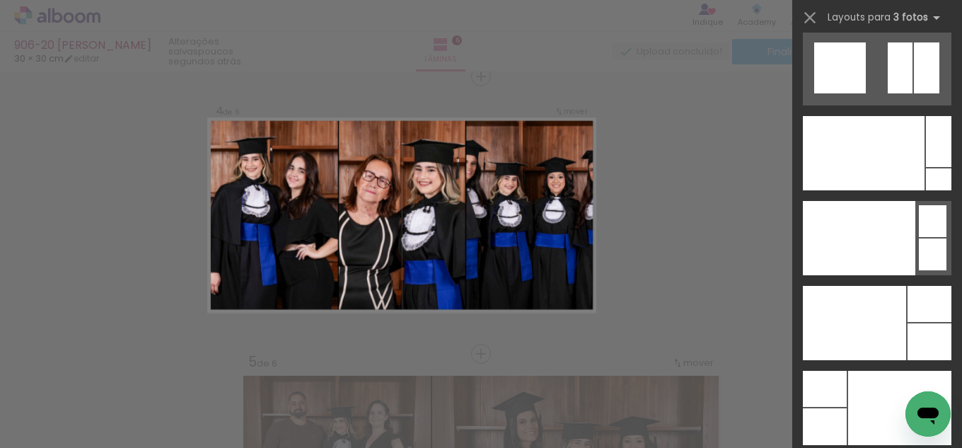
scroll to position [17113, 0]
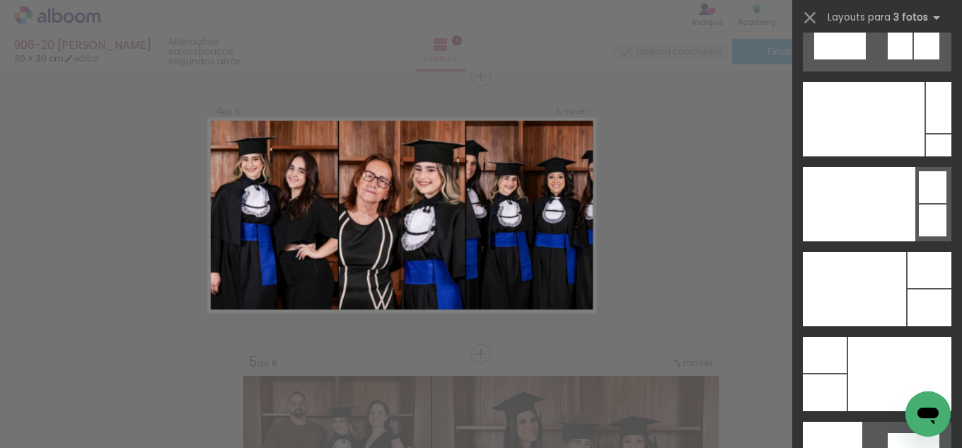
drag, startPoint x: 956, startPoint y: 50, endPoint x: 27, endPoint y: 4, distance: 930.2
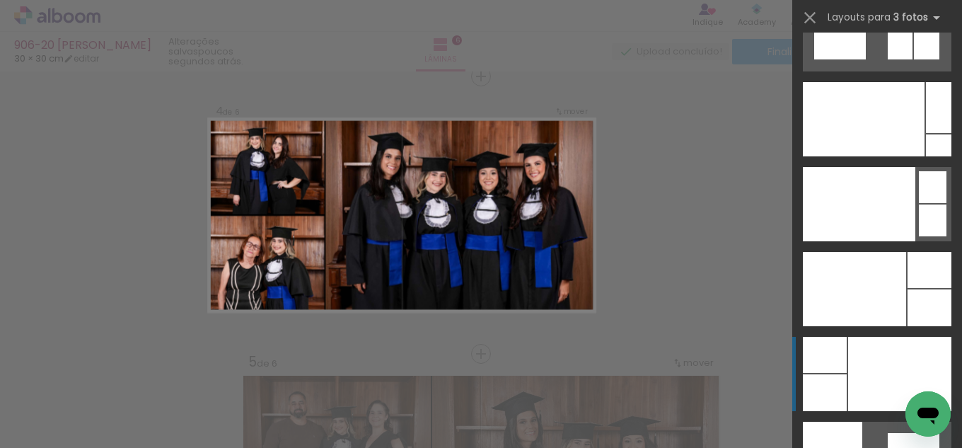
click at [879, 371] on div at bounding box center [899, 374] width 103 height 74
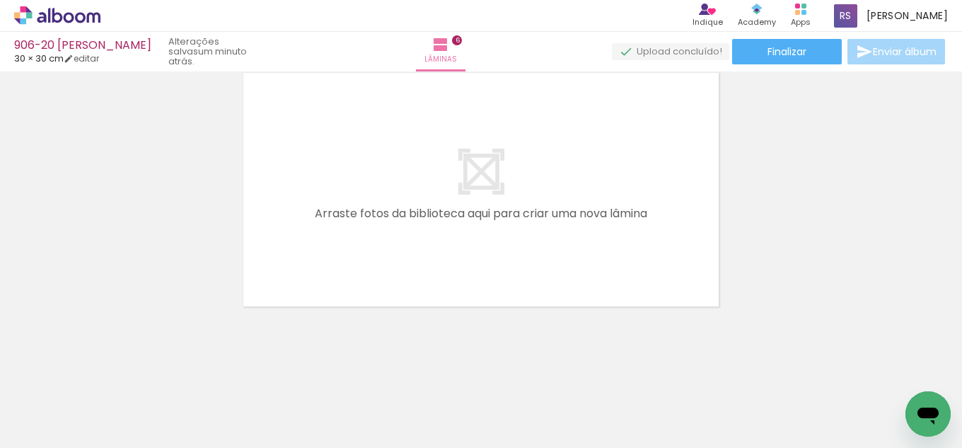
scroll to position [1709, 0]
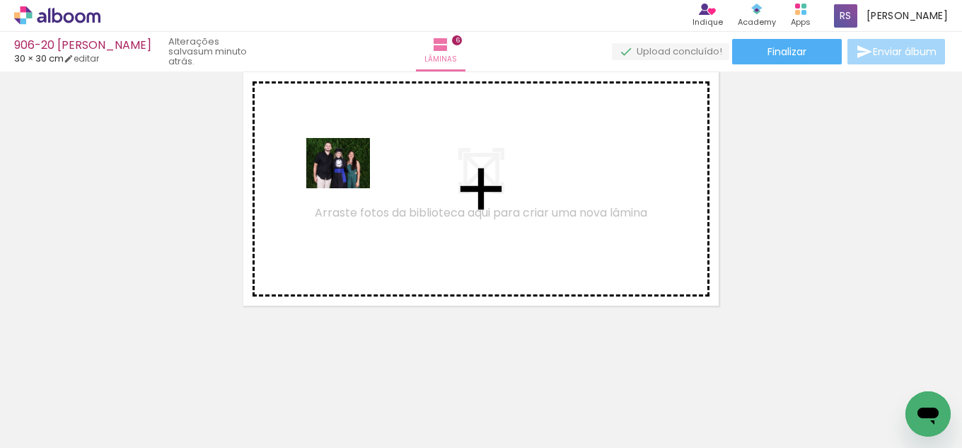
drag, startPoint x: 139, startPoint y: 413, endPoint x: 349, endPoint y: 180, distance: 313.2
click at [349, 180] on quentale-workspace at bounding box center [481, 224] width 962 height 448
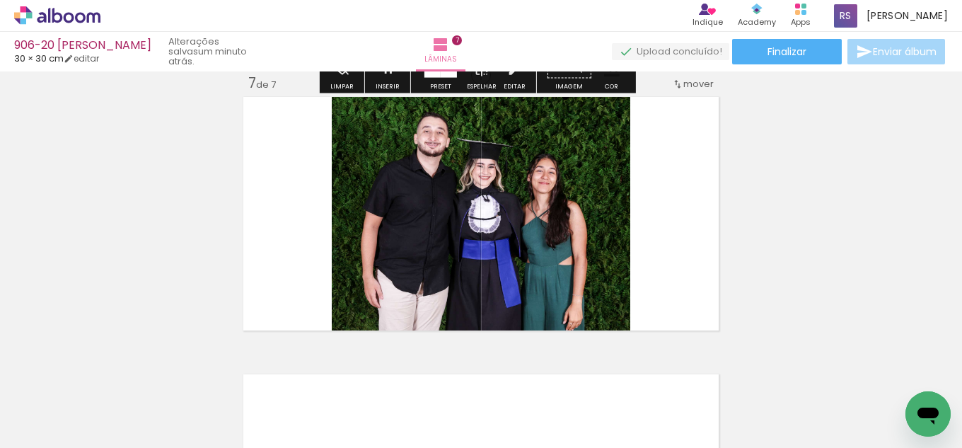
scroll to position [1683, 0]
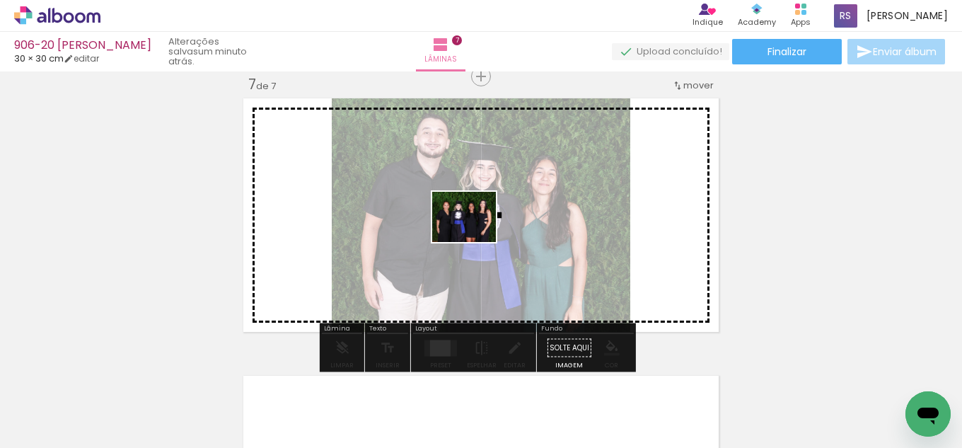
drag, startPoint x: 146, startPoint y: 411, endPoint x: 475, endPoint y: 234, distance: 373.6
click at [475, 234] on quentale-workspace at bounding box center [481, 224] width 962 height 448
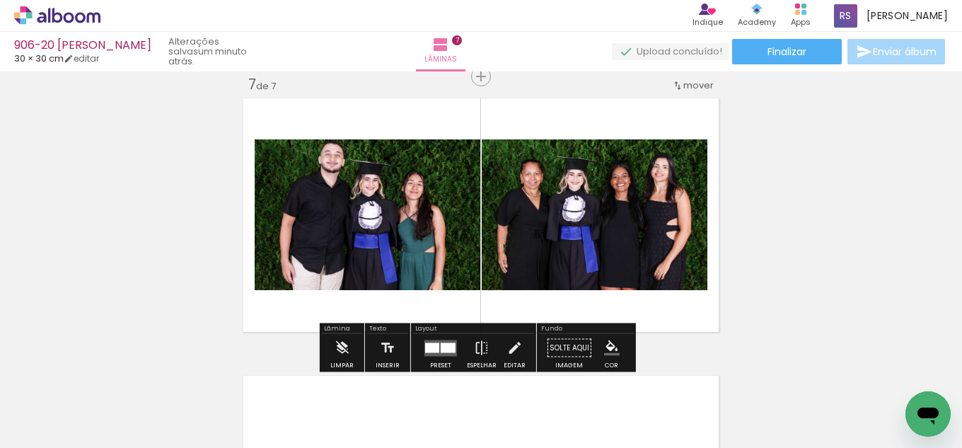
drag, startPoint x: 444, startPoint y: 347, endPoint x: 822, endPoint y: 275, distance: 385.4
click at [449, 346] on div at bounding box center [448, 347] width 15 height 10
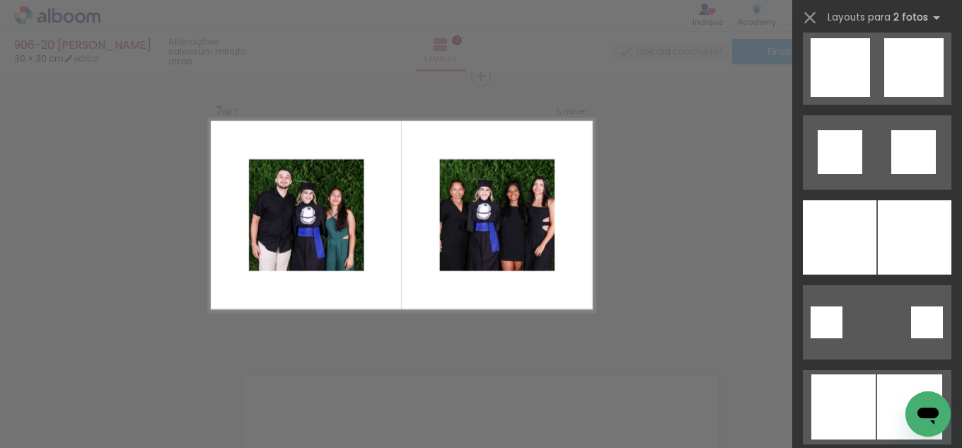
scroll to position [2052, 0]
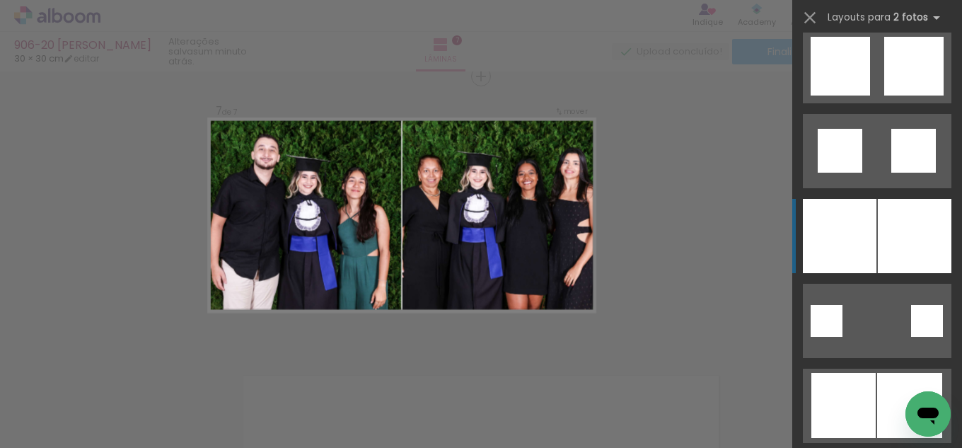
click at [881, 248] on div at bounding box center [915, 236] width 74 height 74
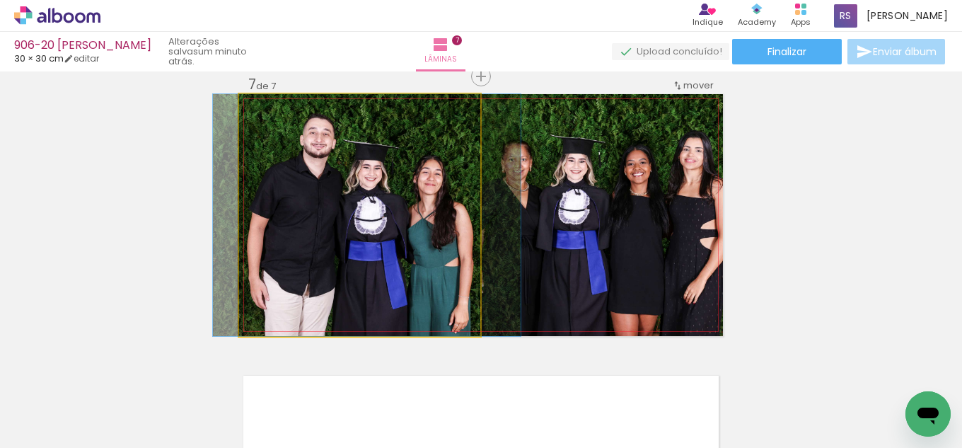
drag, startPoint x: 325, startPoint y: 237, endPoint x: 332, endPoint y: 229, distance: 11.1
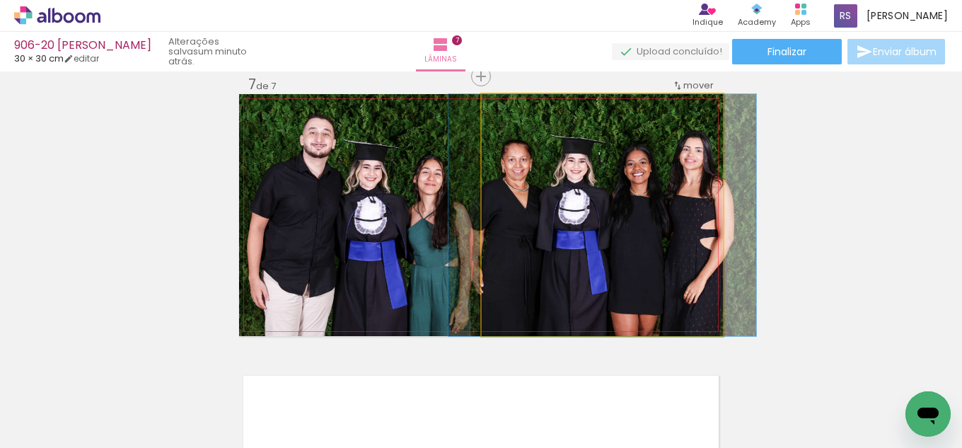
click at [655, 292] on quentale-photo at bounding box center [602, 215] width 241 height 242
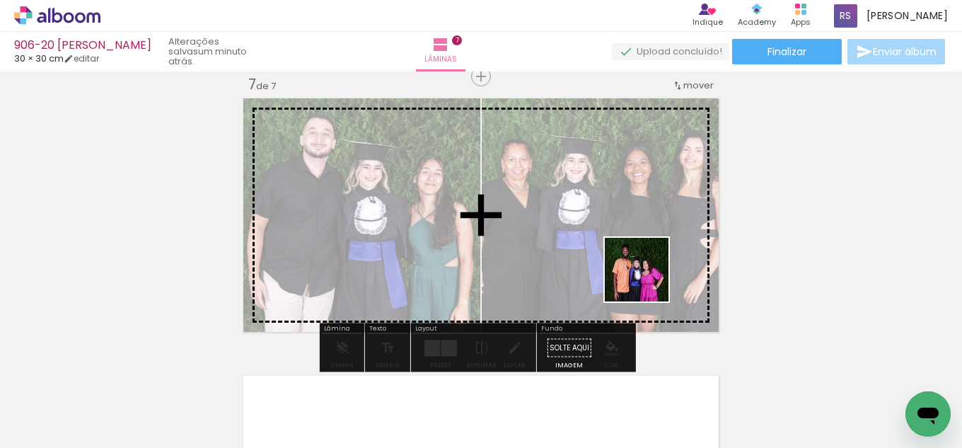
drag, startPoint x: 708, startPoint y: 403, endPoint x: 623, endPoint y: 326, distance: 114.7
click at [634, 265] on quentale-workspace at bounding box center [481, 224] width 962 height 448
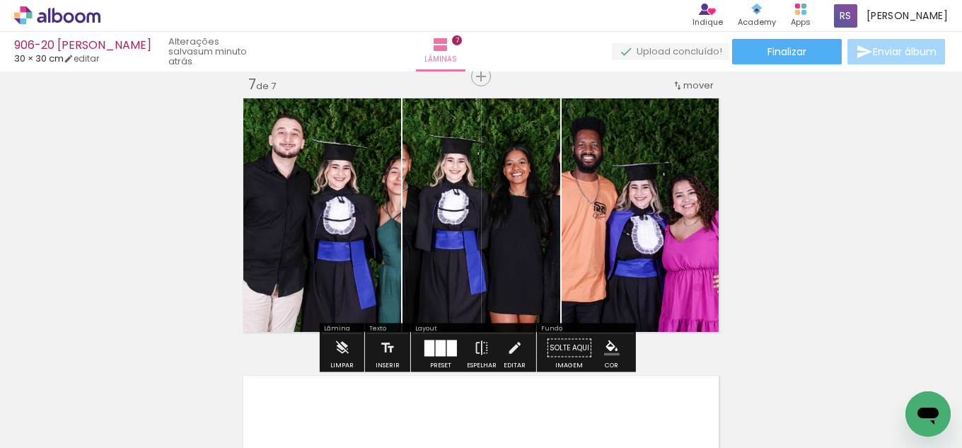
click at [425, 345] on div at bounding box center [430, 348] width 10 height 16
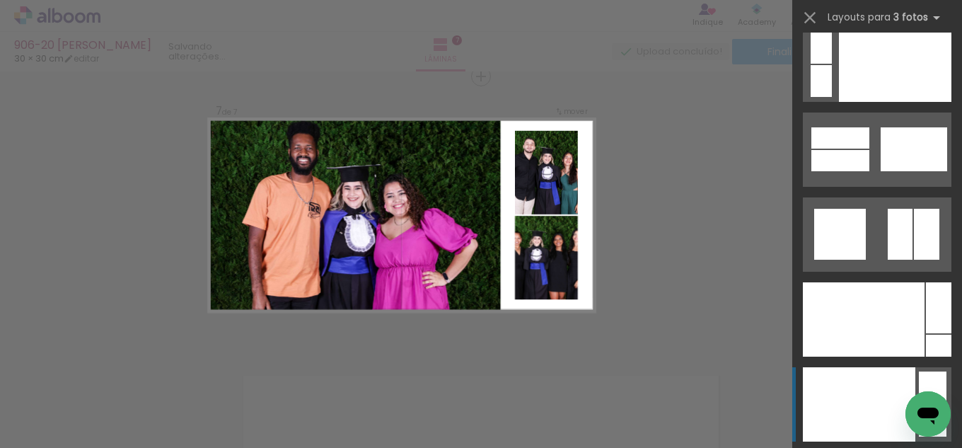
scroll to position [17065, 0]
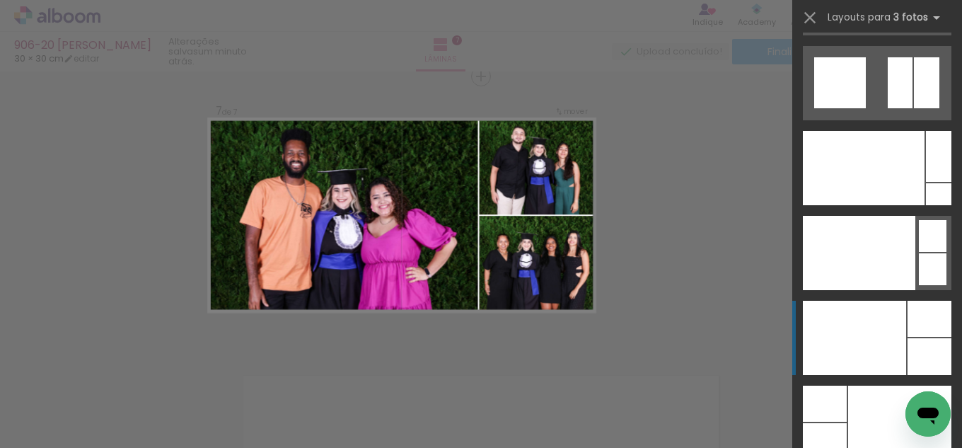
click at [868, 205] on div at bounding box center [864, 168] width 122 height 74
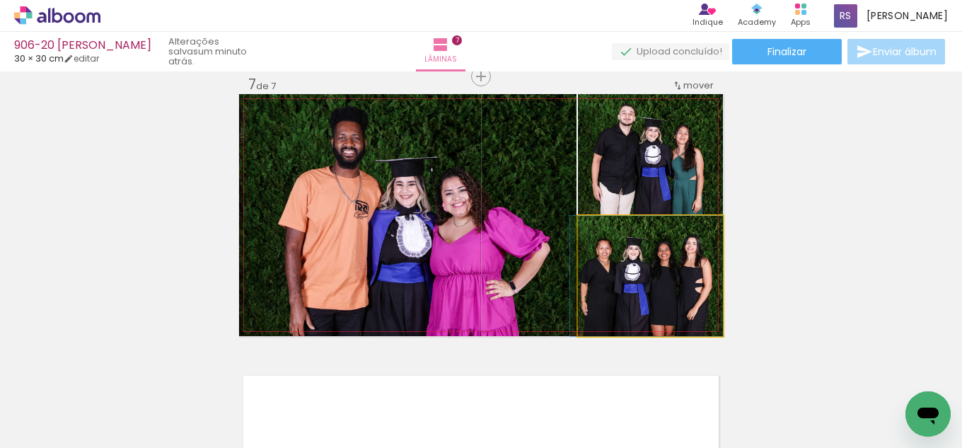
drag, startPoint x: 650, startPoint y: 294, endPoint x: 383, endPoint y: 243, distance: 271.6
click at [0, 0] on slot at bounding box center [0, 0] width 0 height 0
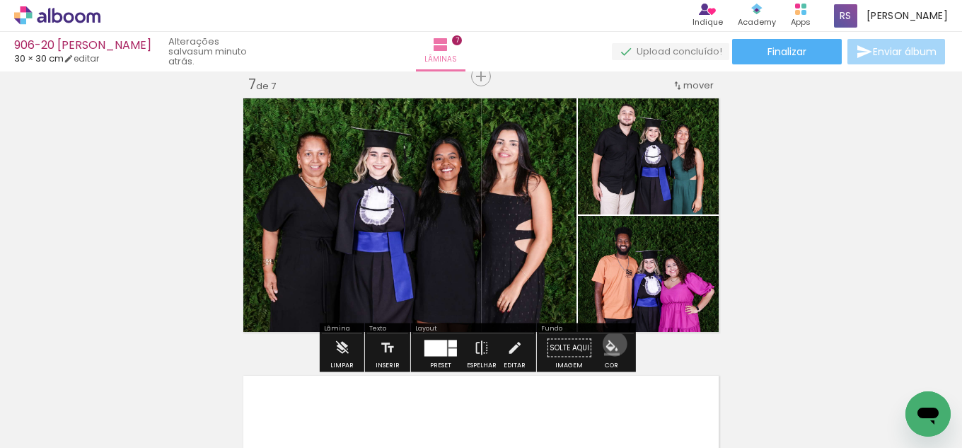
click at [610, 344] on iron-icon "color picker" at bounding box center [612, 348] width 16 height 16
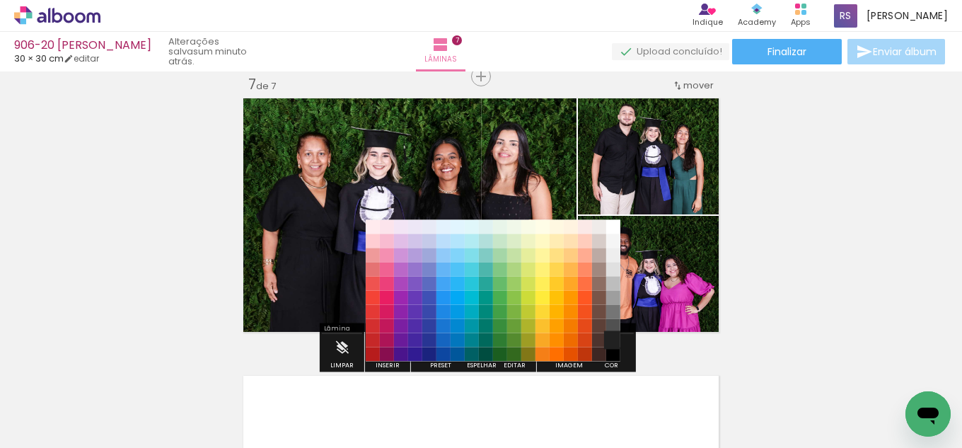
click at [611, 337] on paper-item "#212121" at bounding box center [613, 340] width 14 height 14
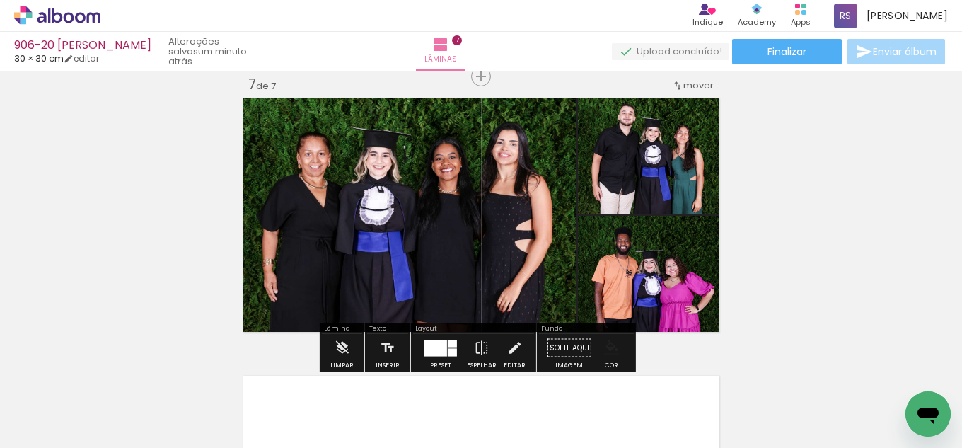
click at [604, 346] on iron-icon "color picker" at bounding box center [612, 348] width 16 height 16
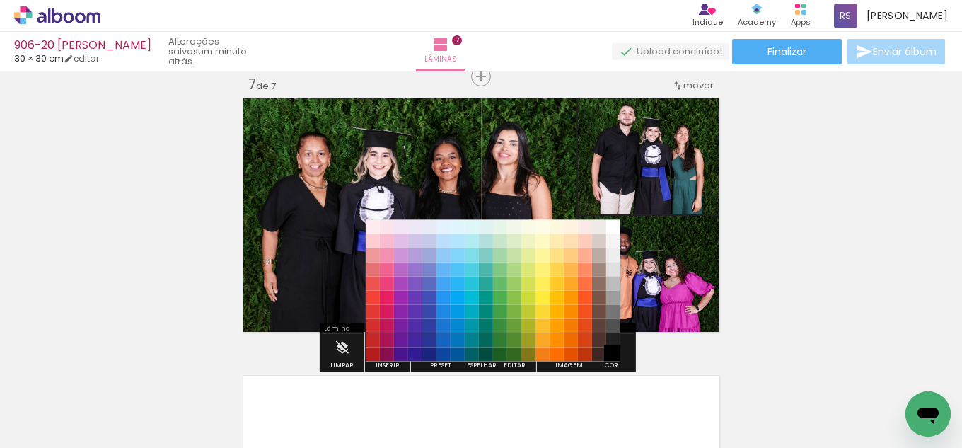
click at [609, 352] on paper-item "#000000" at bounding box center [613, 354] width 14 height 14
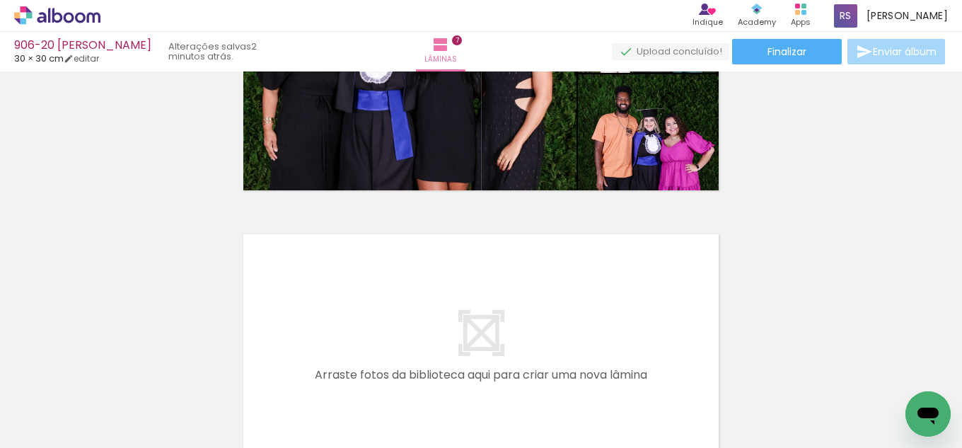
scroll to position [0, 386]
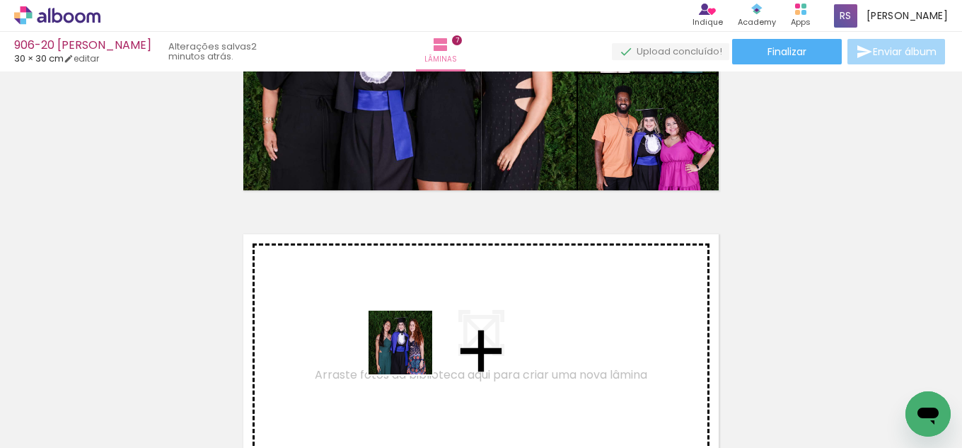
drag, startPoint x: 411, startPoint y: 353, endPoint x: 423, endPoint y: 328, distance: 27.5
click at [423, 328] on quentale-workspace at bounding box center [481, 224] width 962 height 448
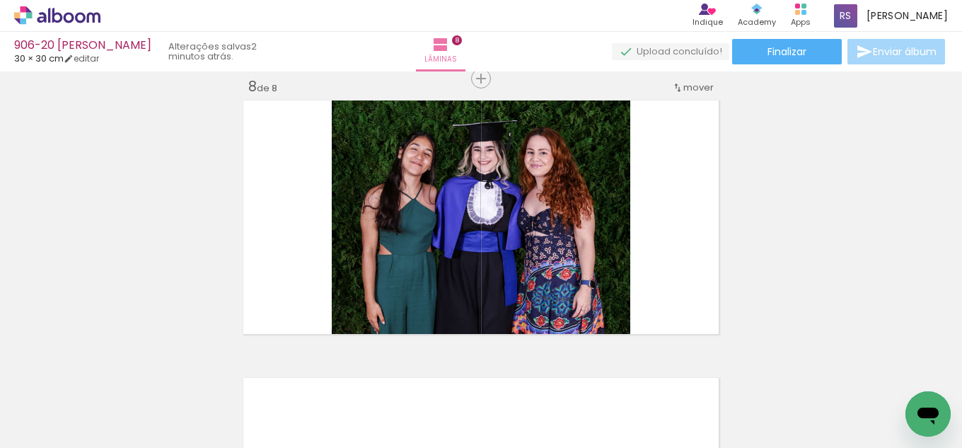
scroll to position [1960, 0]
